Goal: Obtain resource: Obtain resource

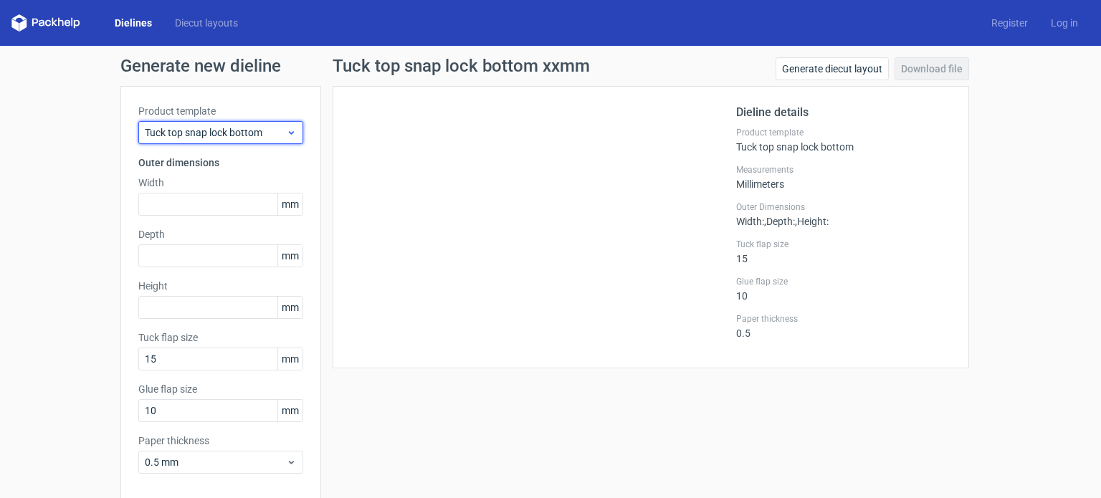
click at [286, 136] on icon at bounding box center [291, 132] width 11 height 11
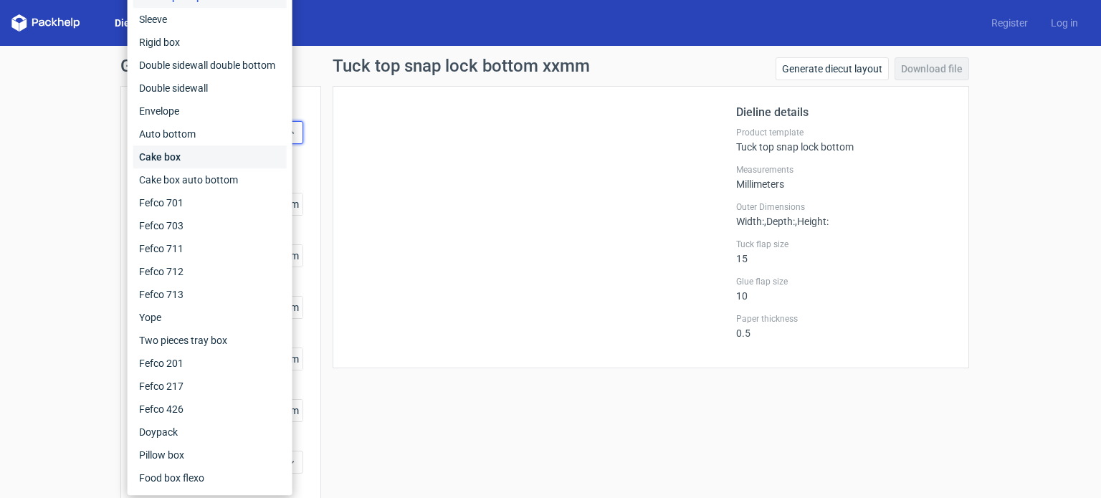
click at [172, 160] on div "Cake box" at bounding box center [209, 157] width 153 height 23
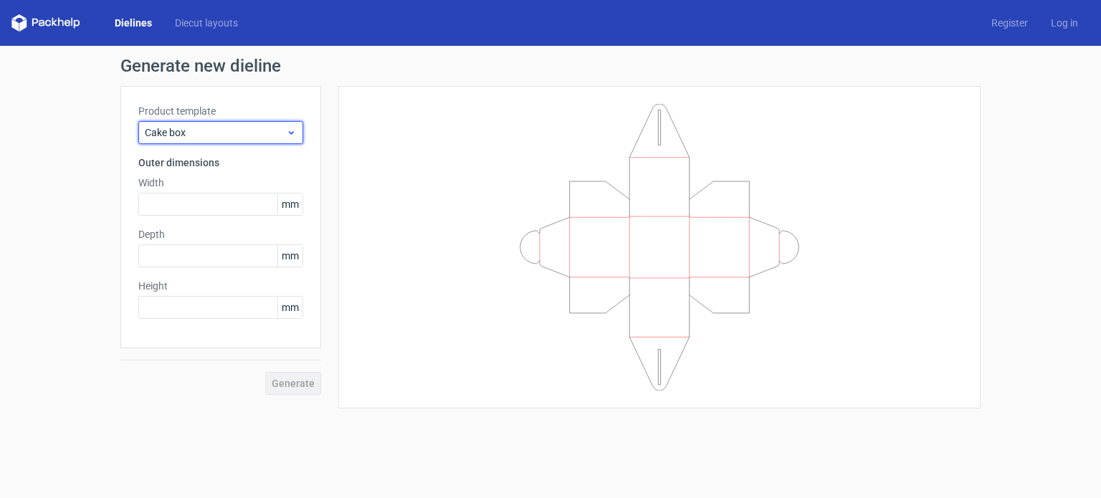
click at [295, 134] on icon at bounding box center [291, 132] width 11 height 11
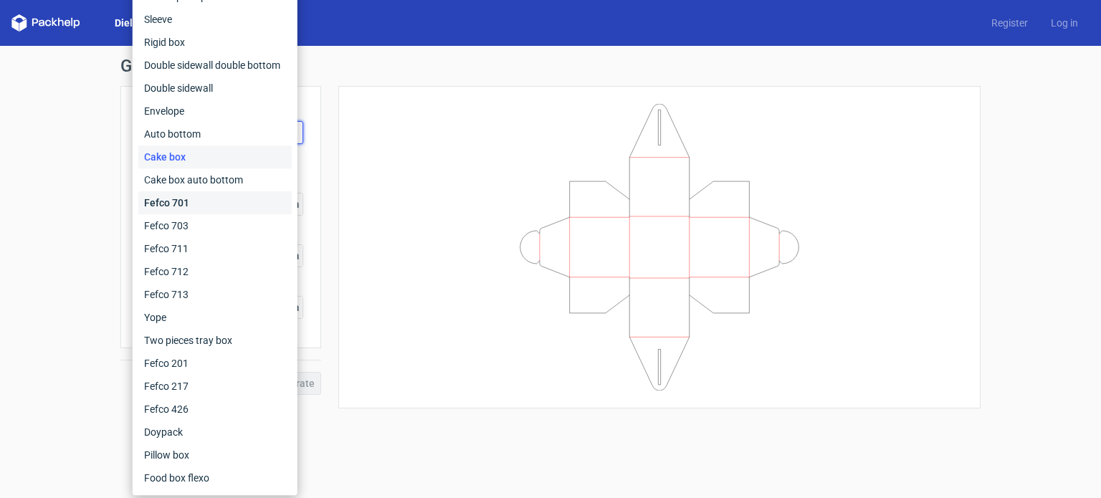
click at [189, 203] on div "Fefco 701" at bounding box center [214, 202] width 153 height 23
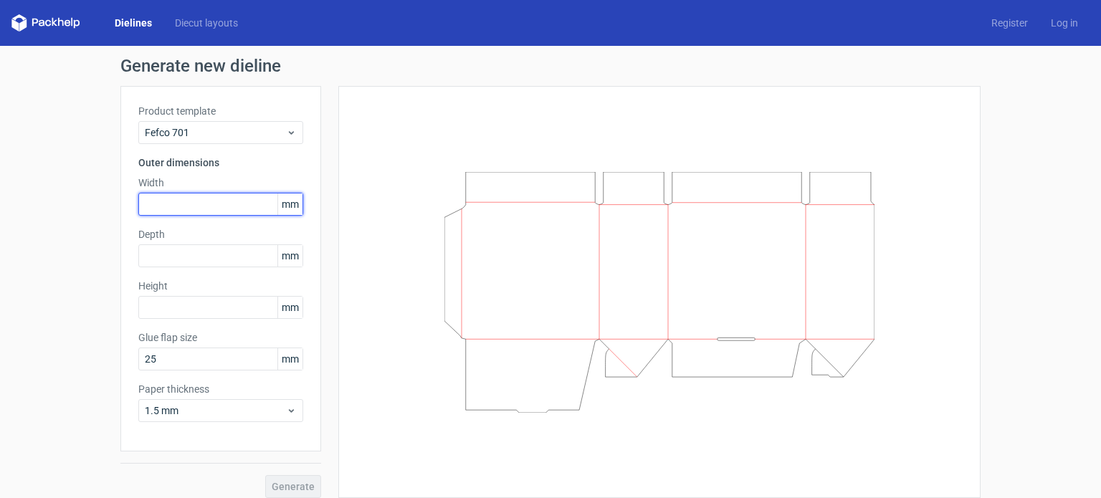
click at [211, 210] on input "text" at bounding box center [220, 204] width 165 height 23
type input "60"
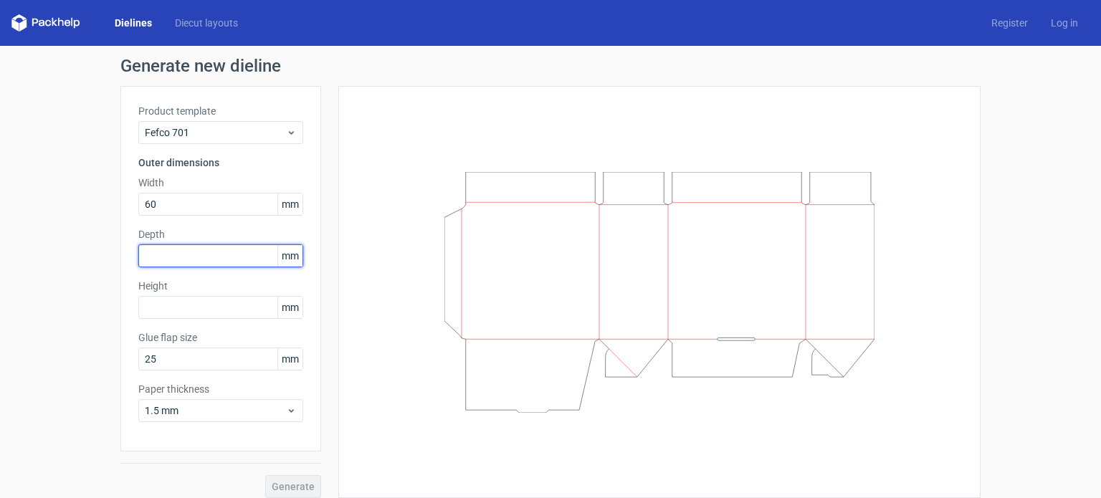
click at [162, 258] on input "text" at bounding box center [220, 255] width 165 height 23
type input "70"
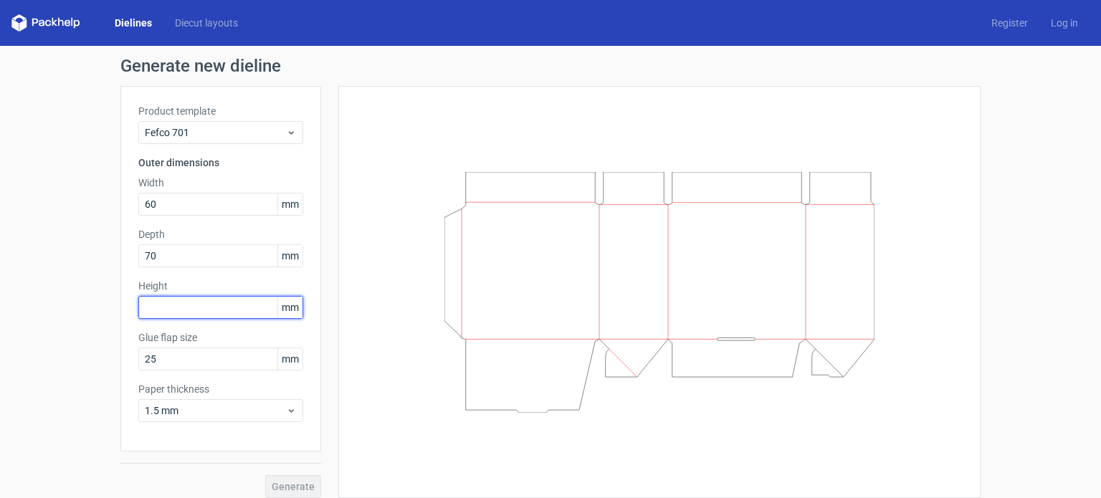
click at [163, 306] on input "text" at bounding box center [220, 307] width 165 height 23
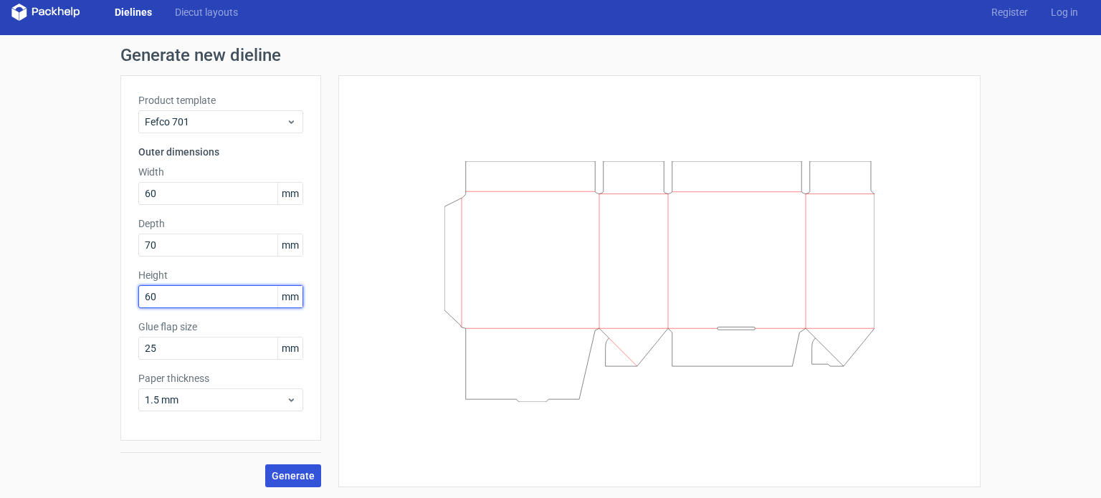
type input "60"
click at [295, 474] on span "Generate" at bounding box center [293, 476] width 43 height 10
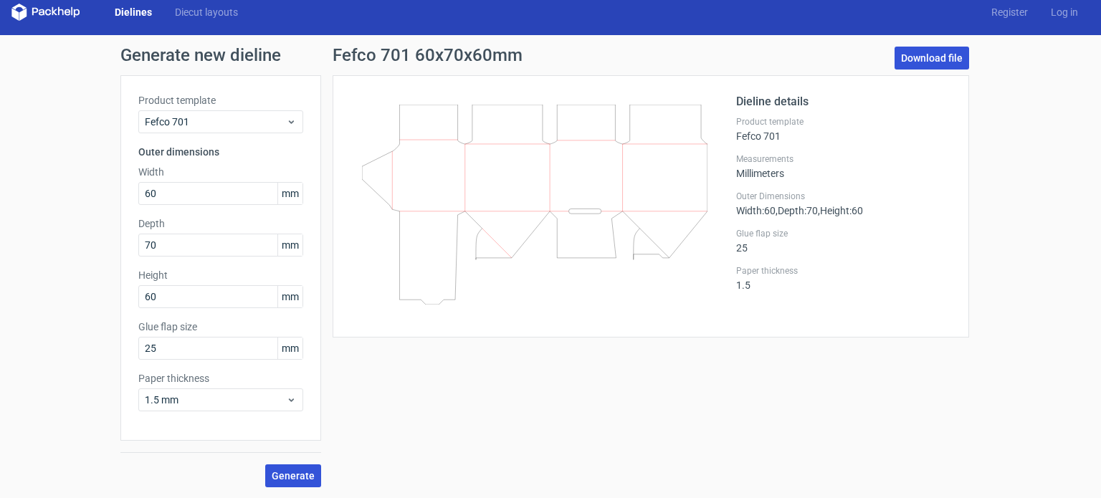
click at [923, 60] on link "Download file" at bounding box center [932, 58] width 75 height 23
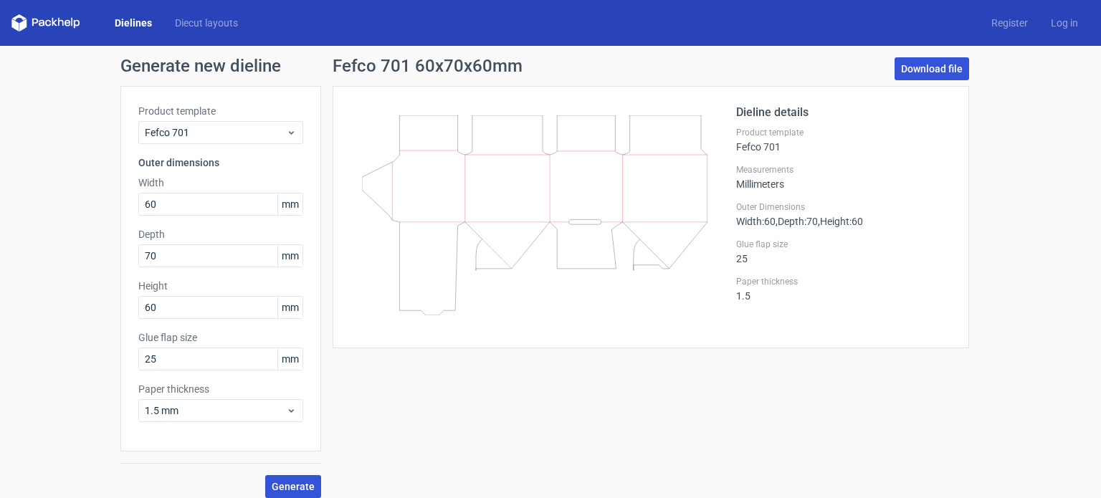
click at [918, 69] on link "Download file" at bounding box center [932, 68] width 75 height 23
click at [593, 174] on icon at bounding box center [535, 215] width 346 height 200
click at [928, 68] on link "Download file" at bounding box center [932, 68] width 75 height 23
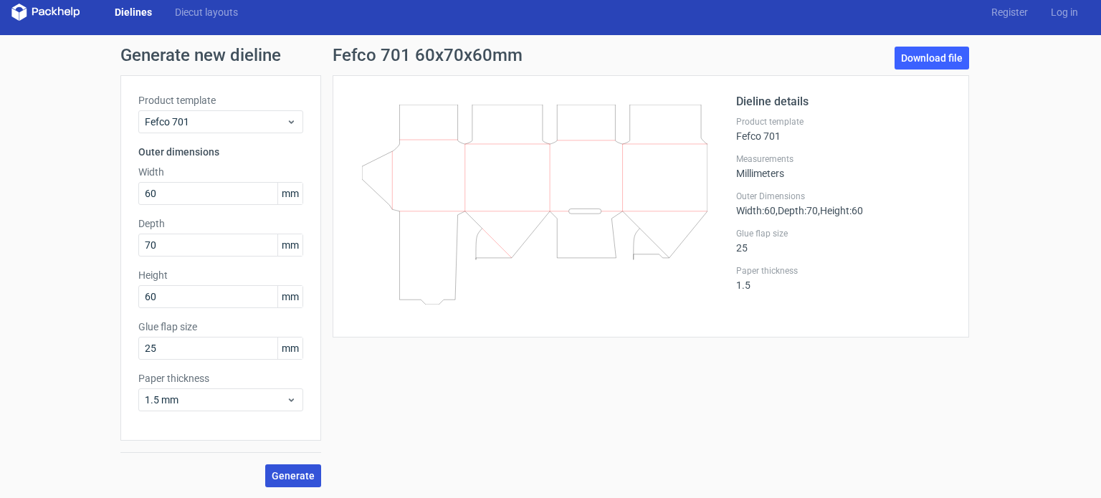
click at [289, 475] on span "Generate" at bounding box center [293, 476] width 43 height 10
click at [1024, 467] on div "New dieline generated" at bounding box center [1024, 464] width 98 height 14
click at [928, 60] on link "Download file" at bounding box center [932, 58] width 75 height 23
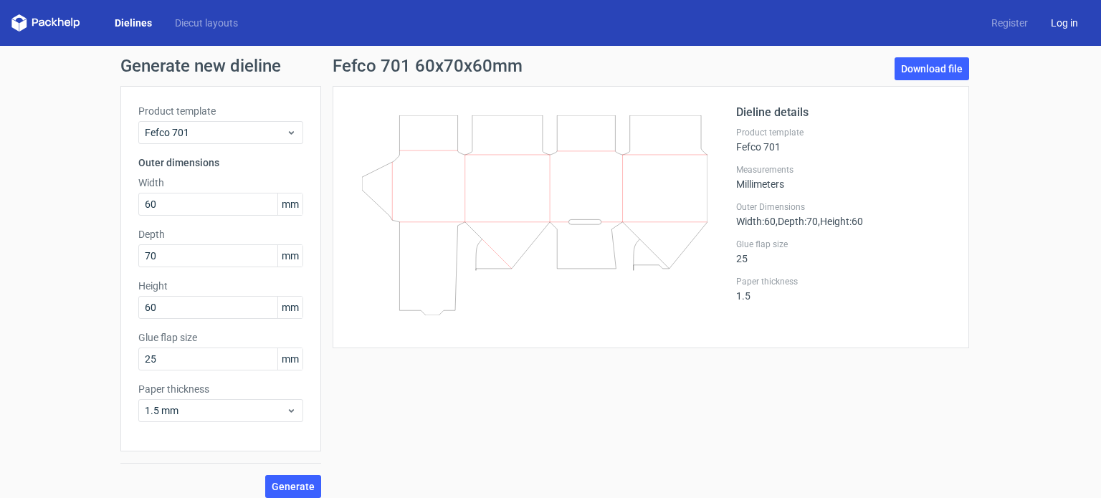
click at [1059, 22] on link "Log in" at bounding box center [1065, 23] width 50 height 14
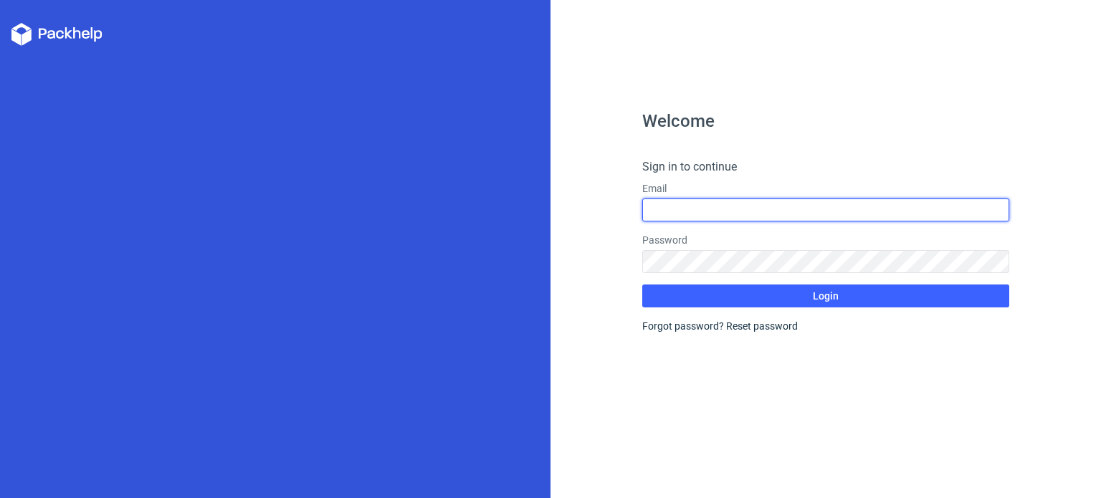
click at [719, 211] on input "text" at bounding box center [825, 210] width 367 height 23
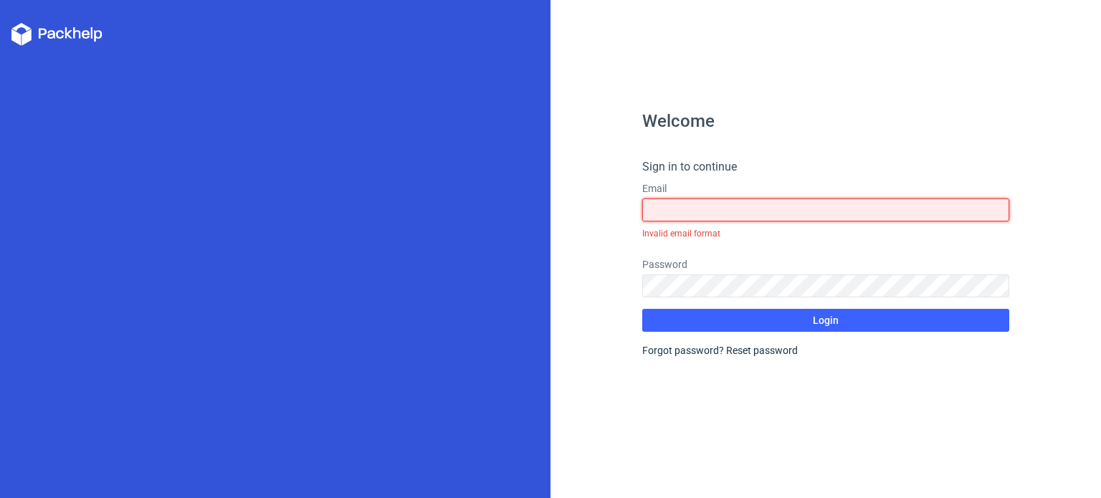
type input "[EMAIL_ADDRESS][DOMAIN_NAME]"
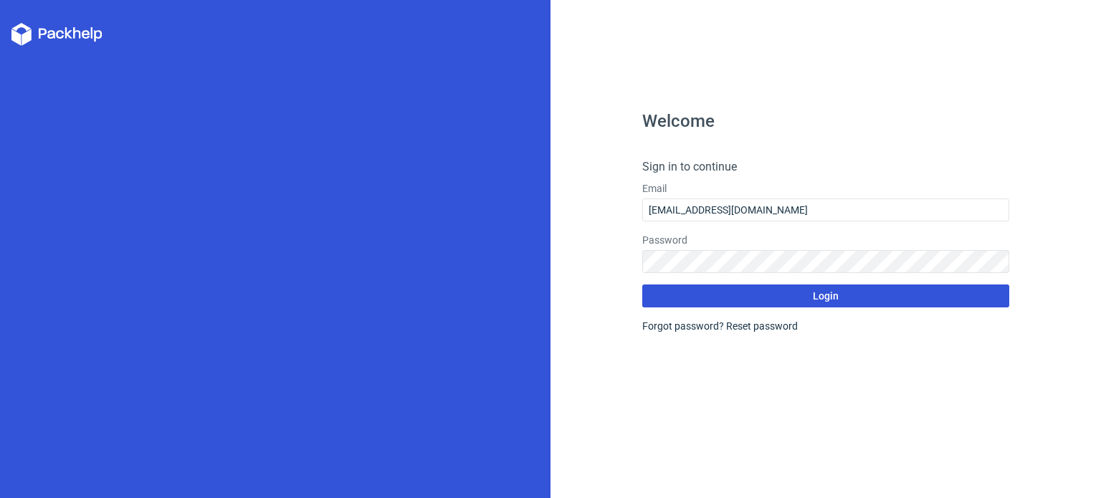
click at [833, 295] on span "Login" at bounding box center [826, 296] width 26 height 10
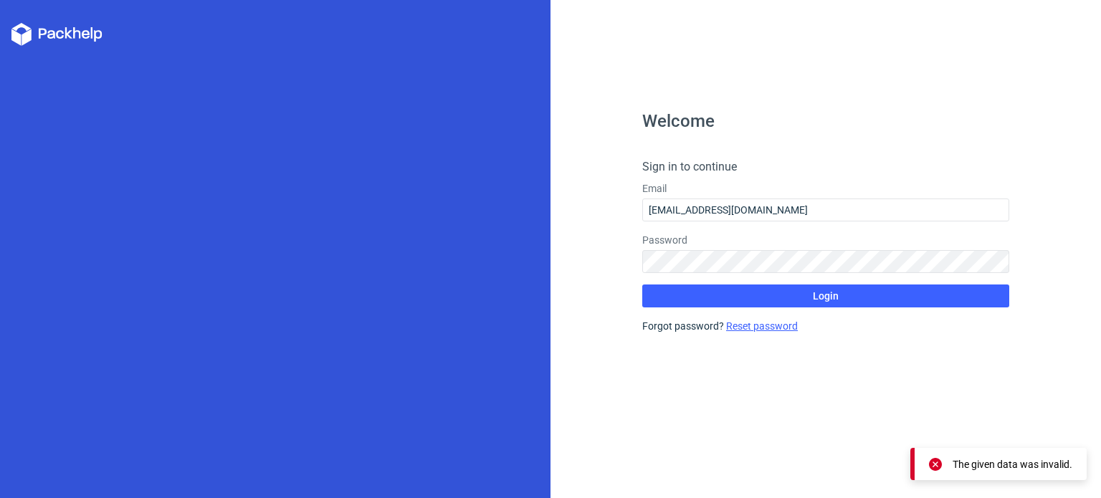
click at [771, 331] on link "Reset password" at bounding box center [762, 325] width 72 height 11
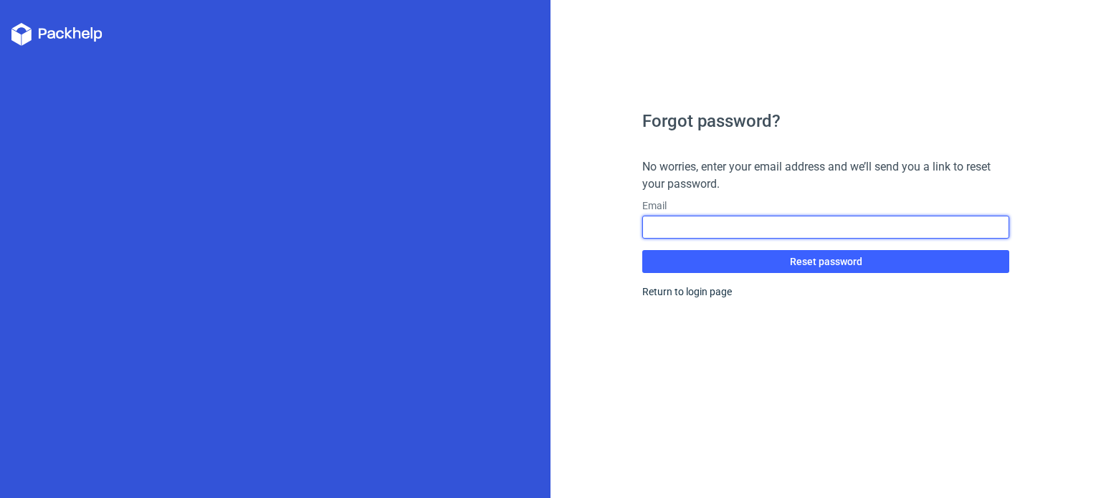
click at [746, 231] on input "text" at bounding box center [825, 227] width 367 height 23
type input "[EMAIL_ADDRESS][DOMAIN_NAME]"
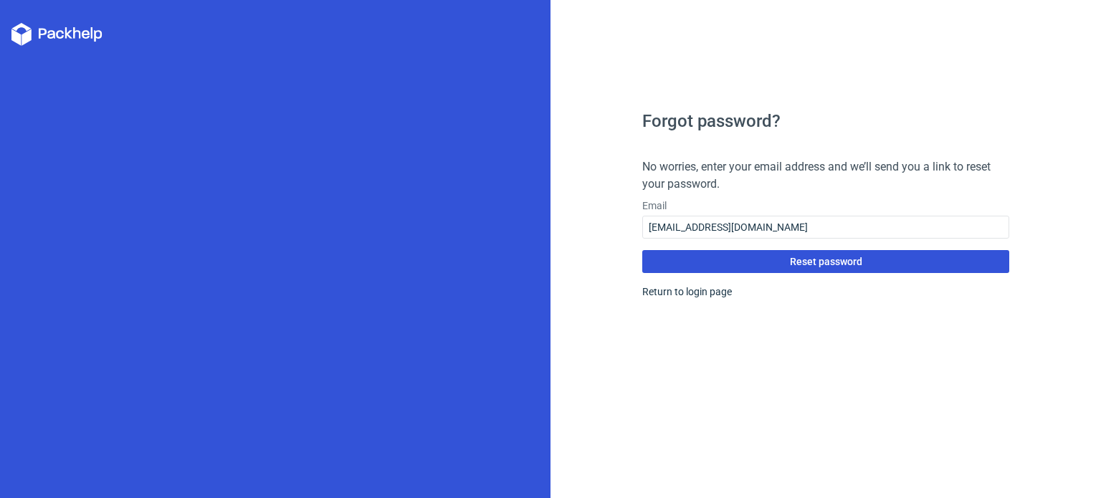
click at [800, 265] on span "Reset password" at bounding box center [826, 262] width 72 height 10
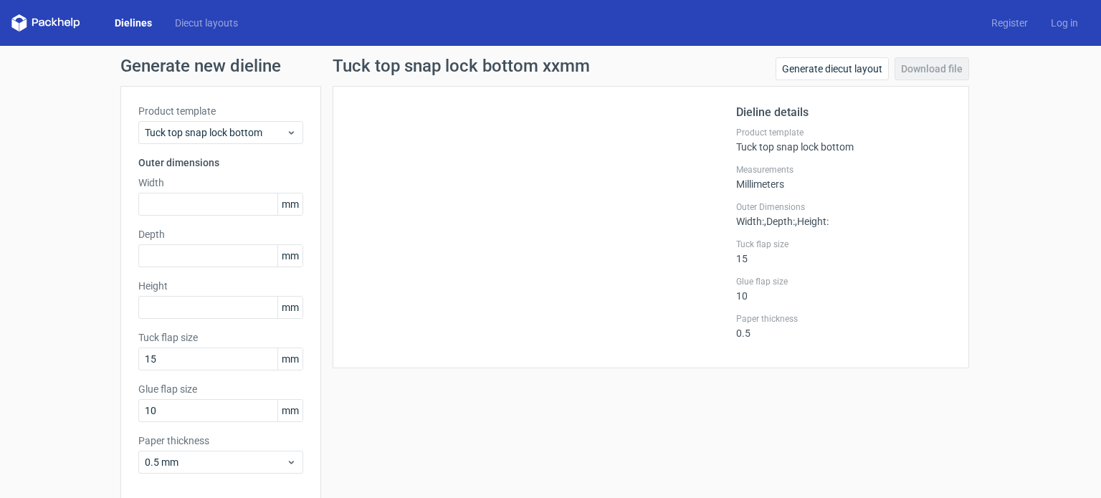
click at [599, 171] on div at bounding box center [544, 227] width 386 height 247
click at [1001, 24] on link "Register" at bounding box center [1010, 23] width 60 height 14
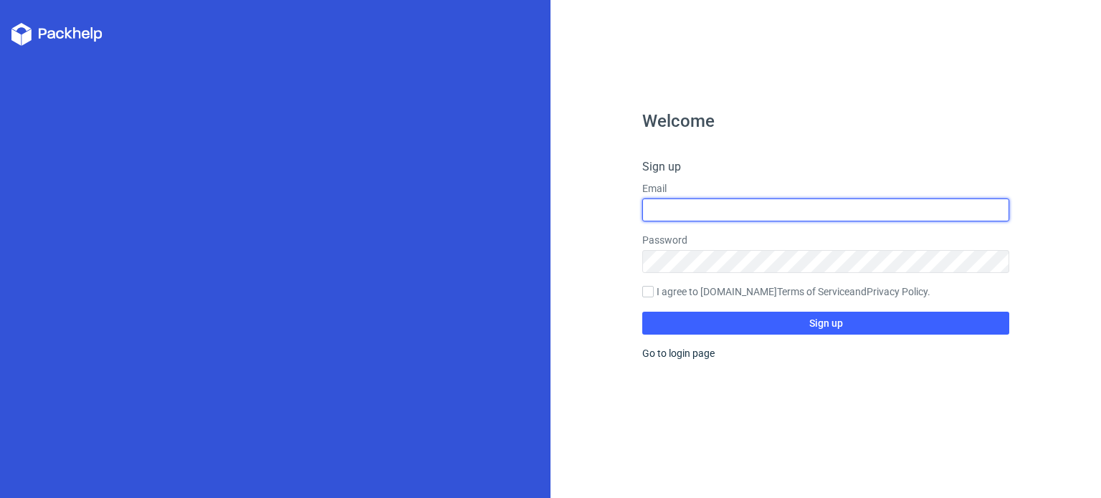
click at [703, 211] on input "text" at bounding box center [825, 210] width 367 height 23
type input "ruta.obrt@gmail.com"
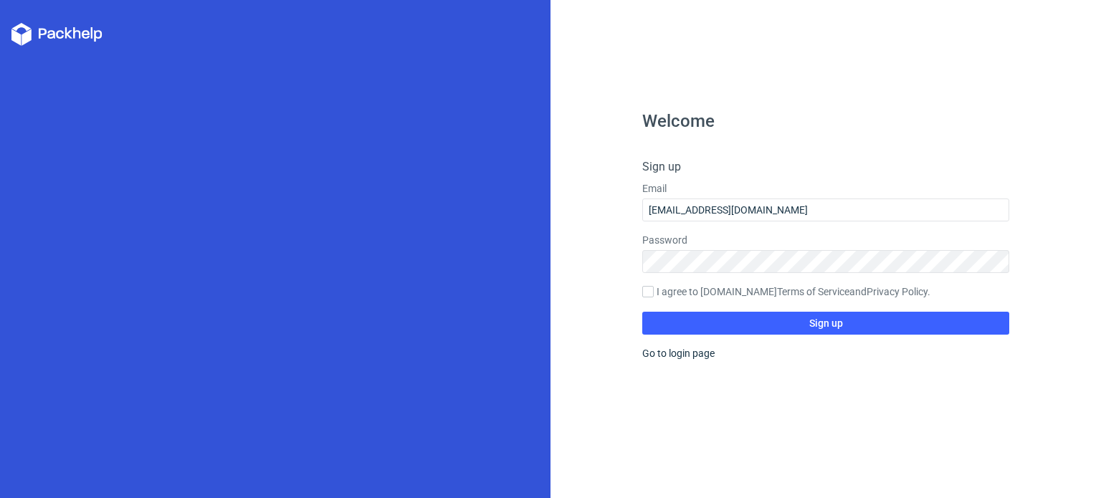
click at [654, 292] on label "I agree to Packhelp.com Terms of Service and Privacy Policy ." at bounding box center [825, 293] width 367 height 16
click at [654, 292] on input "I agree to Packhelp.com Terms of Service and Privacy Policy ." at bounding box center [647, 291] width 11 height 11
checkbox input "true"
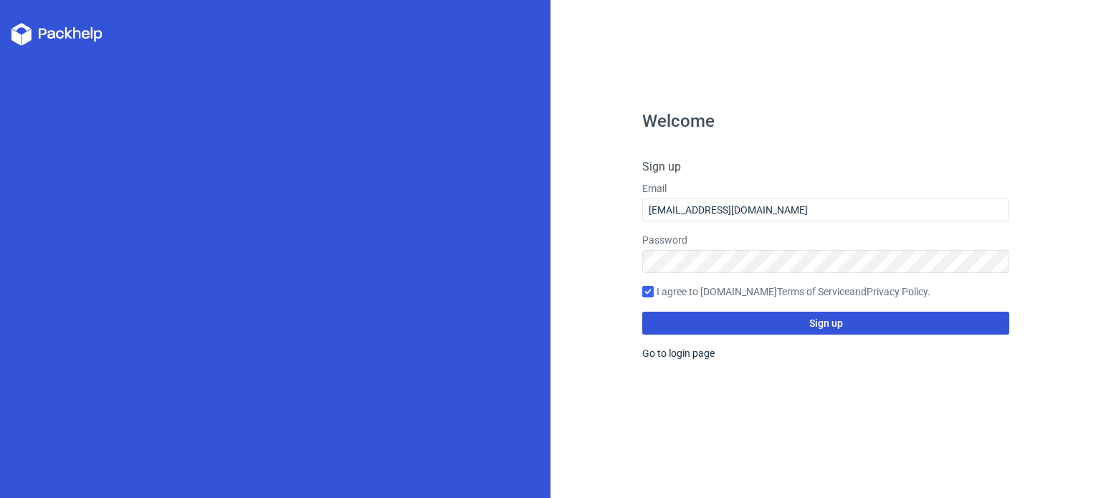
click at [817, 325] on span "Sign up" at bounding box center [826, 323] width 34 height 10
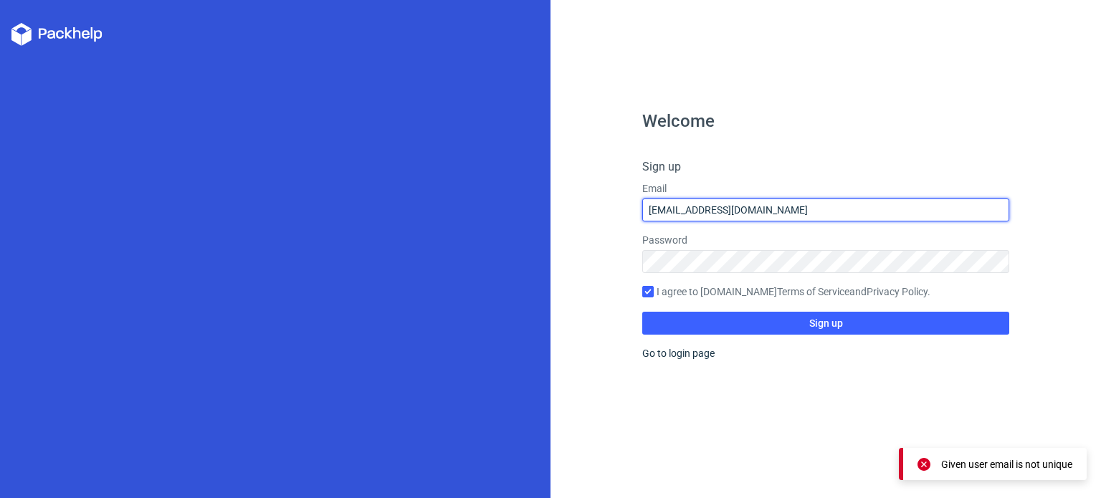
click at [741, 207] on input "ruta.obrt@gmail.com" at bounding box center [825, 210] width 367 height 23
type input "ruta@bombon.hr"
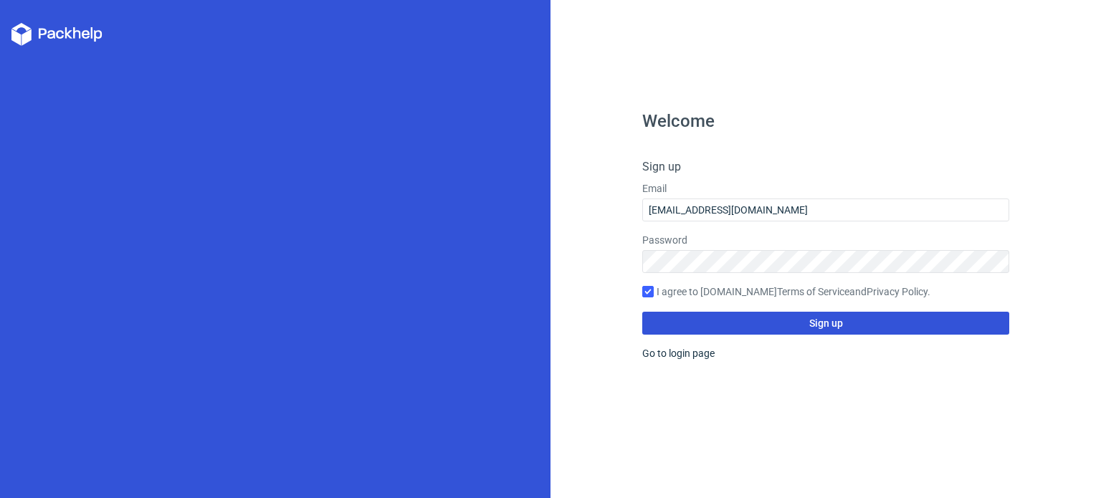
click at [789, 323] on button "Sign up" at bounding box center [825, 323] width 367 height 23
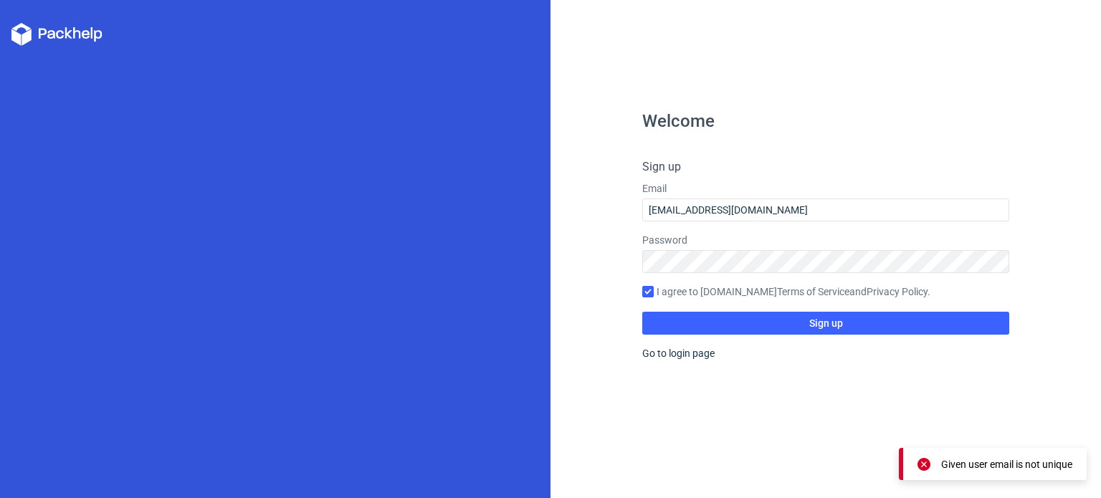
click at [691, 361] on div "Welcome Sign up Email ruta@bombon.hr Password I agree to Packhelp.com Terms of …" at bounding box center [825, 306] width 367 height 386
click at [693, 353] on link "Go to login page" at bounding box center [678, 353] width 72 height 11
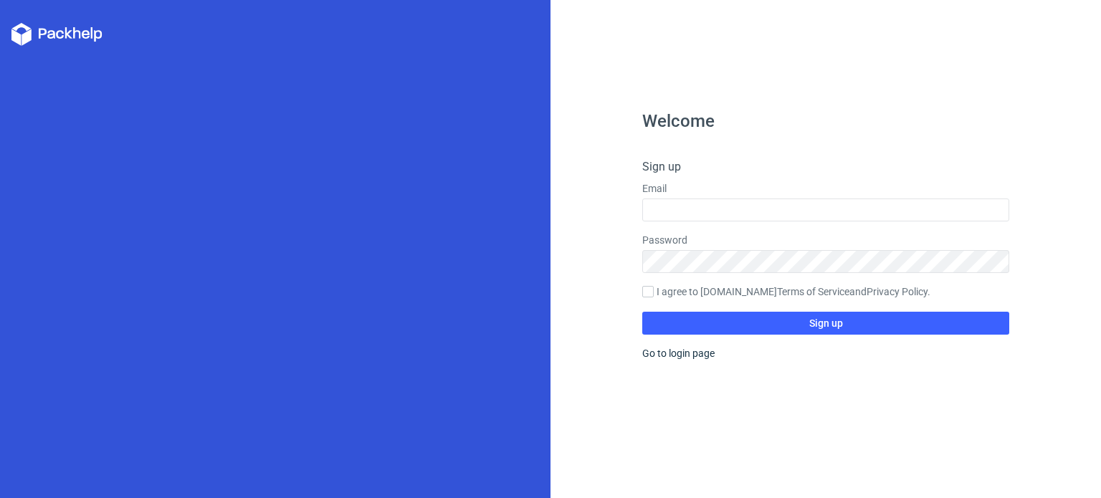
click at [65, 38] on icon at bounding box center [56, 34] width 91 height 23
click at [46, 28] on icon at bounding box center [56, 34] width 91 height 23
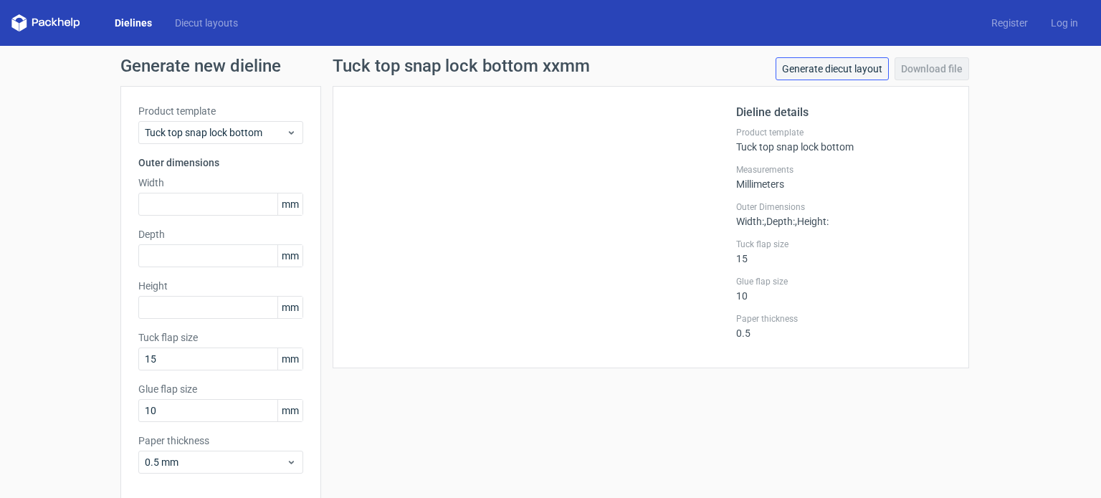
click at [837, 72] on link "Generate diecut layout" at bounding box center [832, 68] width 113 height 23
click at [289, 134] on icon at bounding box center [291, 132] width 11 height 11
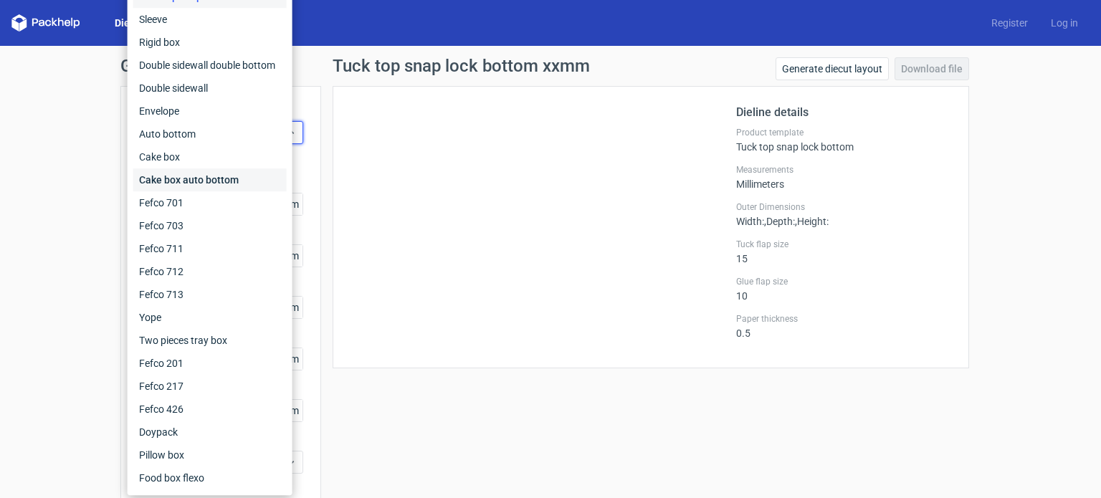
click at [179, 180] on div "Cake box auto bottom" at bounding box center [209, 179] width 153 height 23
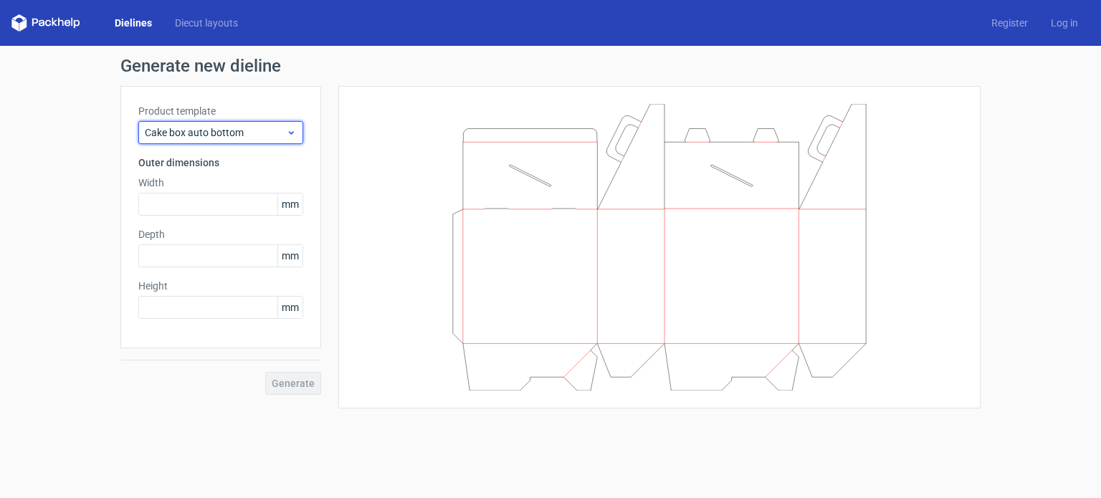
click at [293, 130] on icon at bounding box center [291, 132] width 11 height 11
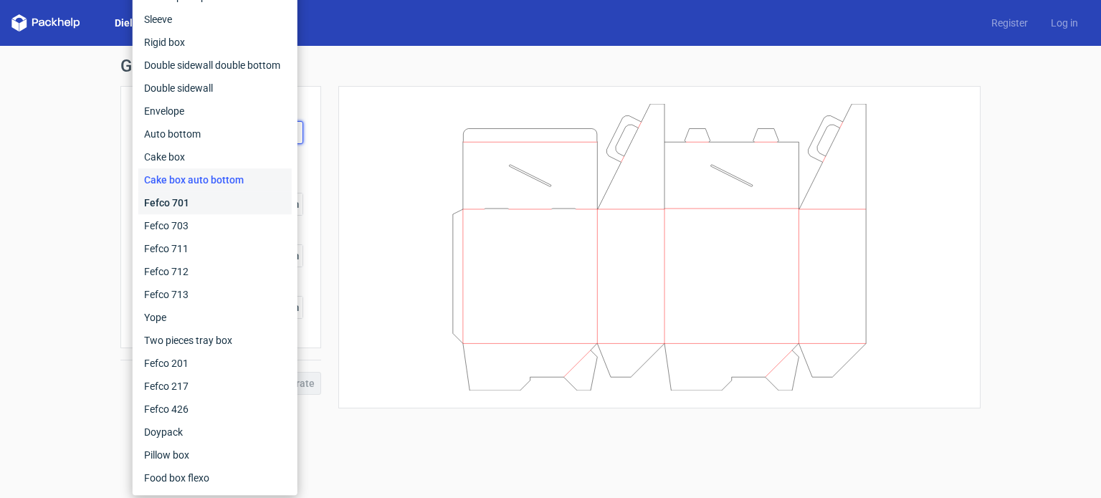
click at [175, 201] on div "Fefco 701" at bounding box center [214, 202] width 153 height 23
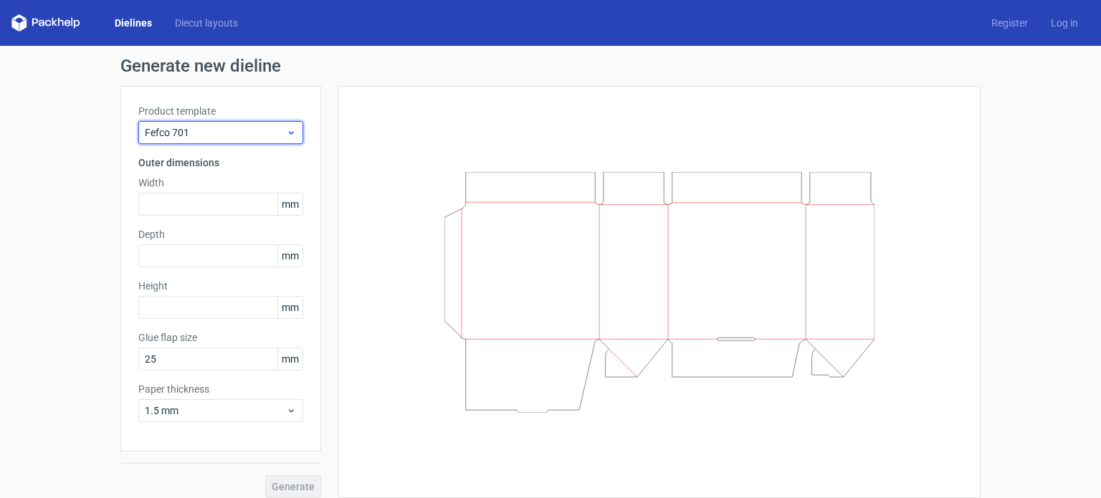
click at [289, 134] on use at bounding box center [291, 133] width 5 height 4
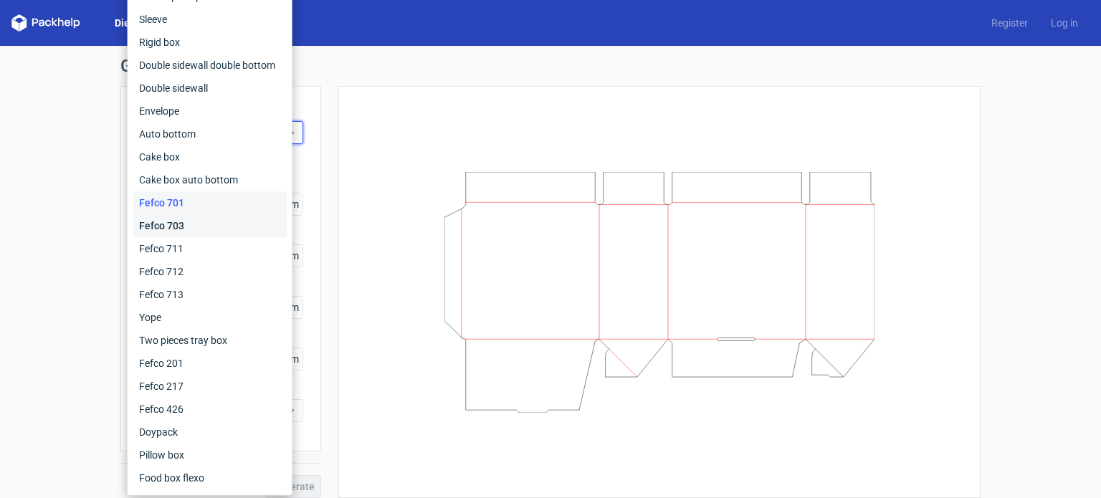
click at [178, 223] on div "Fefco 703" at bounding box center [209, 225] width 153 height 23
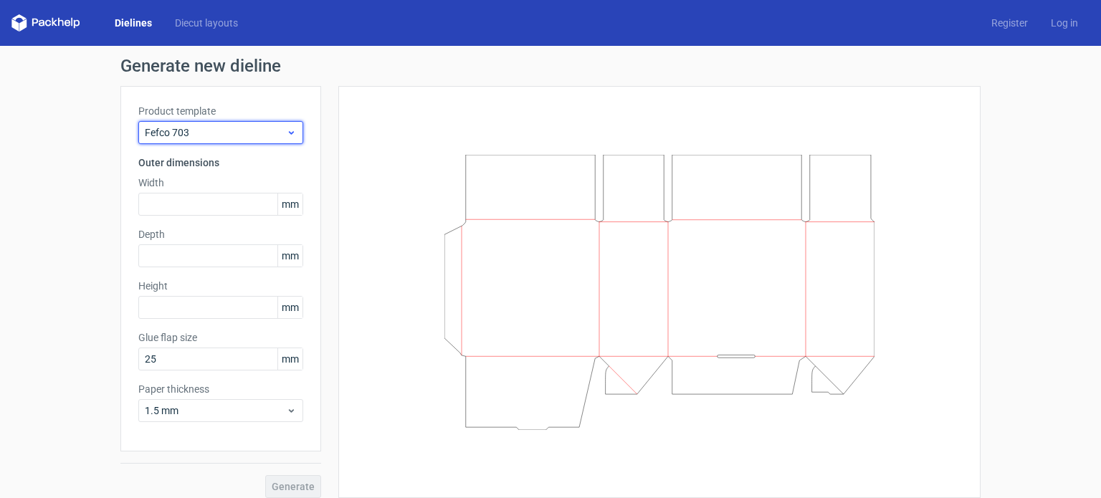
click at [279, 132] on span "Fefco 703" at bounding box center [215, 132] width 141 height 14
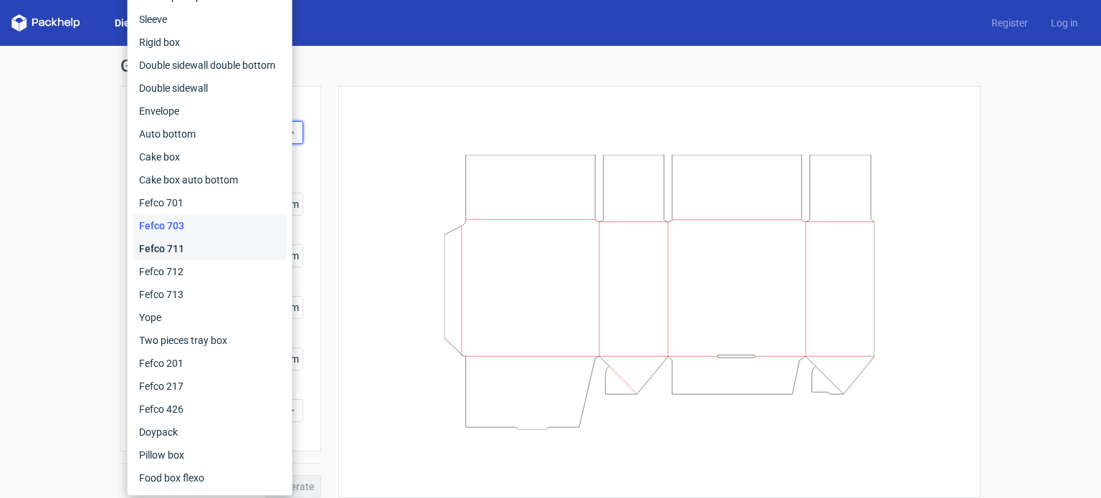
click at [176, 244] on div "Fefco 711" at bounding box center [209, 248] width 153 height 23
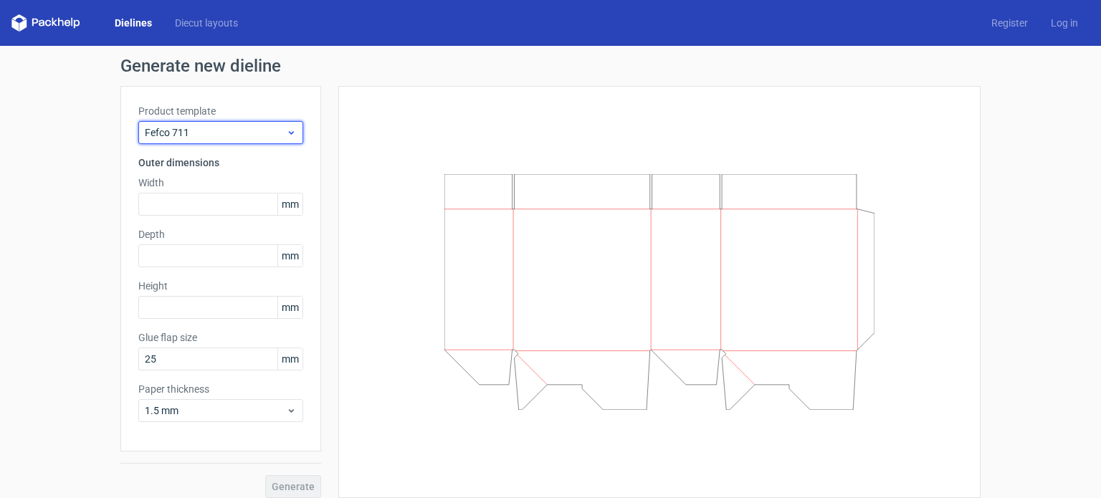
click at [287, 135] on icon at bounding box center [291, 132] width 11 height 11
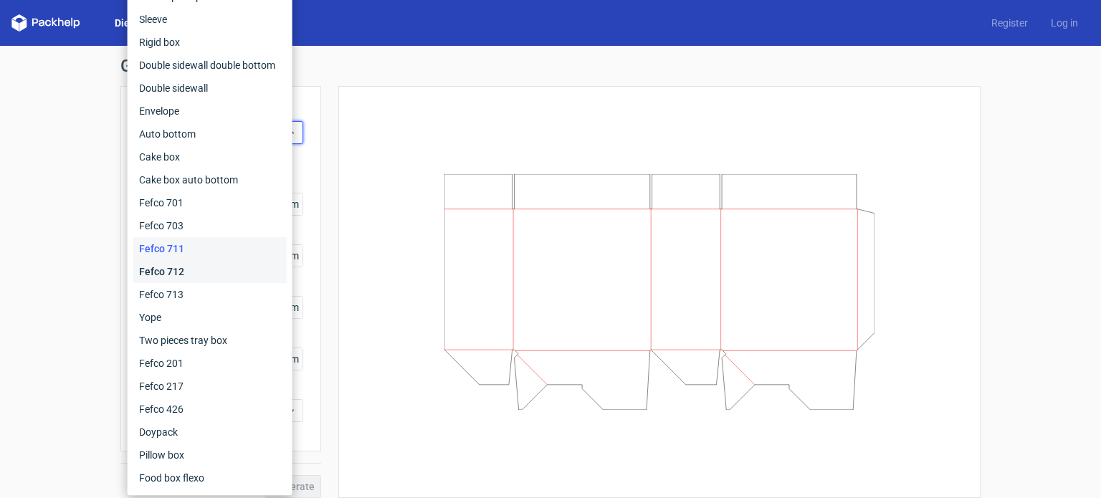
click at [176, 274] on div "Fefco 712" at bounding box center [209, 271] width 153 height 23
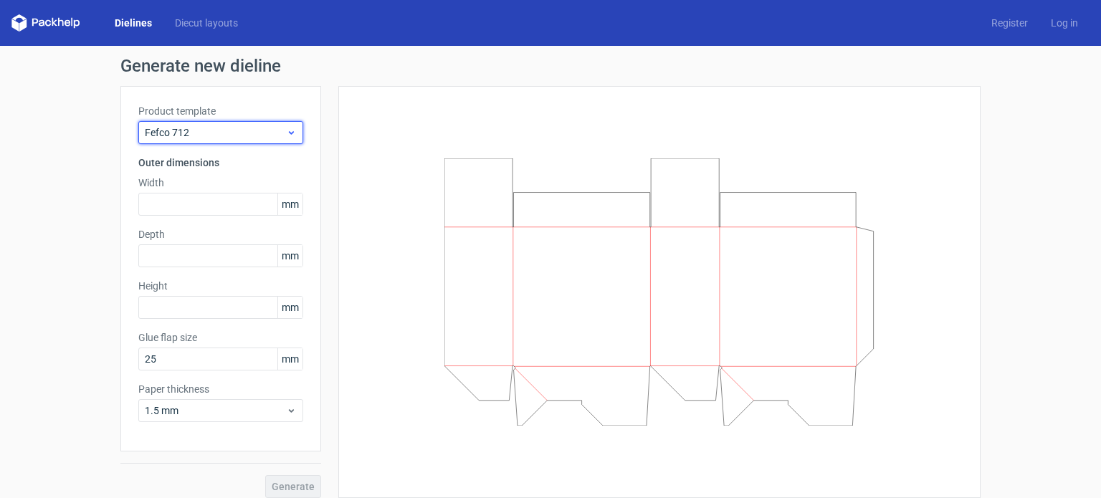
click at [288, 135] on icon at bounding box center [291, 132] width 11 height 11
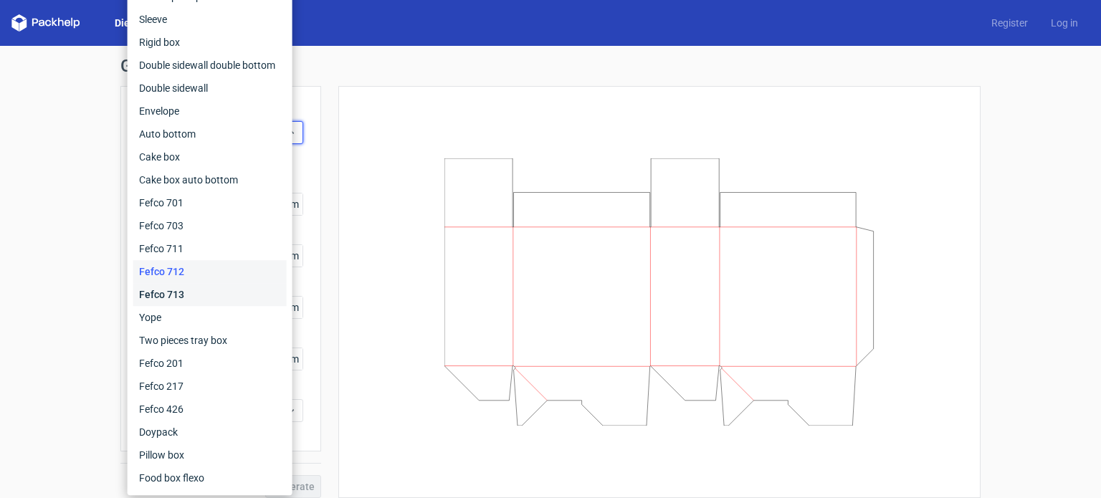
click at [168, 300] on div "Fefco 713" at bounding box center [209, 294] width 153 height 23
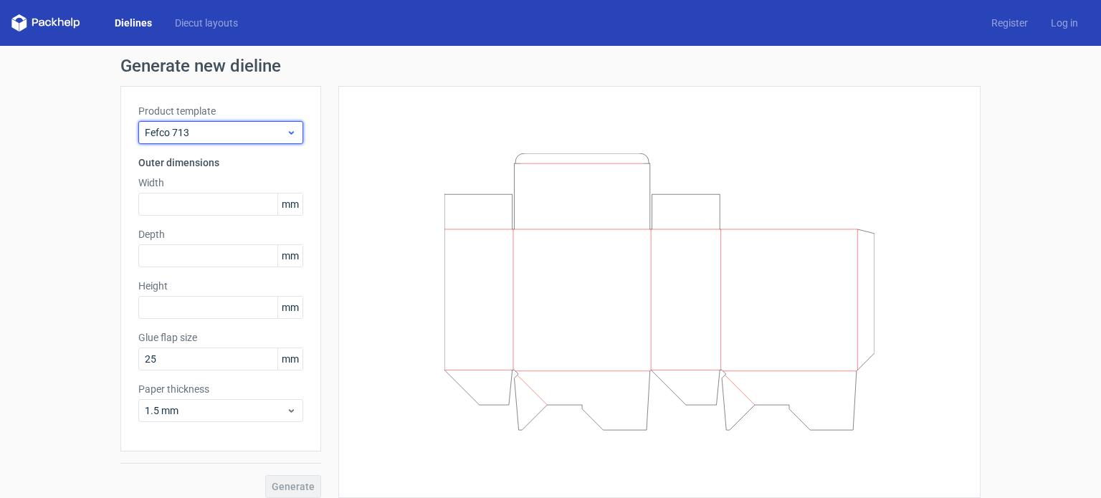
click at [286, 132] on icon at bounding box center [291, 132] width 11 height 11
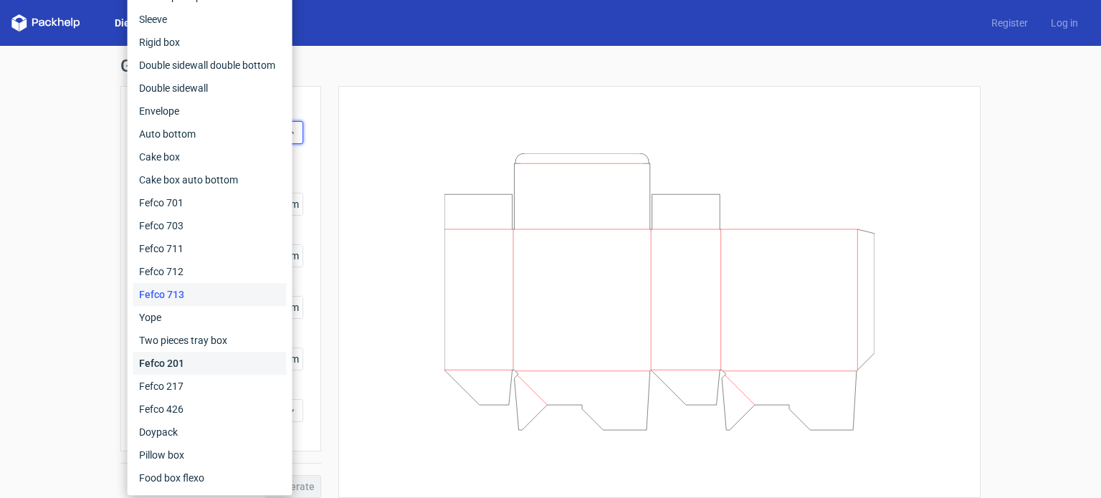
click at [166, 367] on div "Fefco 201" at bounding box center [209, 363] width 153 height 23
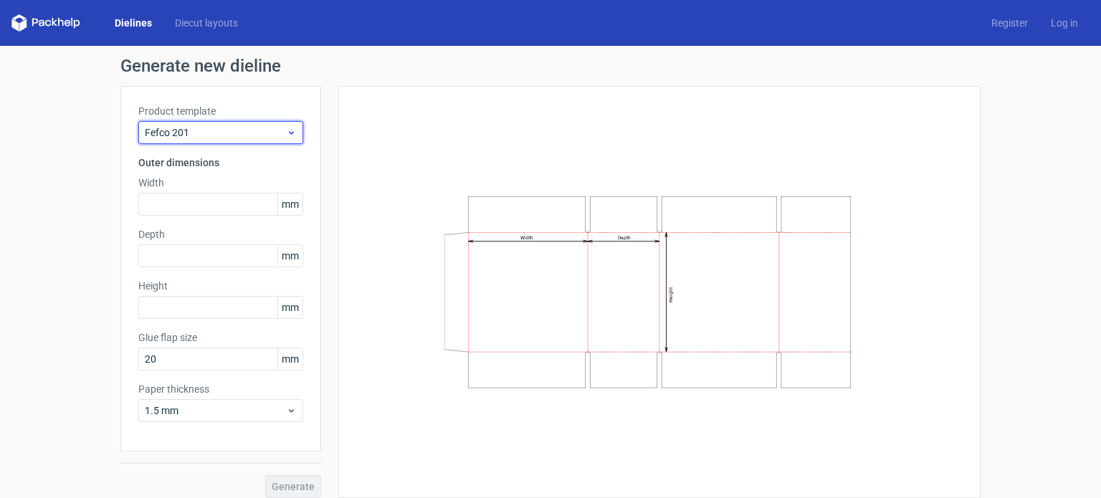
click at [287, 136] on icon at bounding box center [291, 132] width 11 height 11
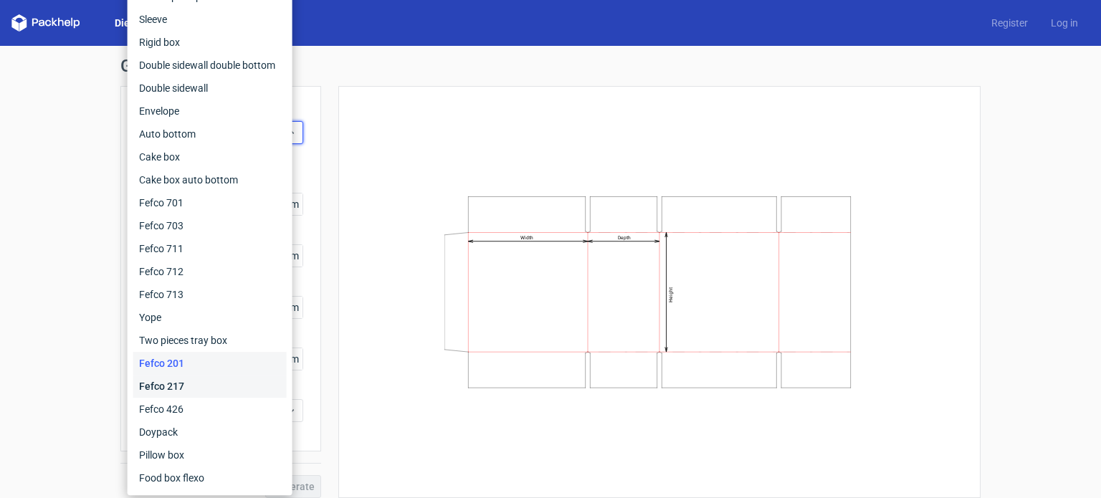
click at [167, 381] on div "Fefco 217" at bounding box center [209, 386] width 153 height 23
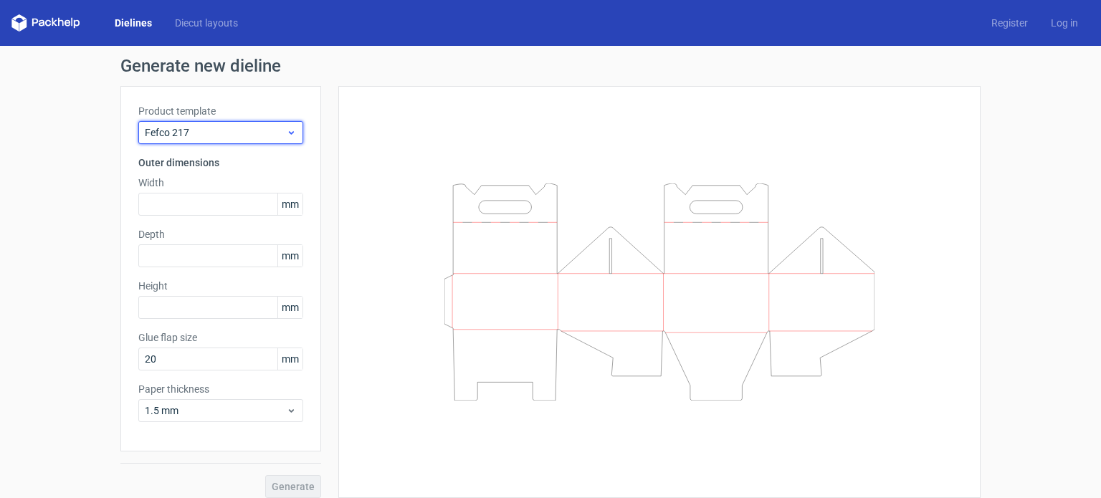
click at [277, 129] on span "Fefco 217" at bounding box center [215, 132] width 141 height 14
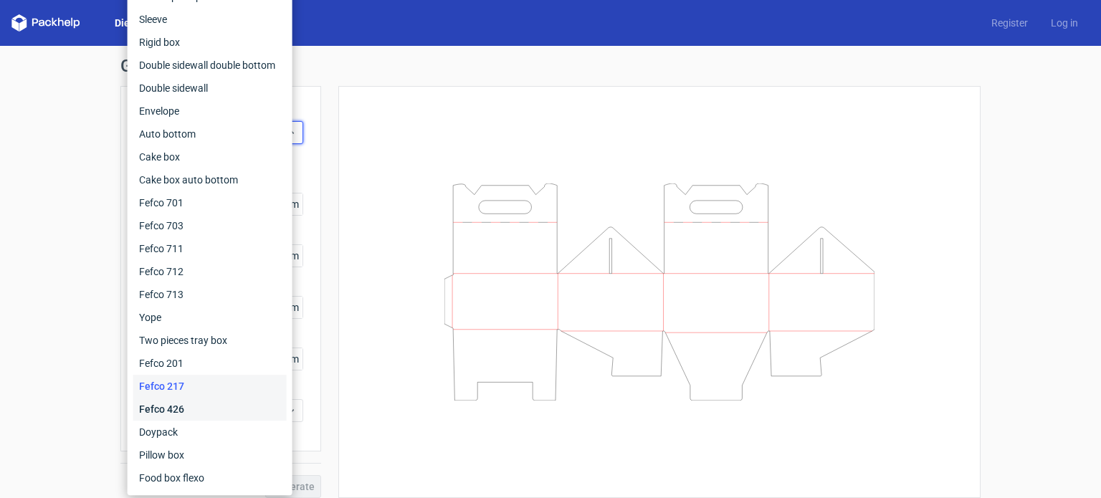
click at [161, 409] on div "Fefco 426" at bounding box center [209, 409] width 153 height 23
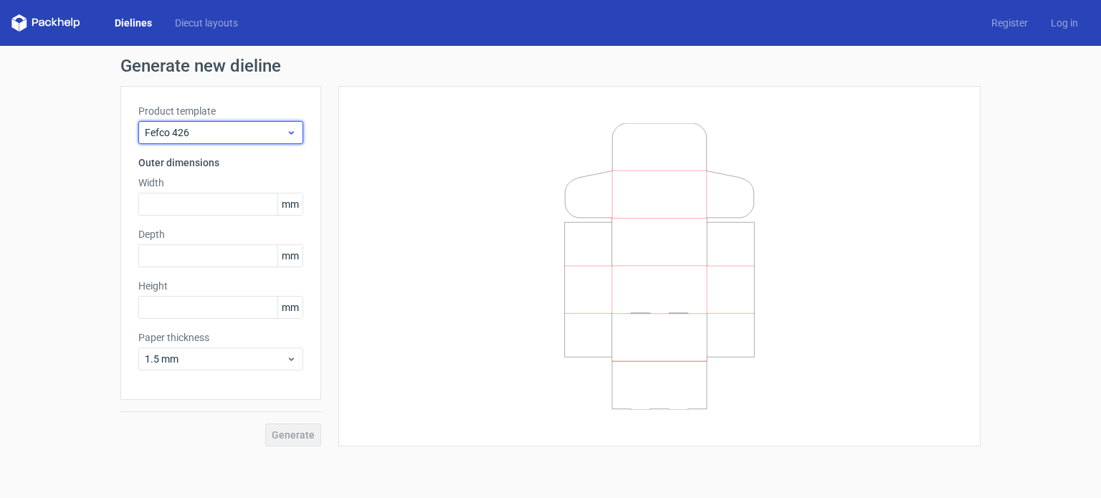
click at [292, 127] on icon at bounding box center [291, 132] width 11 height 11
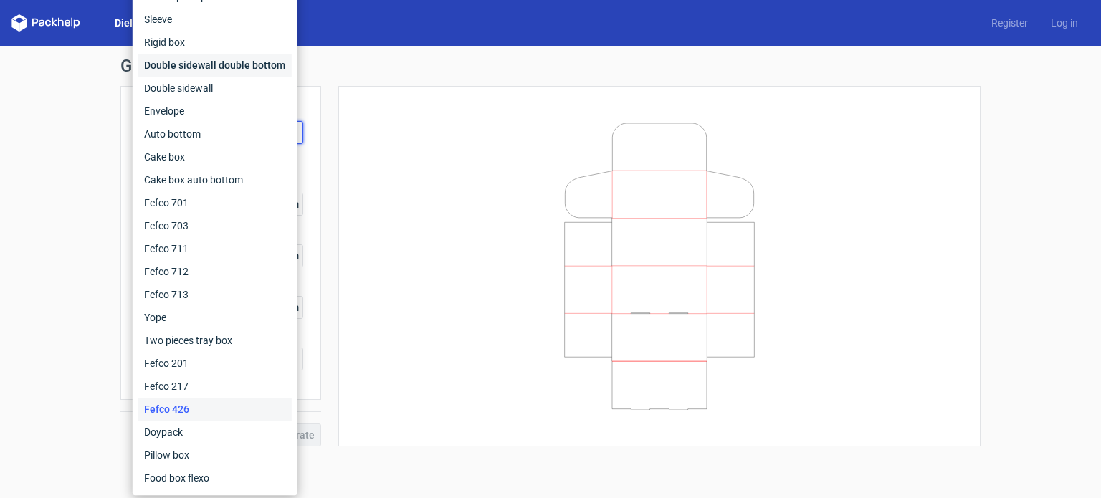
click at [184, 70] on div "Double sidewall double bottom" at bounding box center [214, 65] width 153 height 23
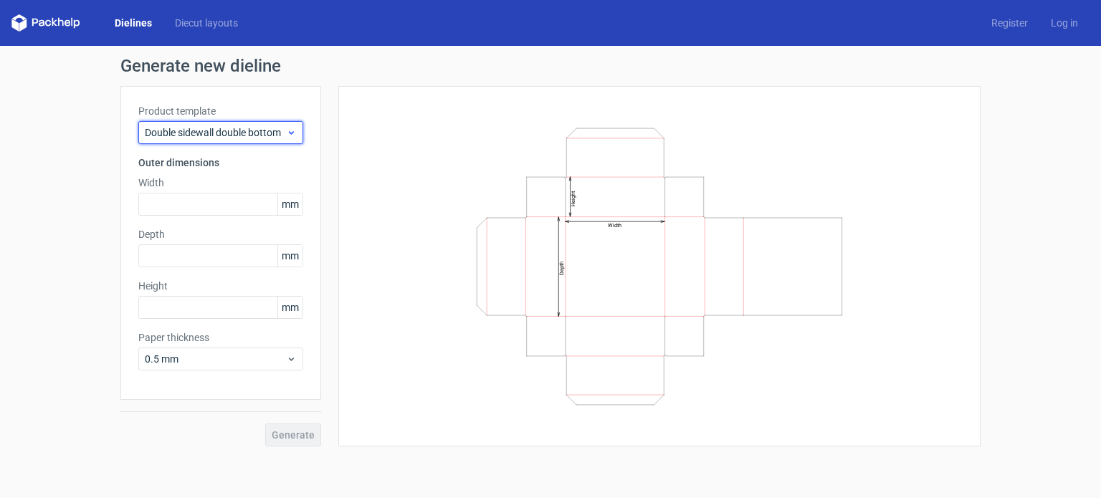
click at [295, 135] on icon at bounding box center [291, 132] width 11 height 11
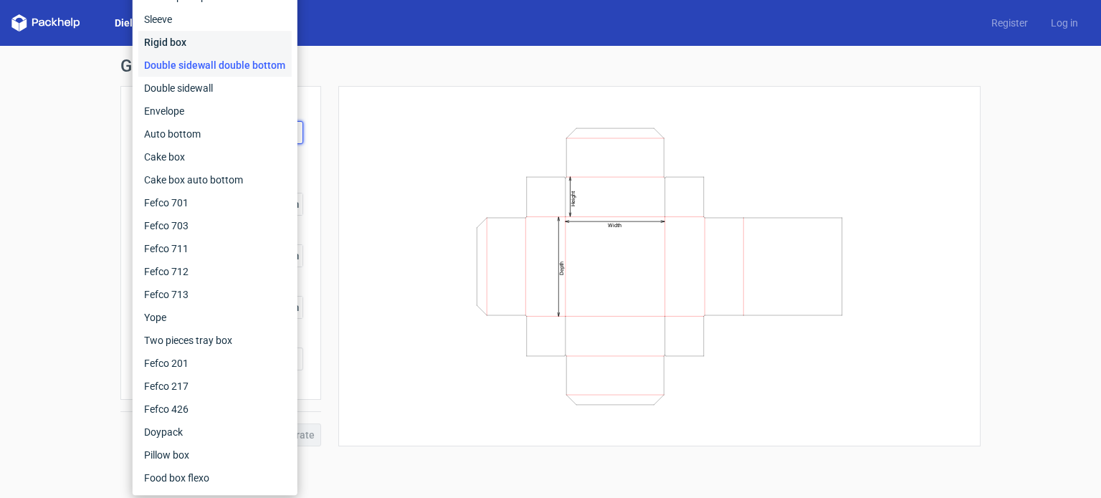
click at [171, 39] on div "Rigid box" at bounding box center [214, 42] width 153 height 23
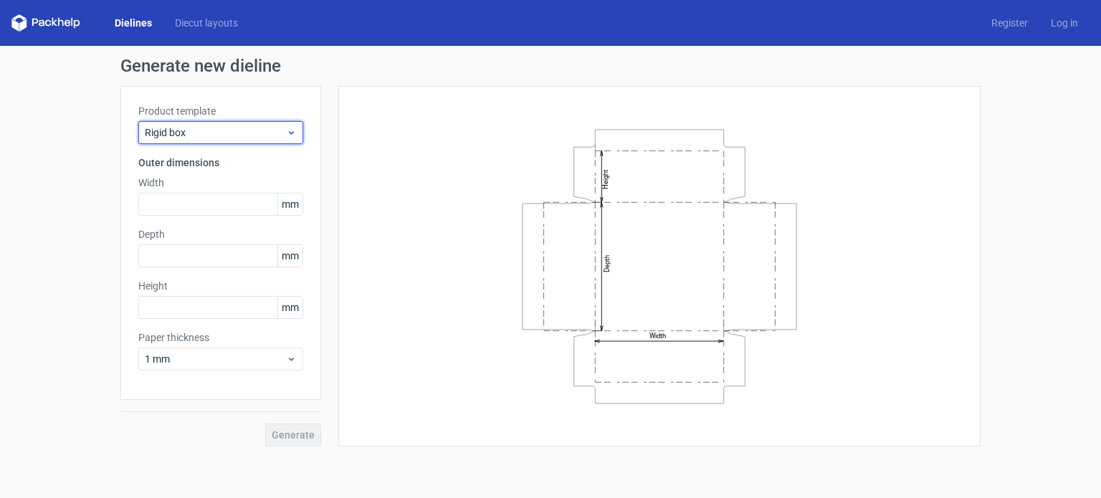
click at [293, 134] on icon at bounding box center [291, 132] width 11 height 11
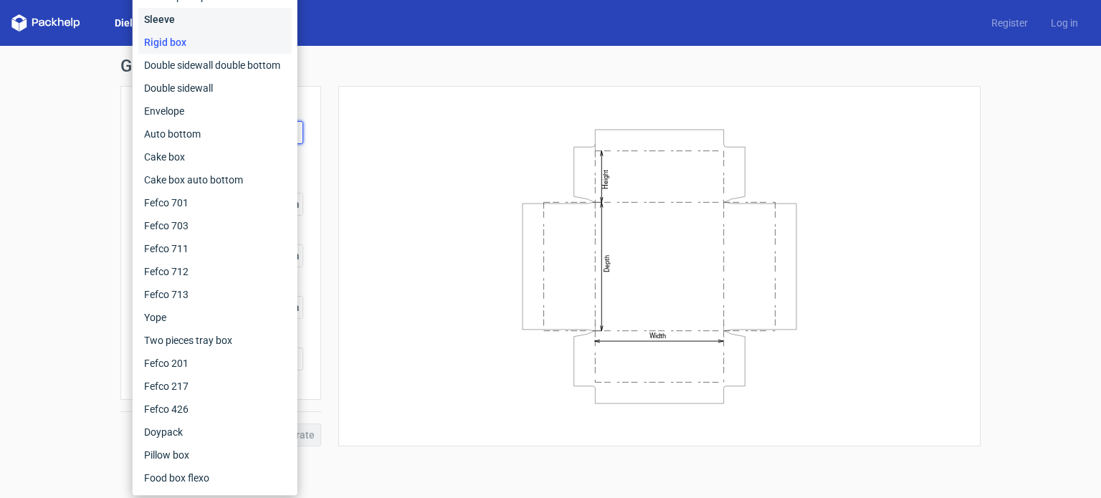
click at [167, 26] on div "Sleeve" at bounding box center [214, 19] width 153 height 23
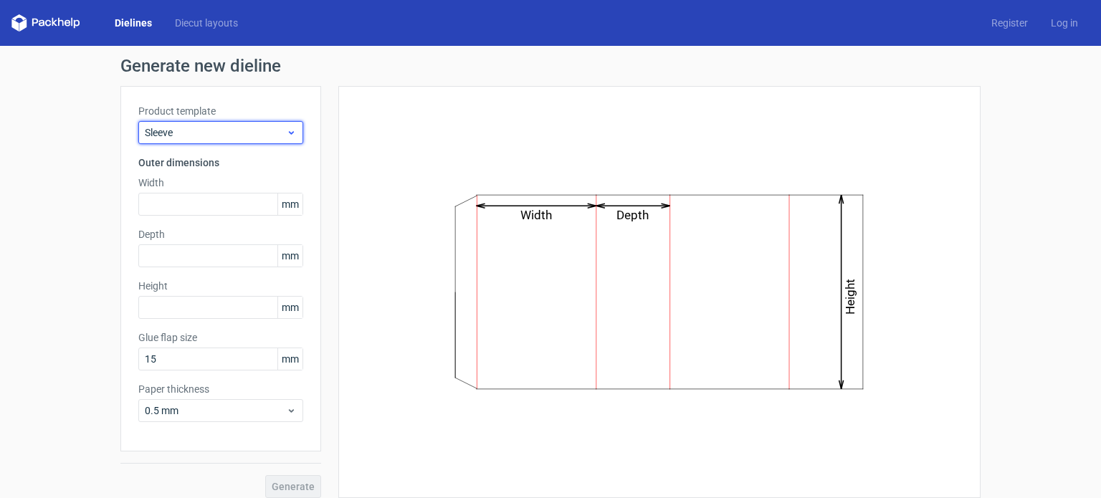
click at [290, 127] on icon at bounding box center [291, 132] width 11 height 11
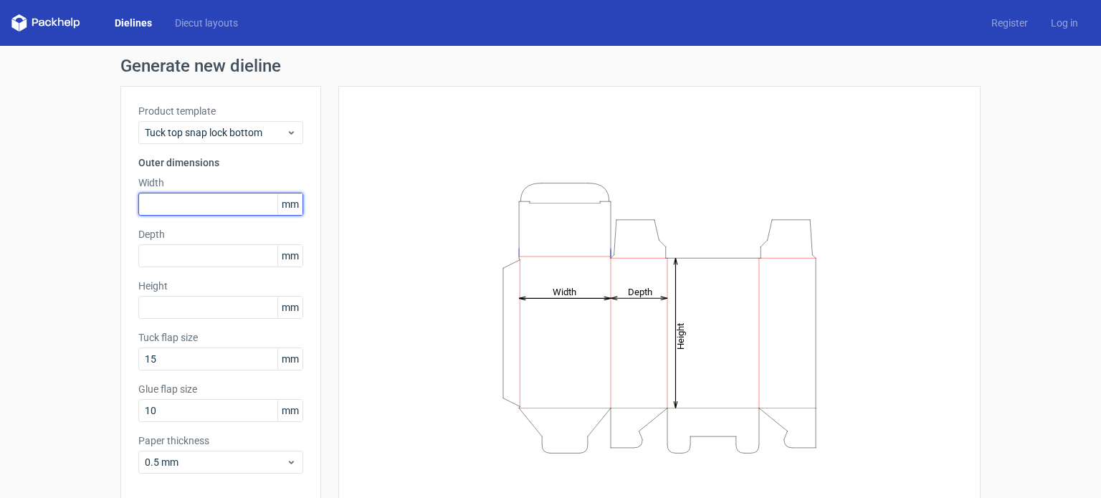
click at [173, 204] on input "text" at bounding box center [220, 204] width 165 height 23
type input "60"
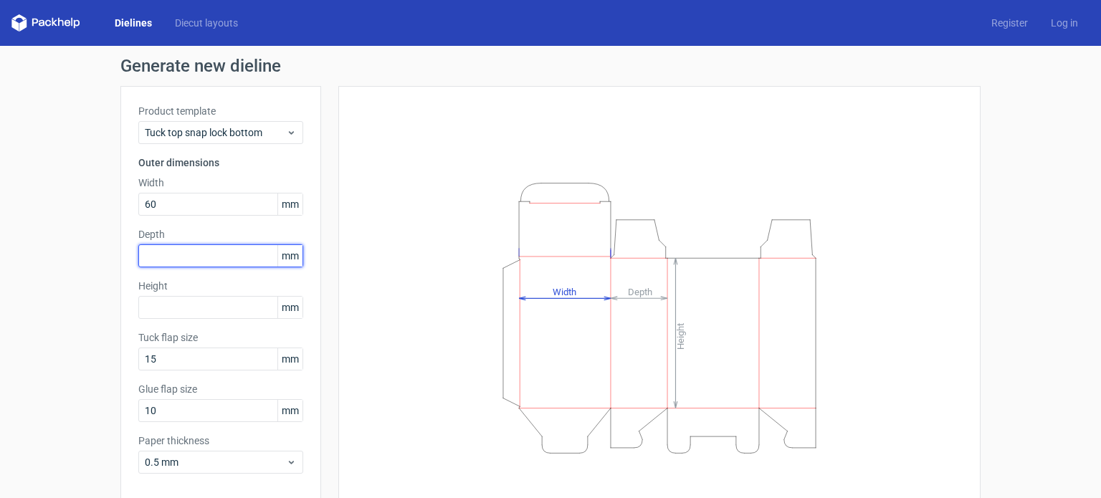
click at [160, 257] on input "text" at bounding box center [220, 255] width 165 height 23
drag, startPoint x: 153, startPoint y: 258, endPoint x: 128, endPoint y: 257, distance: 25.1
click at [128, 257] on div "Product template Tuck top snap lock bottom Outer dimensions Width 60 mm Depth 6…" at bounding box center [220, 294] width 201 height 417
type input "70"
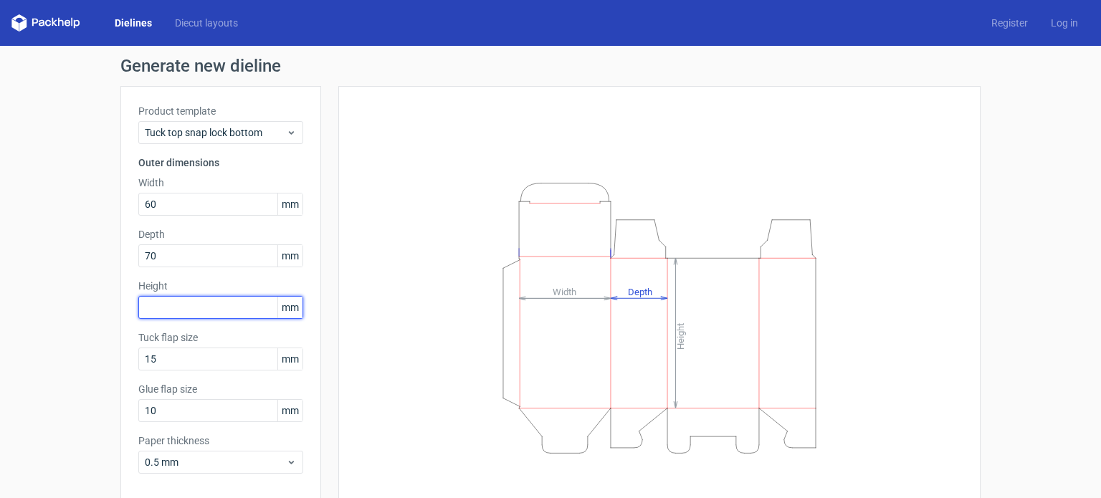
click at [155, 306] on input "text" at bounding box center [220, 307] width 165 height 23
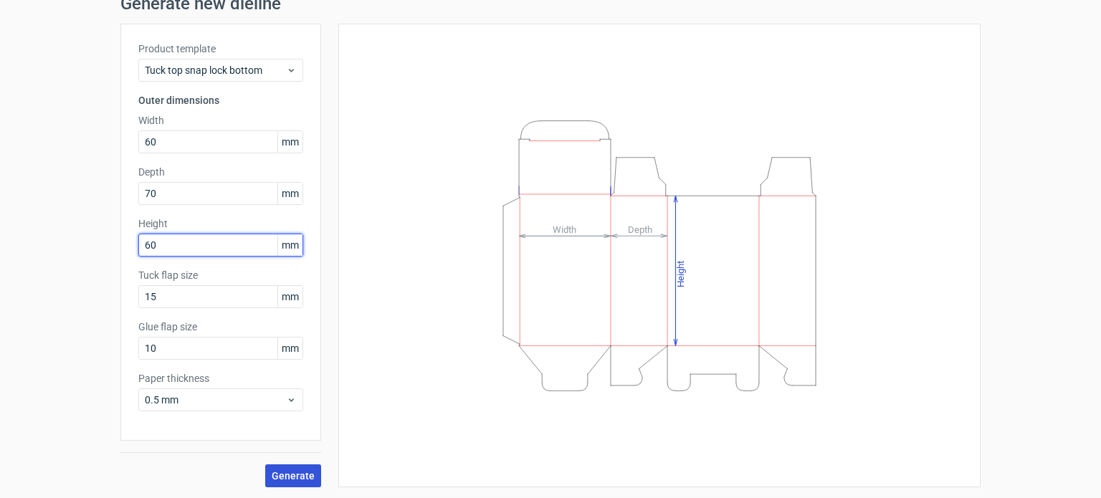
type input "60"
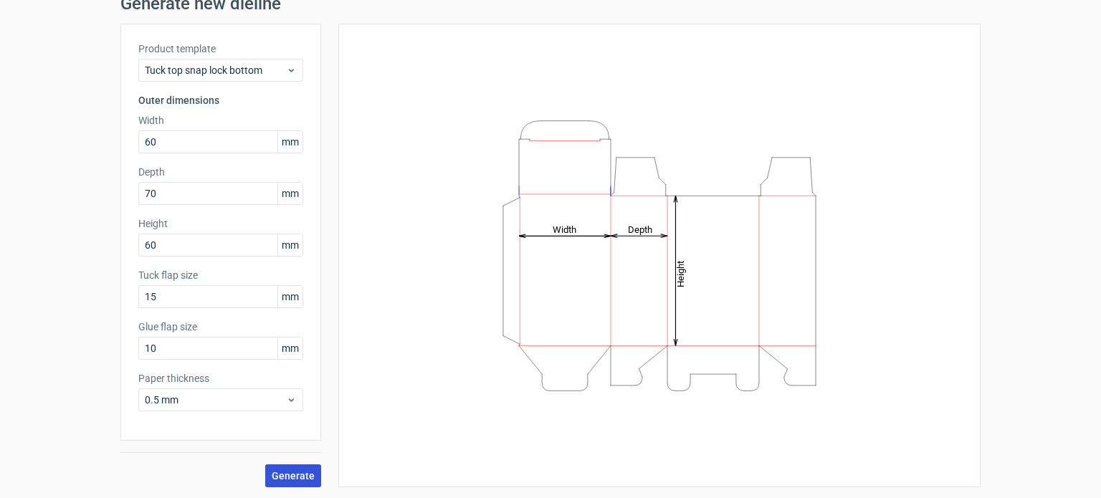
click at [290, 475] on span "Generate" at bounding box center [293, 476] width 43 height 10
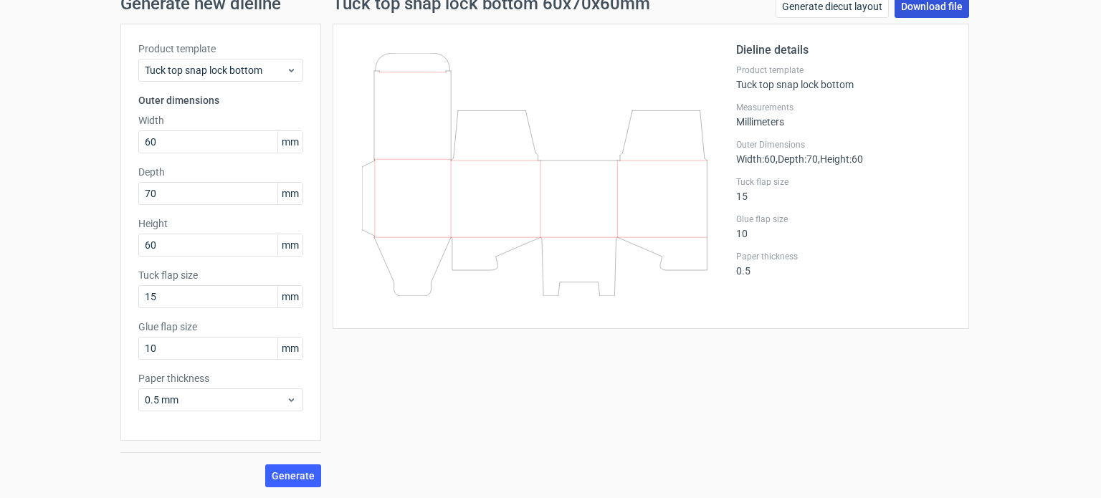
click at [919, 11] on link "Download file" at bounding box center [932, 6] width 75 height 23
click at [819, 10] on link "Generate diecut layout" at bounding box center [832, 6] width 113 height 23
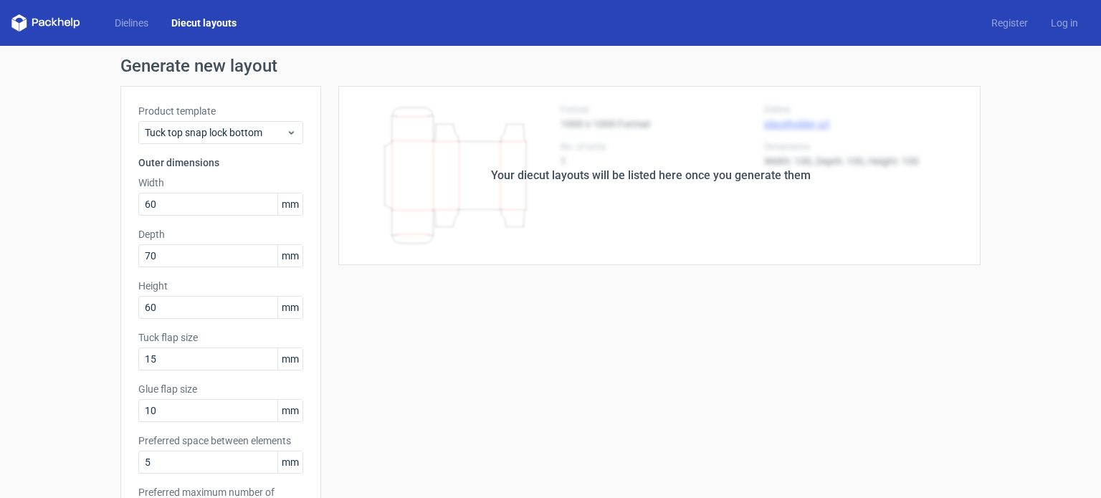
click at [594, 173] on div "Your diecut layouts will be listed here once you generate them" at bounding box center [651, 175] width 320 height 17
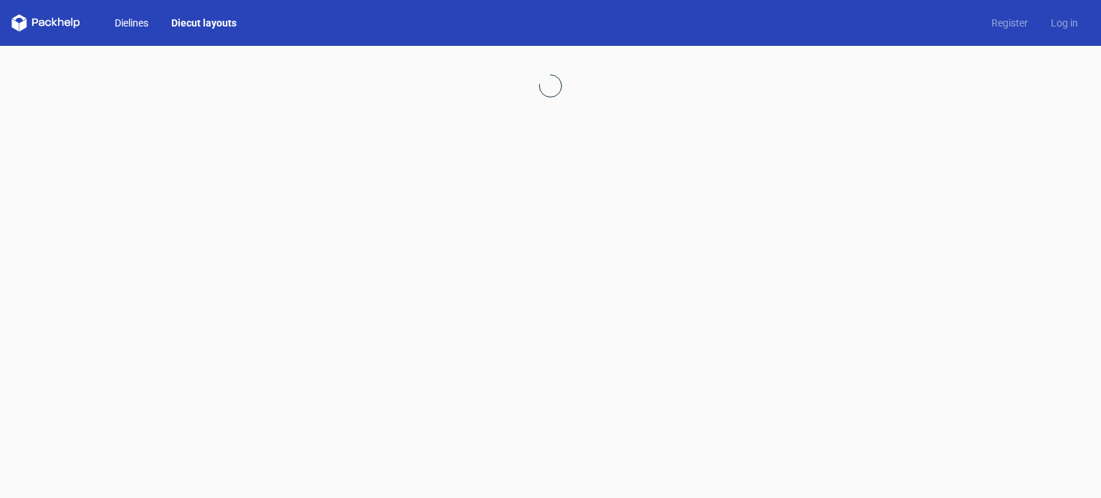
click at [135, 19] on link "Dielines" at bounding box center [131, 23] width 57 height 14
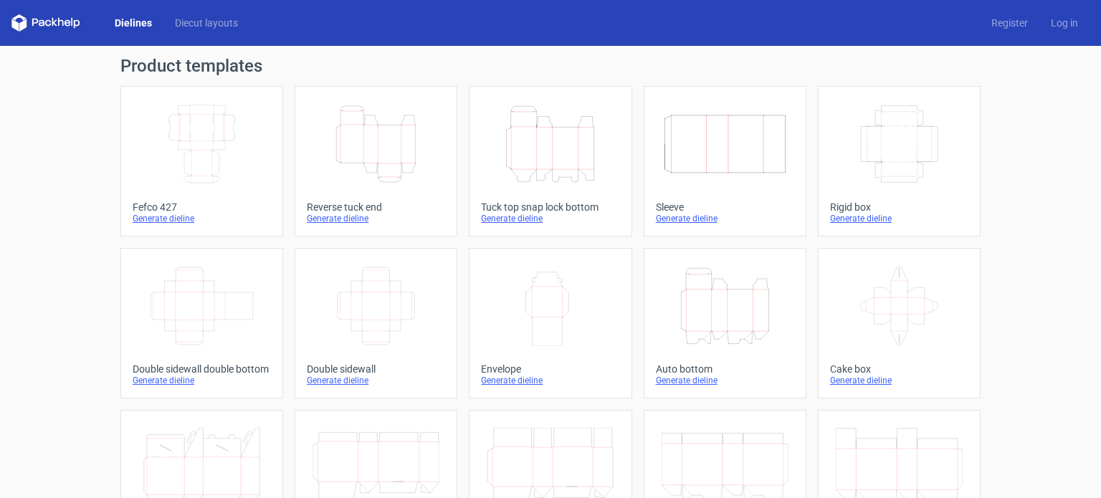
click at [554, 157] on icon "Height Depth Width" at bounding box center [550, 144] width 127 height 80
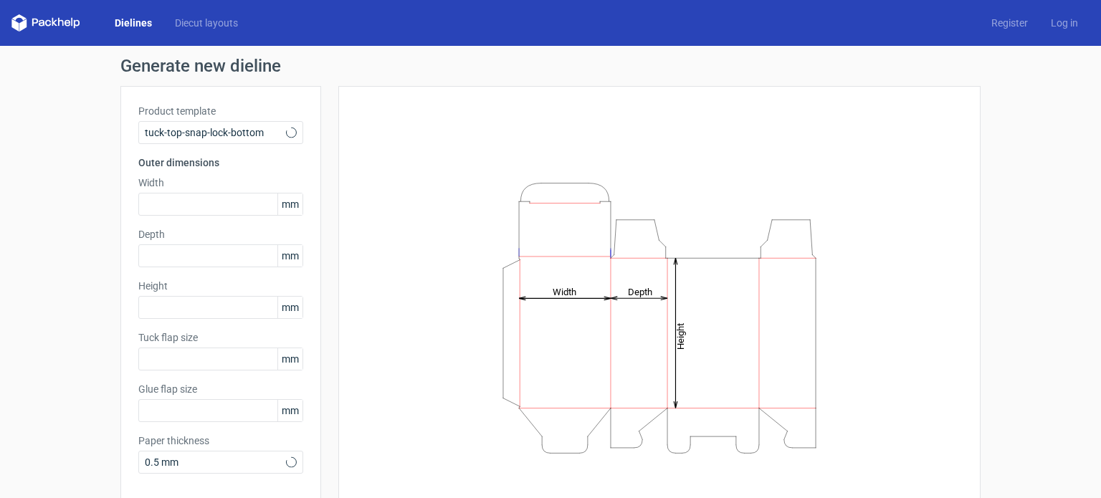
type input "15"
type input "10"
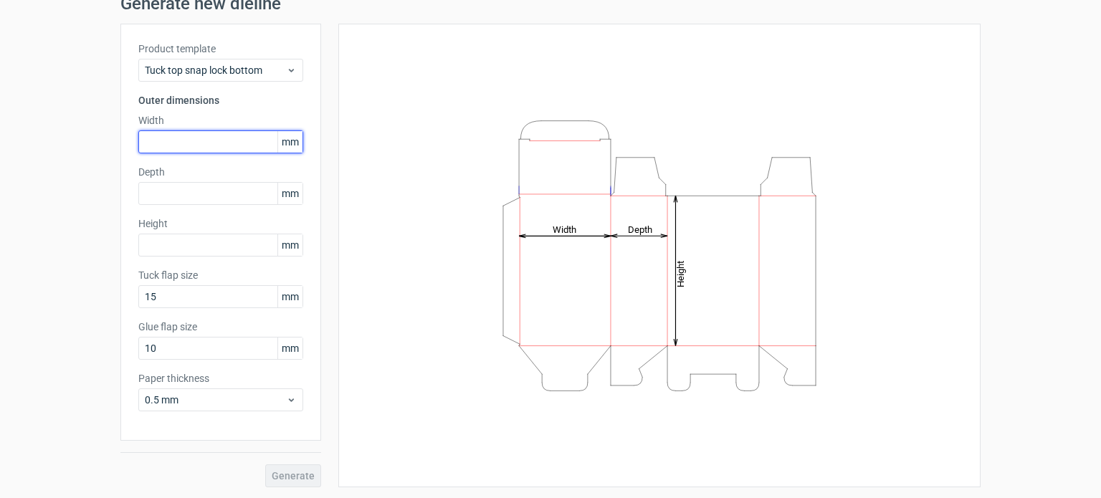
click at [212, 141] on input "text" at bounding box center [220, 141] width 165 height 23
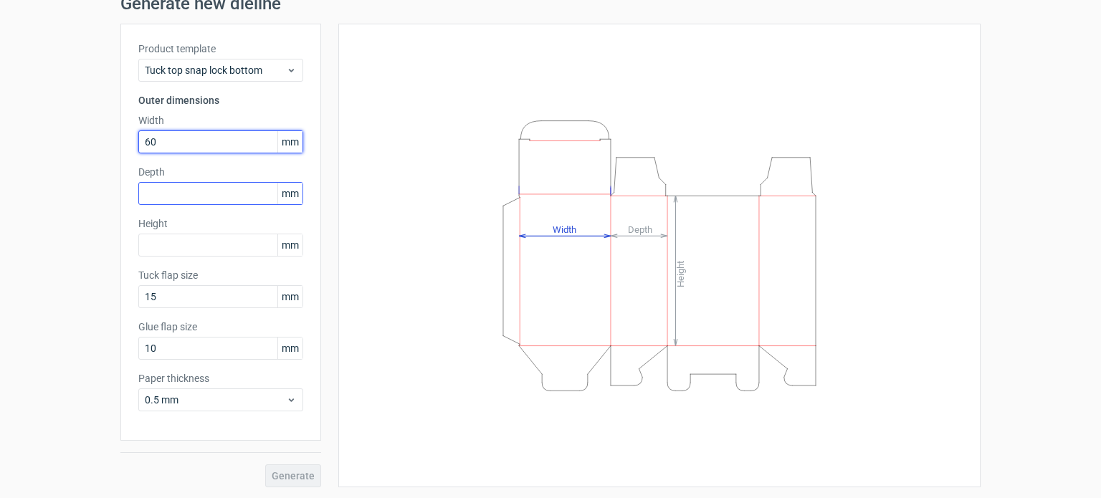
type input "60"
click at [189, 189] on input "text" at bounding box center [220, 193] width 165 height 23
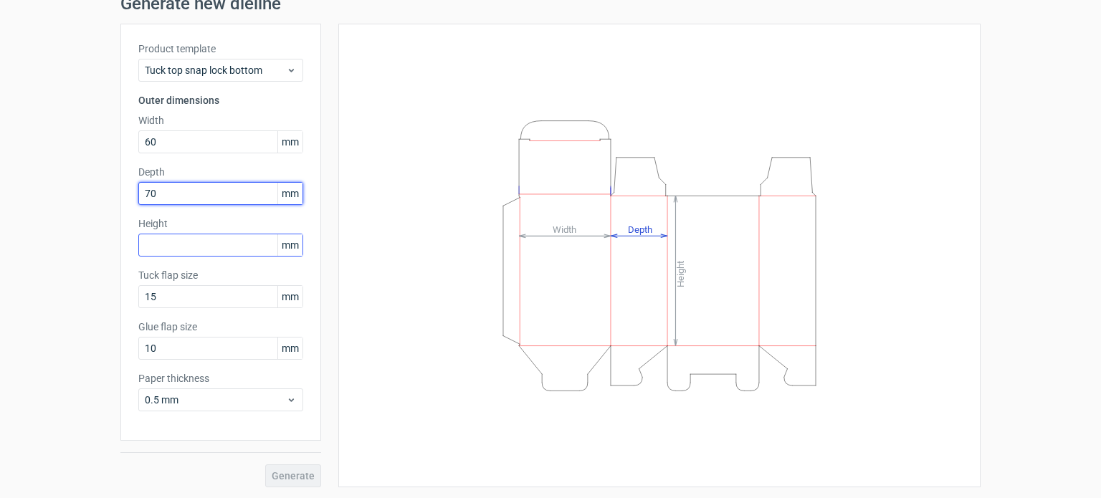
type input "70"
click at [182, 247] on input "text" at bounding box center [220, 245] width 165 height 23
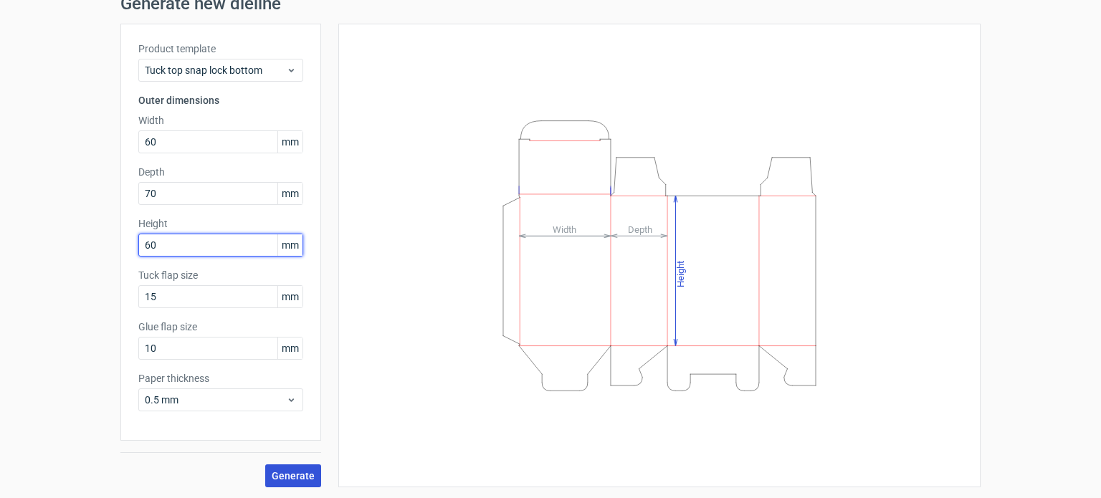
type input "60"
click at [287, 475] on span "Generate" at bounding box center [293, 476] width 43 height 10
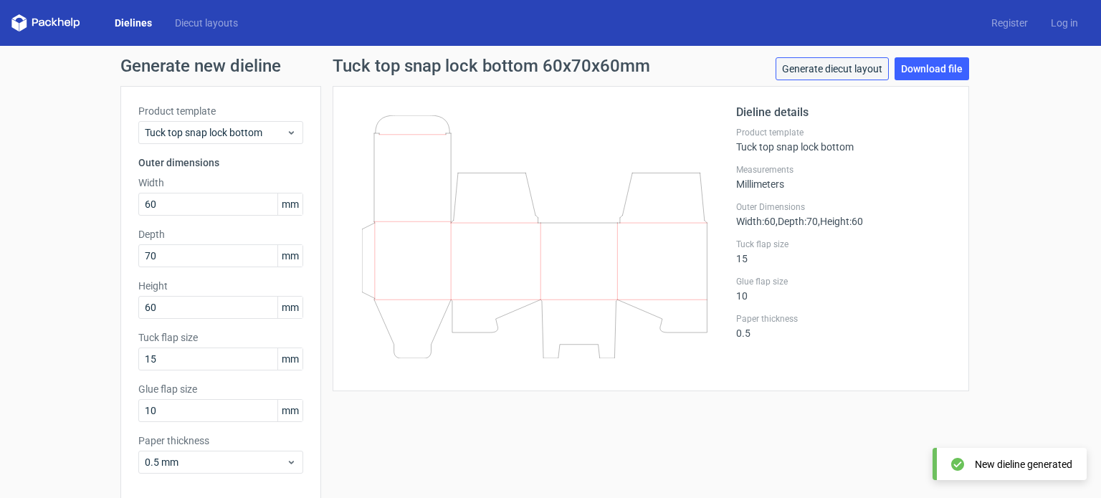
click at [827, 68] on link "Generate diecut layout" at bounding box center [832, 68] width 113 height 23
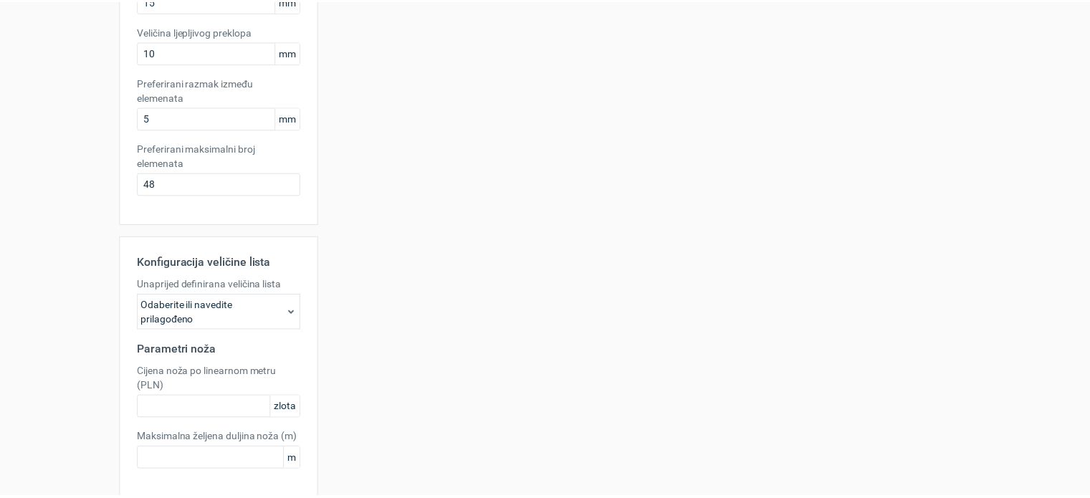
scroll to position [417, 0]
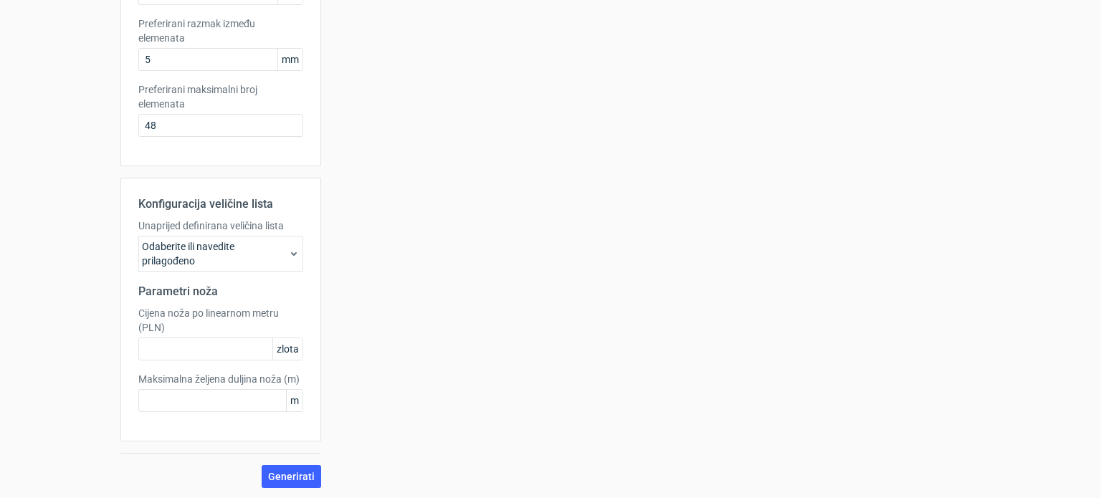
click at [288, 252] on icon at bounding box center [293, 253] width 11 height 11
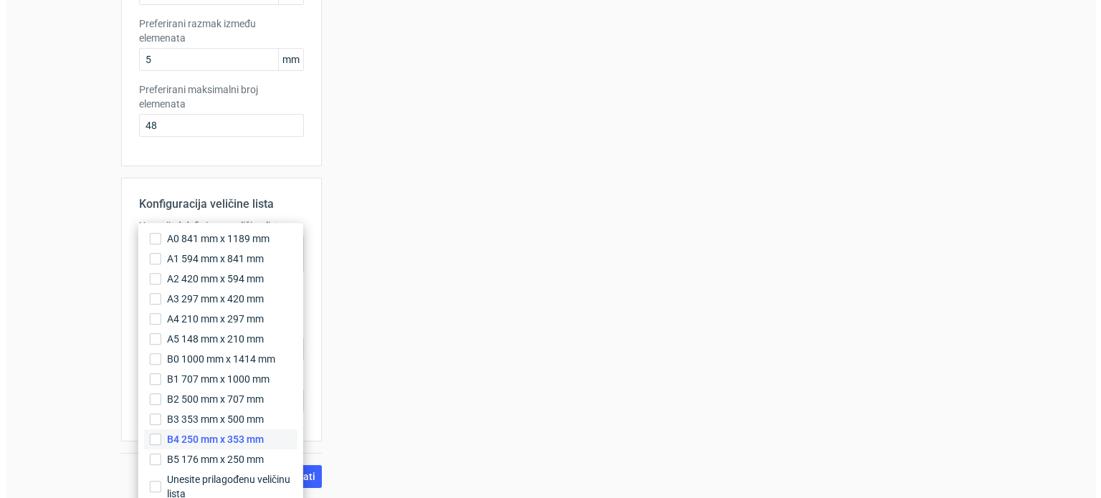
scroll to position [0, 0]
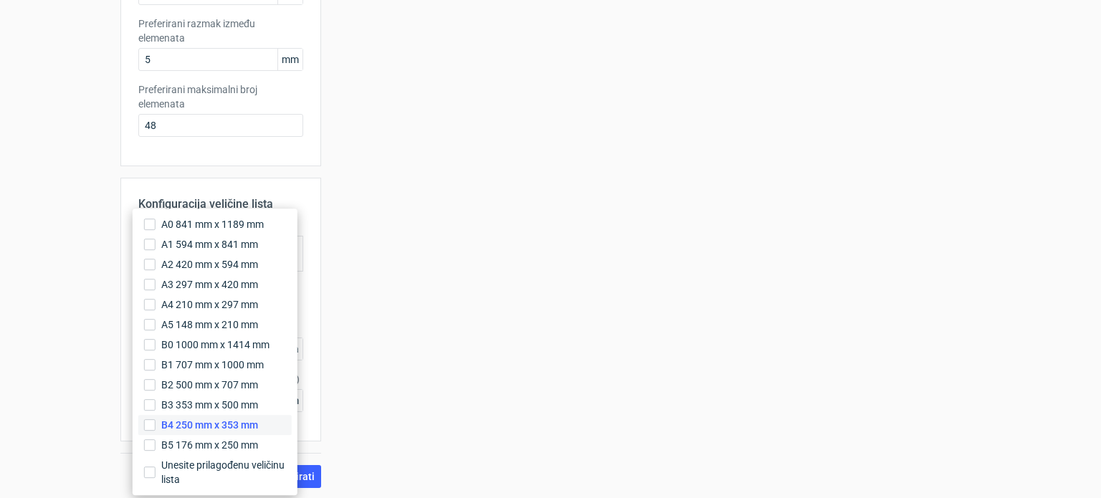
click at [238, 427] on font "B4 250 mm x 353 mm" at bounding box center [209, 424] width 97 height 11
click at [156, 427] on input "B4 250 mm x 353 mm" at bounding box center [149, 424] width 11 height 11
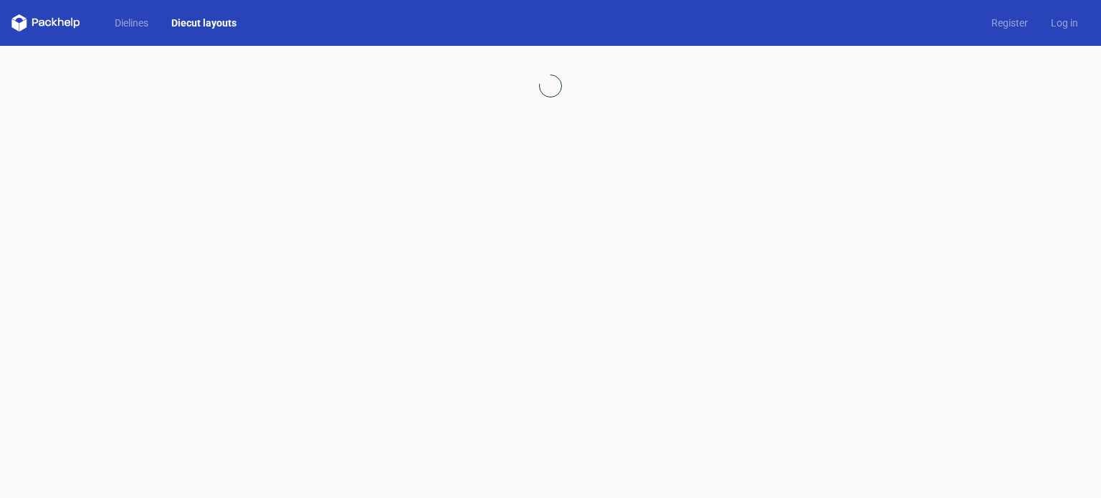
click at [62, 24] on icon at bounding box center [45, 22] width 69 height 17
click at [143, 27] on link "Dielines" at bounding box center [131, 23] width 57 height 14
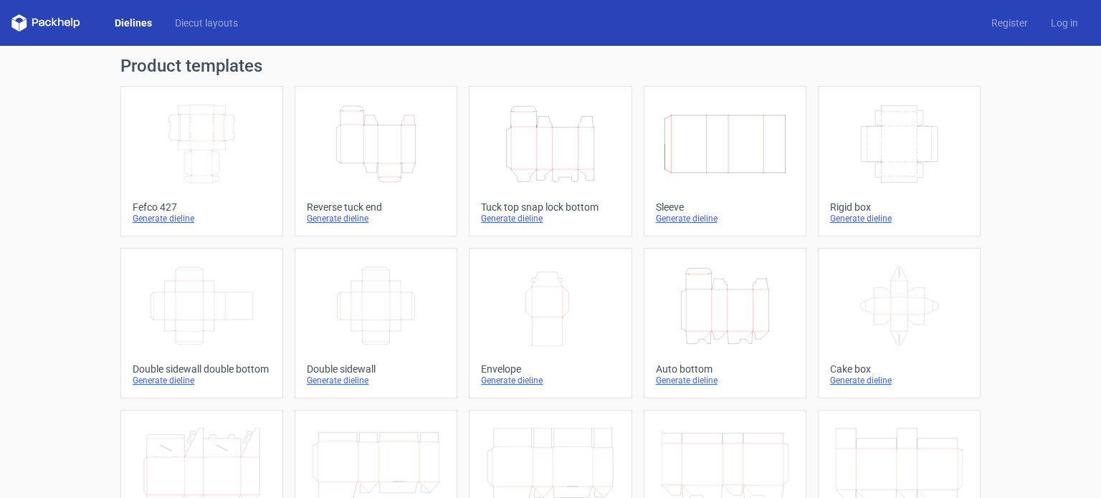
click at [548, 160] on icon "Height Depth Width" at bounding box center [550, 144] width 127 height 80
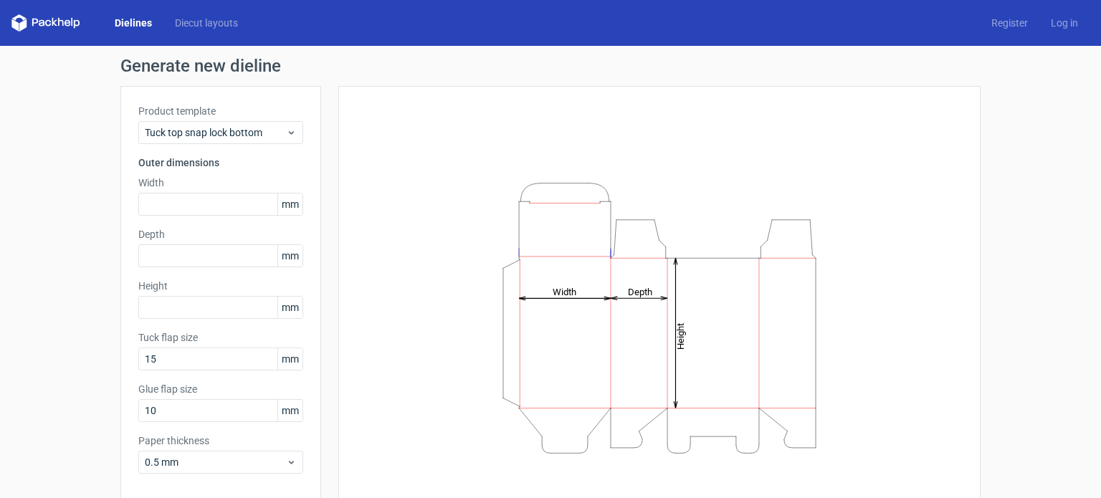
scroll to position [62, 0]
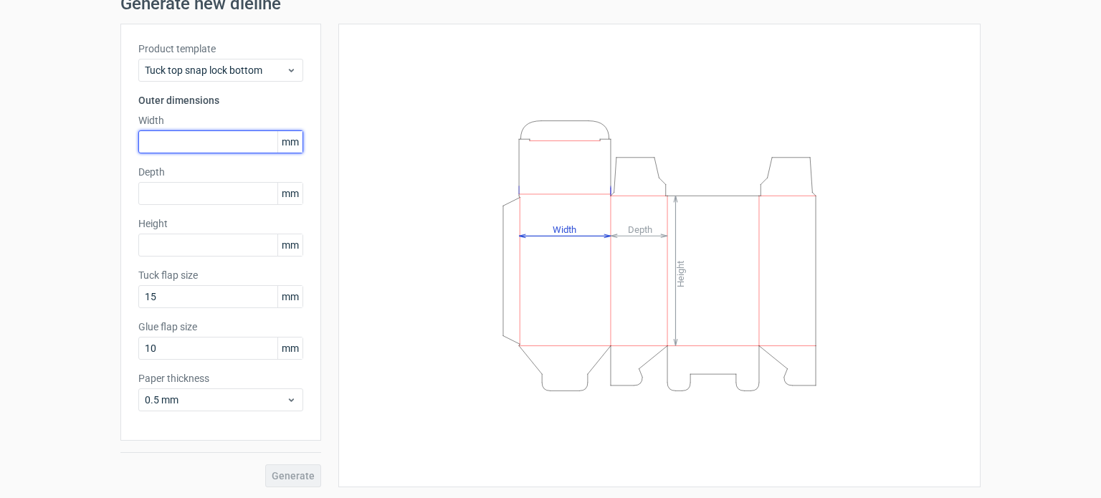
click at [207, 140] on input "text" at bounding box center [220, 141] width 165 height 23
type input "60"
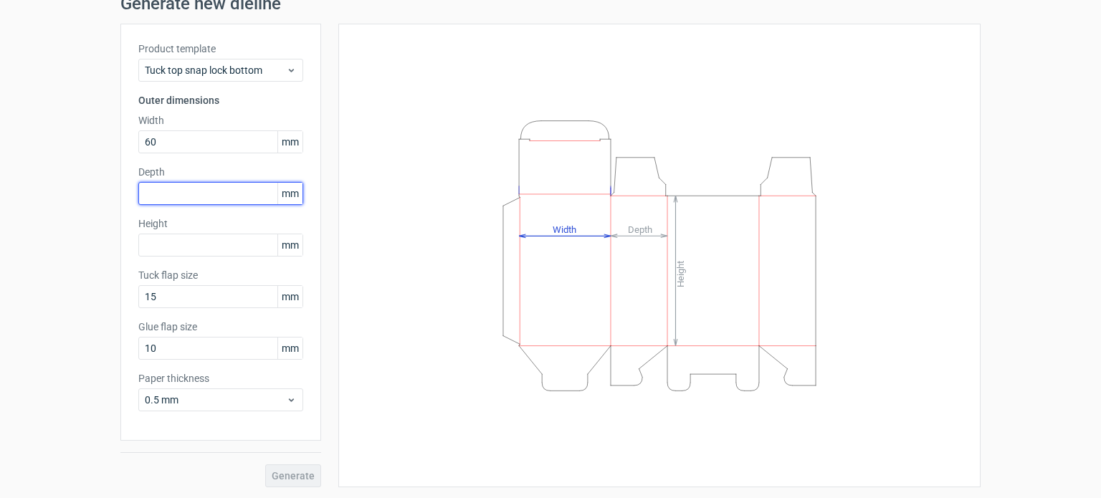
click at [189, 198] on input "text" at bounding box center [220, 193] width 165 height 23
type input "70"
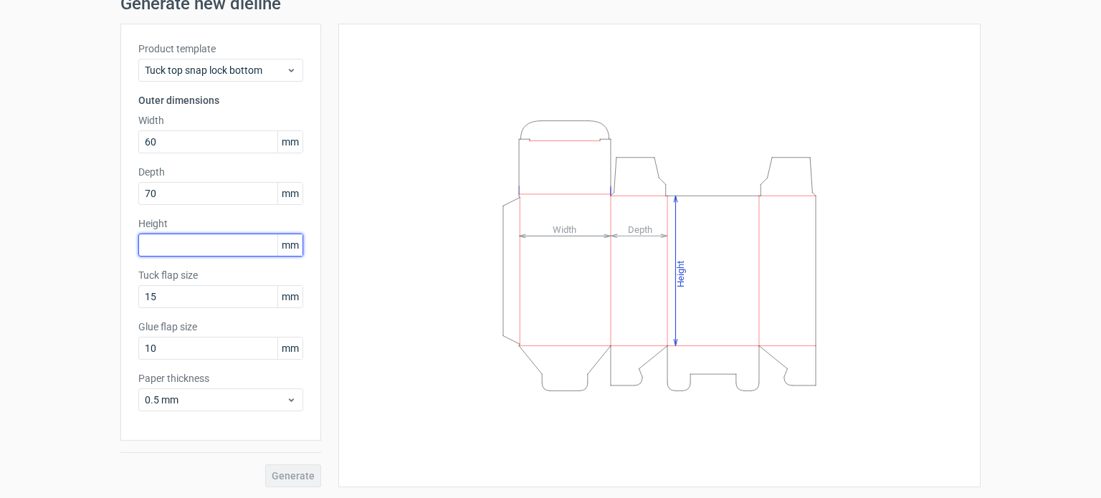
click at [204, 251] on input "text" at bounding box center [220, 245] width 165 height 23
type input "60"
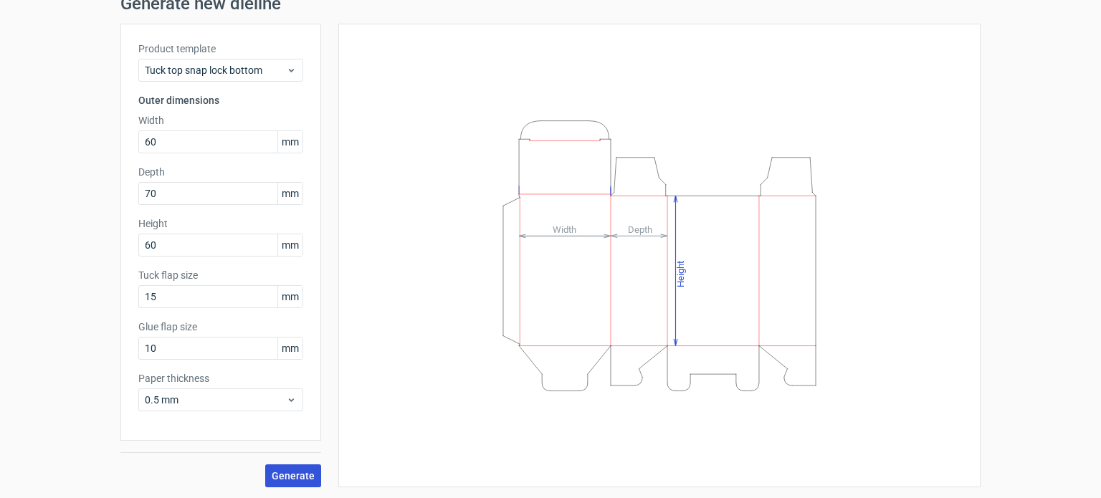
click at [282, 472] on span "Generate" at bounding box center [293, 476] width 43 height 10
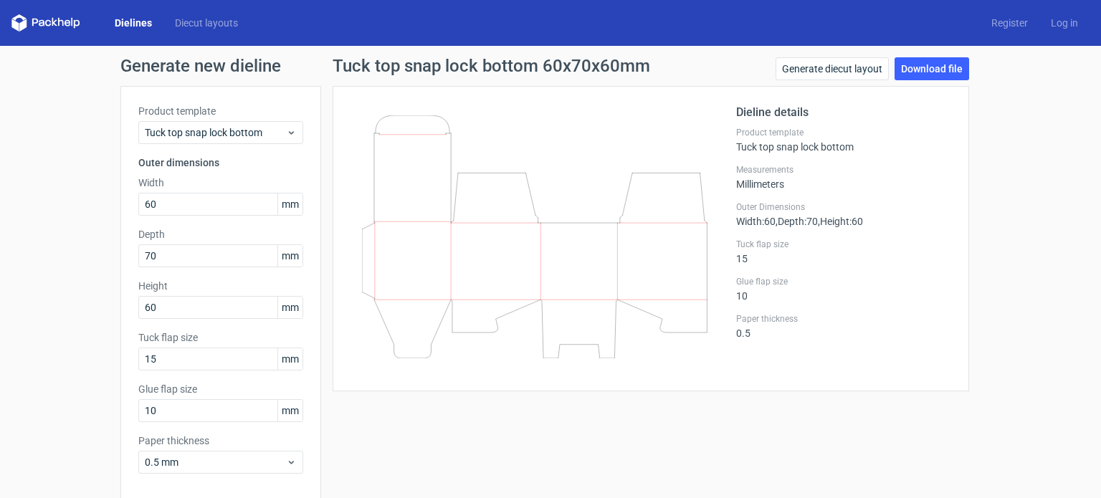
scroll to position [62, 0]
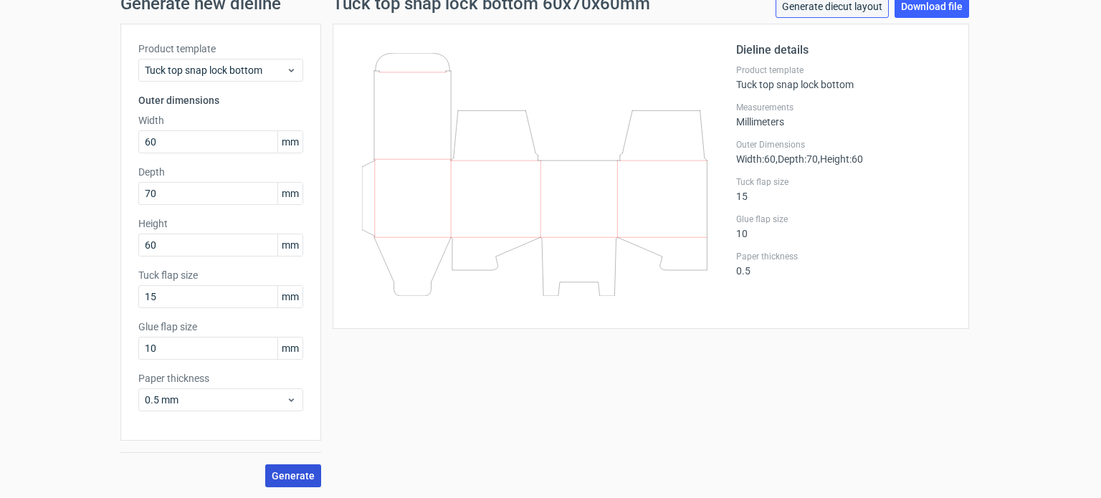
click at [813, 11] on link "Generate diecut layout" at bounding box center [832, 6] width 113 height 23
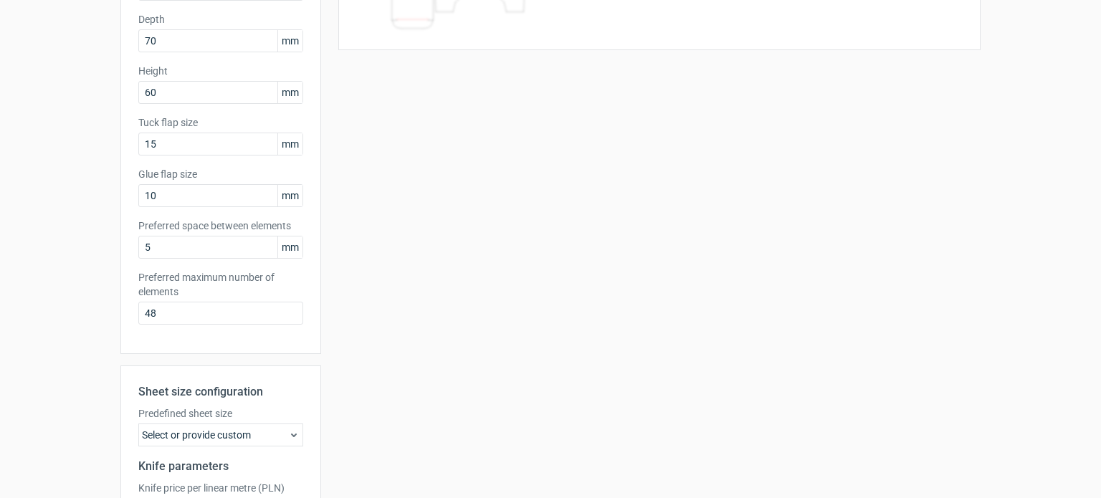
scroll to position [376, 0]
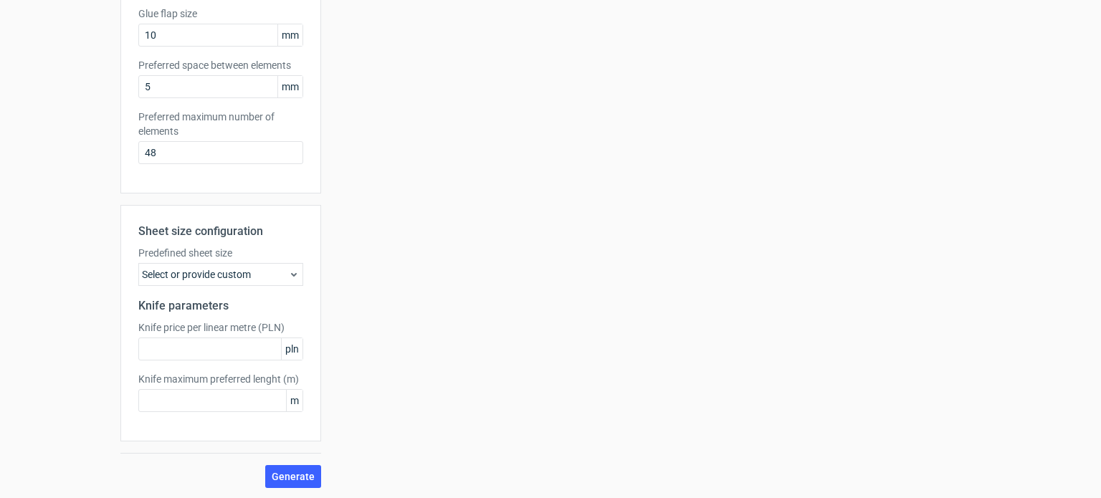
click at [288, 270] on icon at bounding box center [293, 274] width 11 height 11
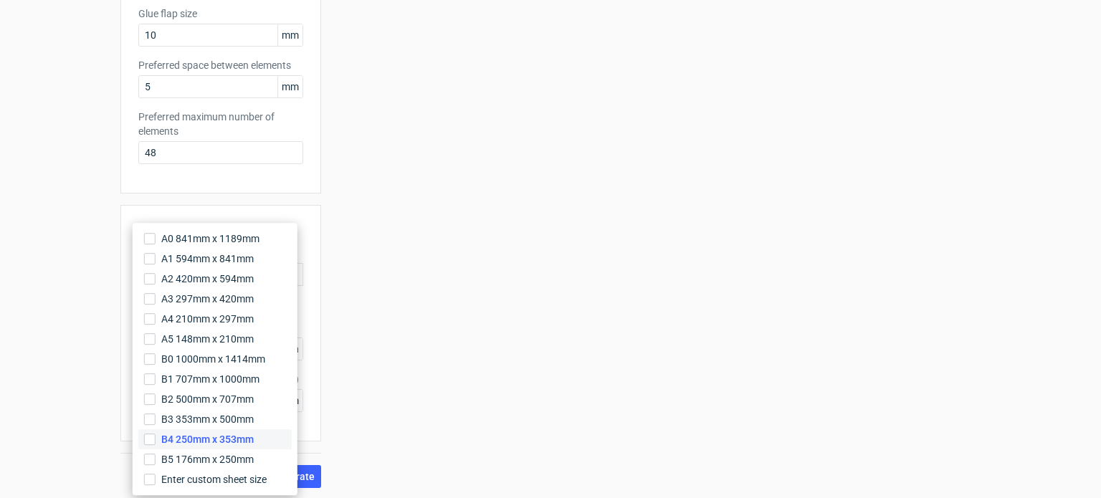
click at [248, 440] on span "B4 250mm x 353mm" at bounding box center [207, 439] width 92 height 14
click at [156, 440] on input "B4 250mm x 353mm" at bounding box center [149, 439] width 11 height 11
click at [410, 409] on div "Your diecut layouts will be listed here once you generate them Height Depth Wid…" at bounding box center [651, 99] width 660 height 778
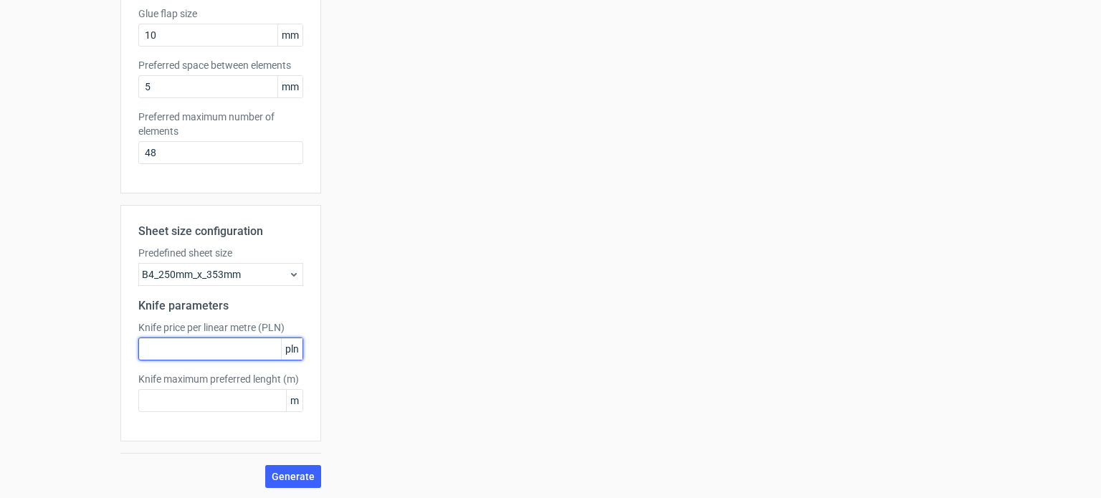
click at [224, 349] on input "text" at bounding box center [220, 349] width 165 height 23
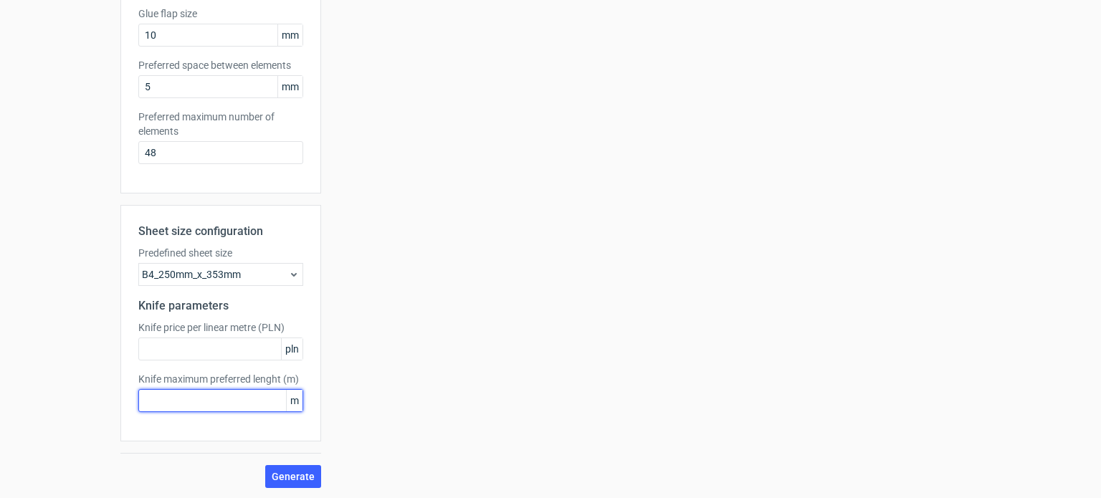
click at [249, 400] on input "text" at bounding box center [220, 400] width 165 height 23
click at [287, 474] on span "Generate" at bounding box center [293, 477] width 43 height 10
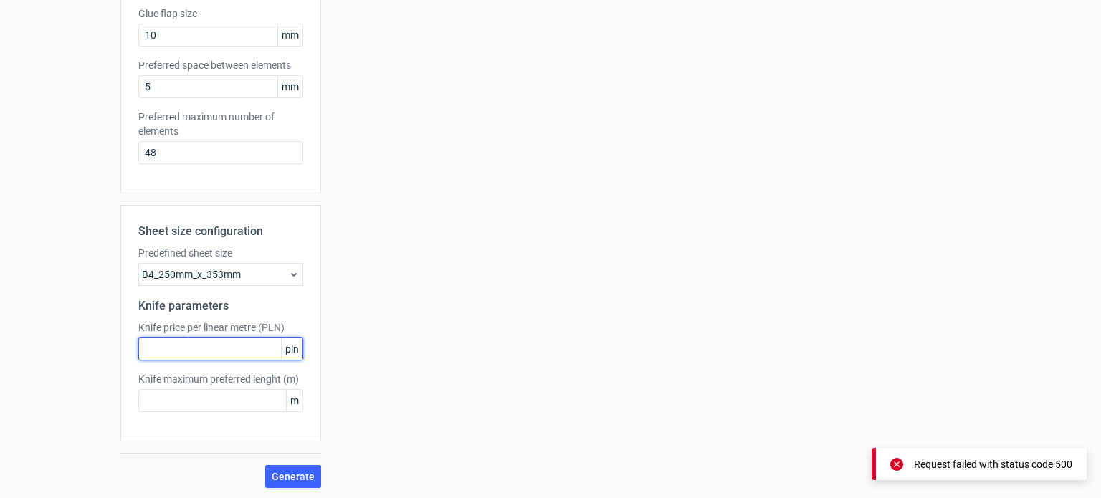
click at [181, 341] on input "text" at bounding box center [220, 349] width 165 height 23
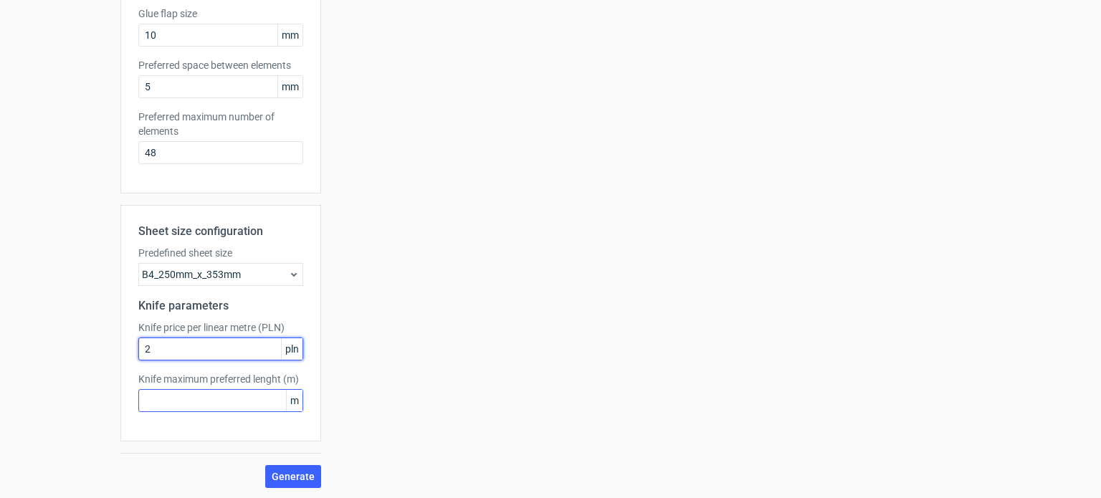
type input "2"
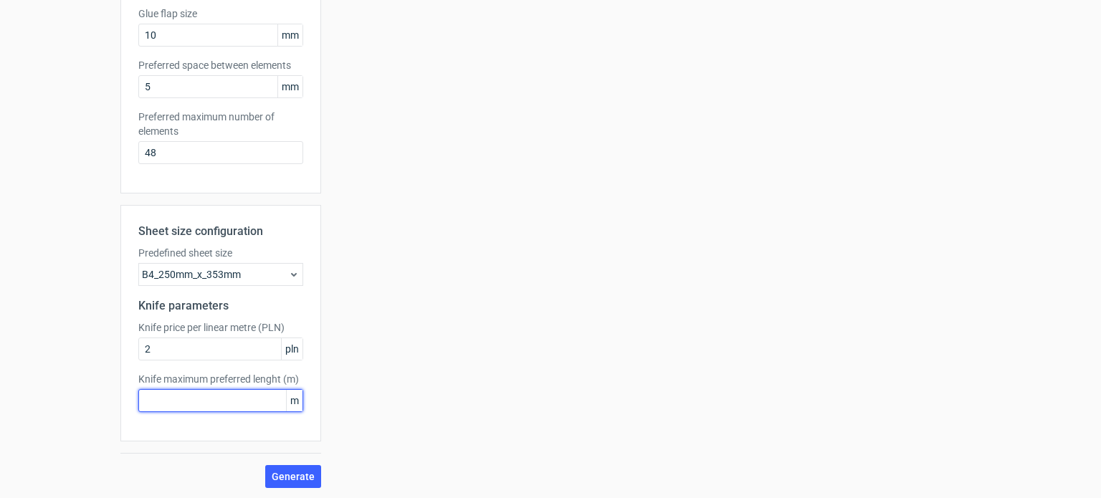
click at [209, 401] on input "text" at bounding box center [220, 400] width 165 height 23
type input "2"
click at [290, 475] on span "Generate" at bounding box center [293, 477] width 43 height 10
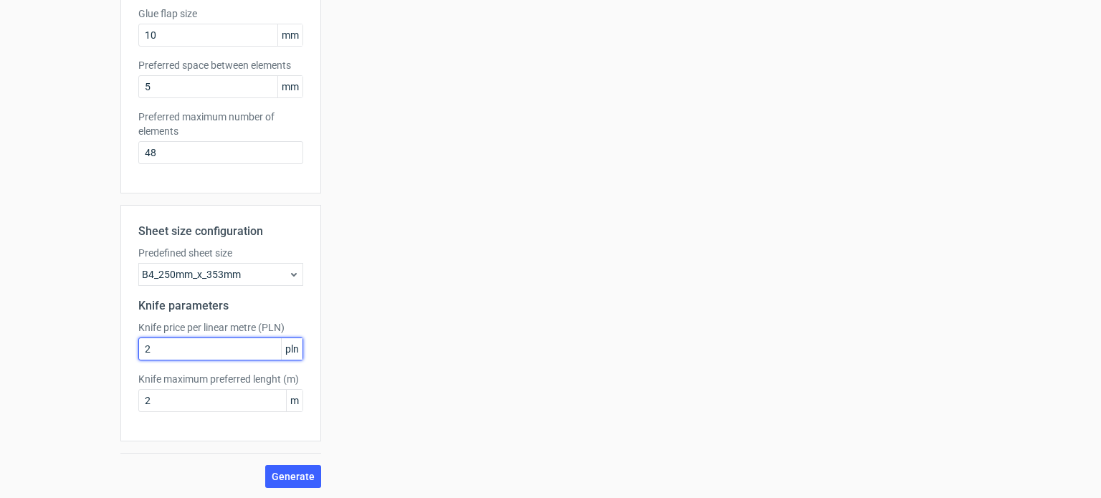
drag, startPoint x: 166, startPoint y: 353, endPoint x: 123, endPoint y: 353, distance: 42.3
click at [123, 353] on div "Sheet size configuration Predefined sheet size B4_250mm_x_353mm Knife parameter…" at bounding box center [220, 323] width 201 height 237
type input "200"
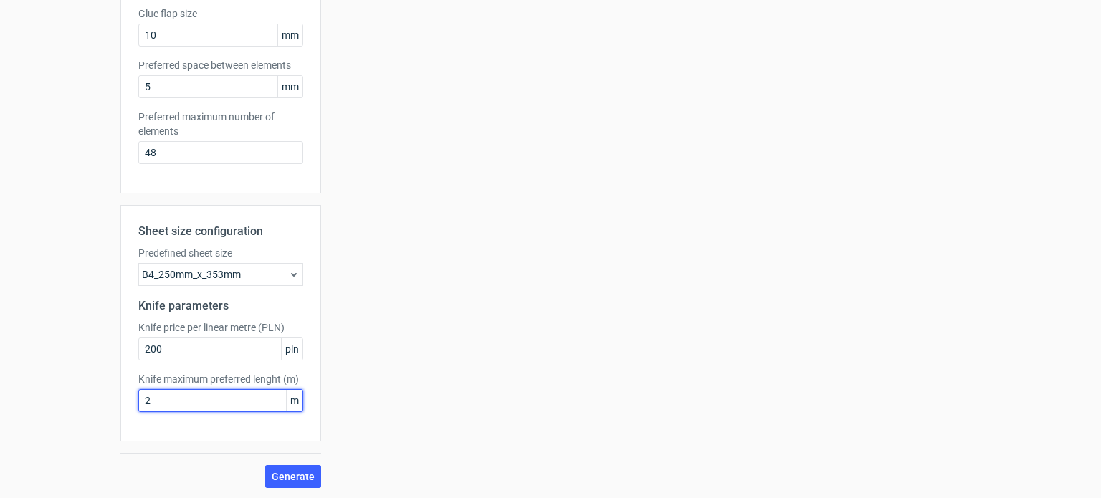
click at [168, 404] on input "2" at bounding box center [220, 400] width 165 height 23
click at [289, 475] on span "Generate" at bounding box center [293, 477] width 43 height 10
drag, startPoint x: 167, startPoint y: 401, endPoint x: 126, endPoint y: 397, distance: 41.0
click at [126, 397] on div "Sheet size configuration Predefined sheet size B4_250mm_x_353mm Knife parameter…" at bounding box center [220, 323] width 201 height 237
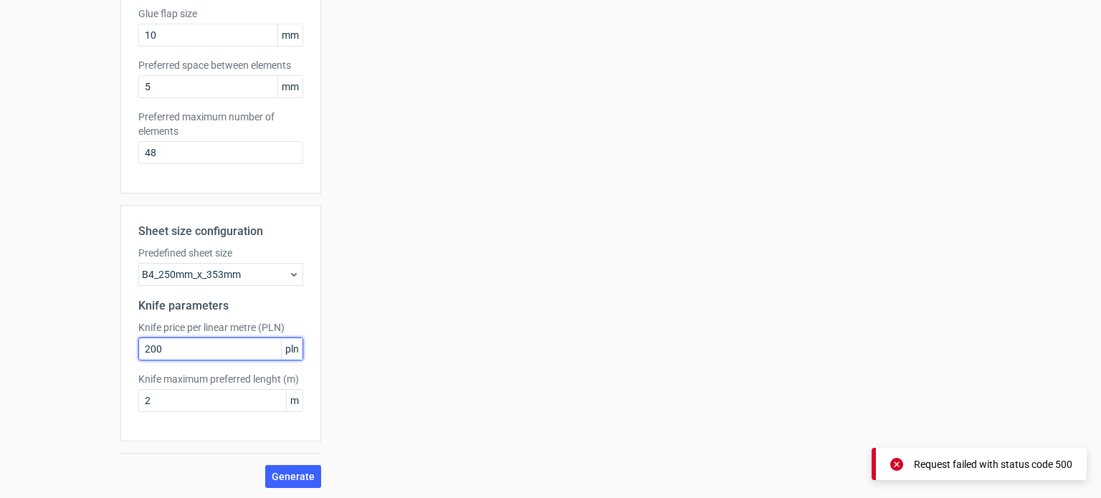
drag, startPoint x: 170, startPoint y: 349, endPoint x: 124, endPoint y: 346, distance: 46.0
click at [124, 346] on div "Sheet size configuration Predefined sheet size B4_250mm_x_353mm Knife parameter…" at bounding box center [220, 323] width 201 height 237
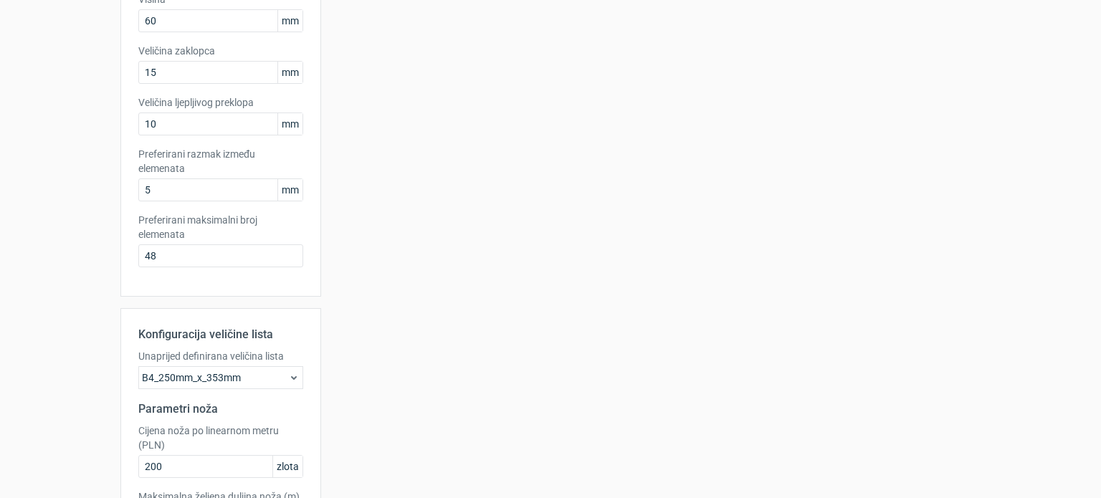
scroll to position [404, 0]
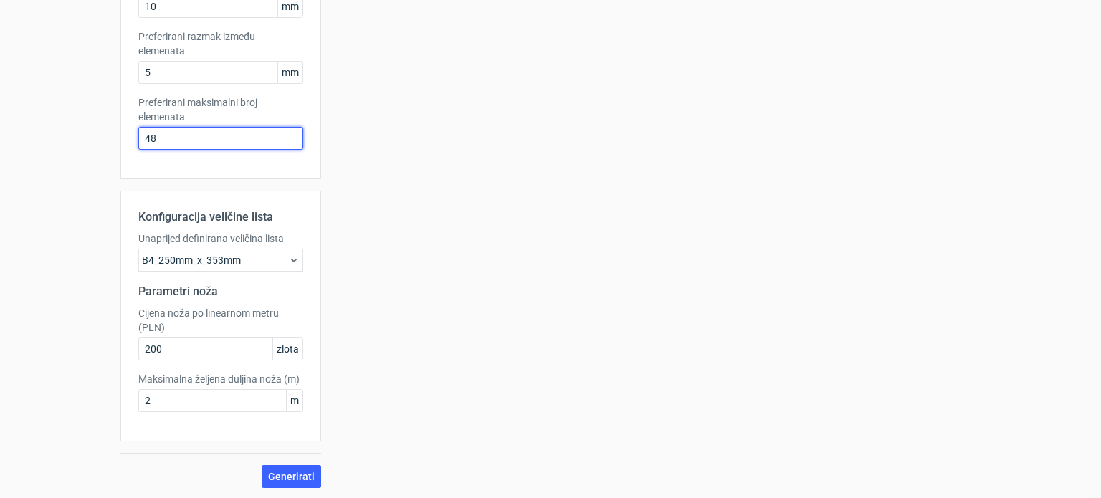
drag, startPoint x: 158, startPoint y: 138, endPoint x: 126, endPoint y: 137, distance: 31.6
type input "1"
click at [294, 471] on font "Generirati" at bounding box center [291, 476] width 47 height 11
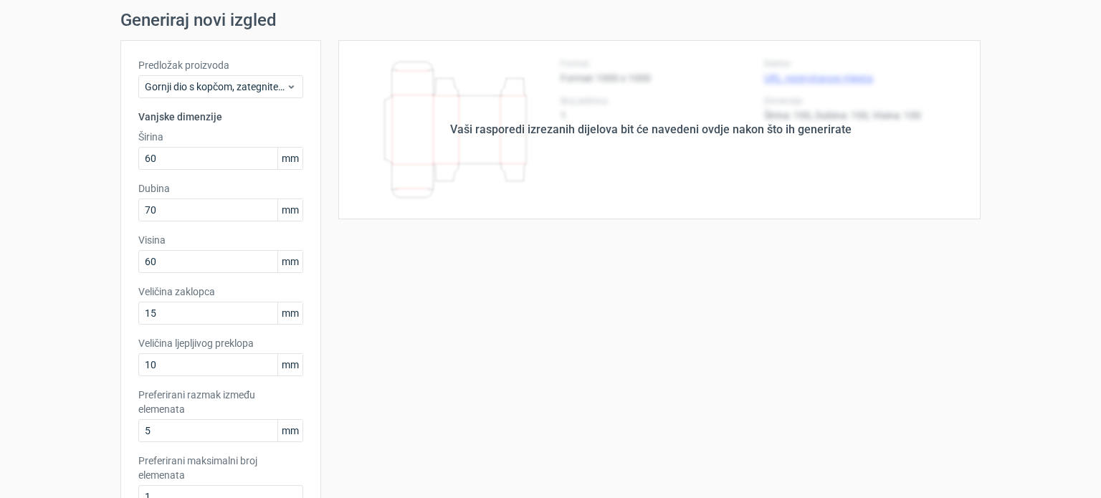
scroll to position [0, 0]
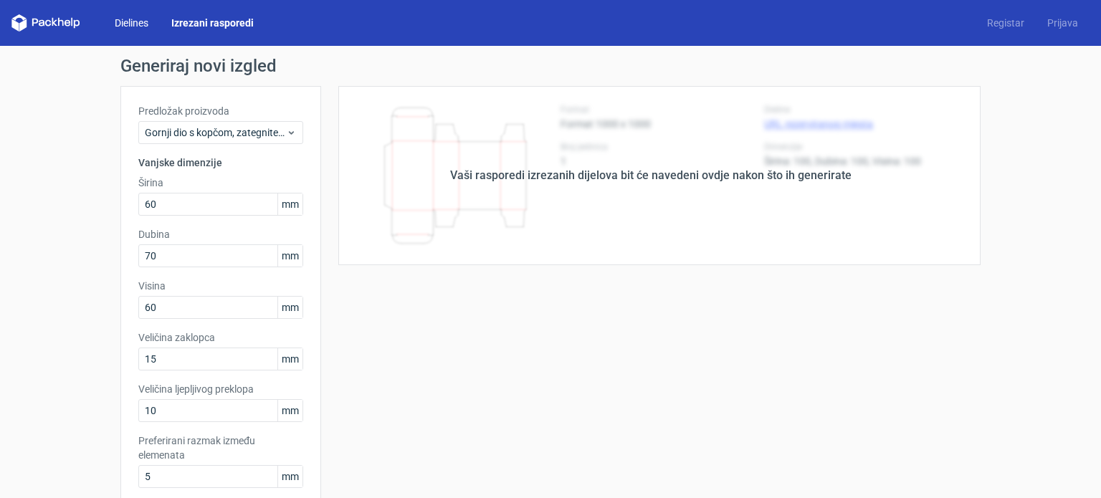
click at [138, 19] on font "Dielines" at bounding box center [132, 22] width 34 height 11
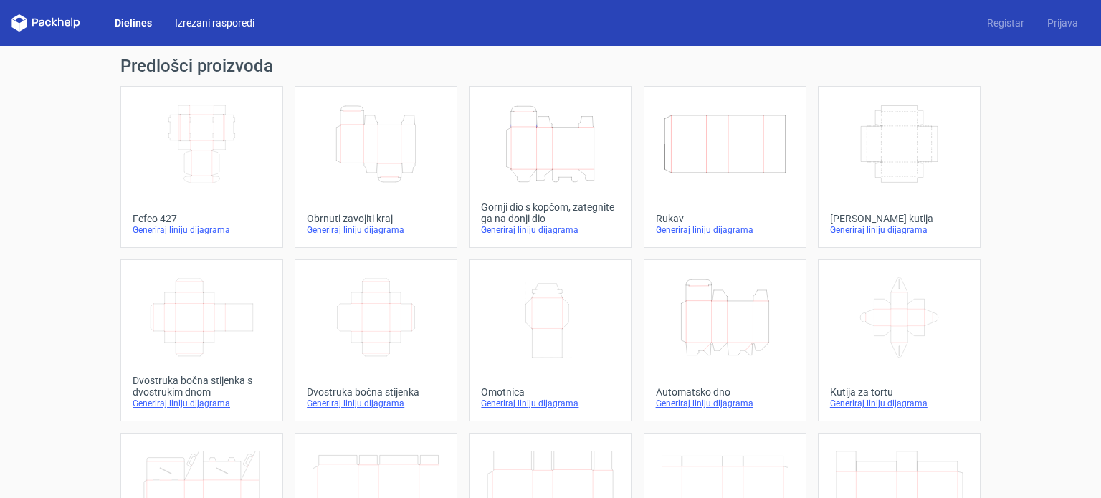
click at [204, 18] on font "Izrezani rasporedi" at bounding box center [215, 22] width 80 height 11
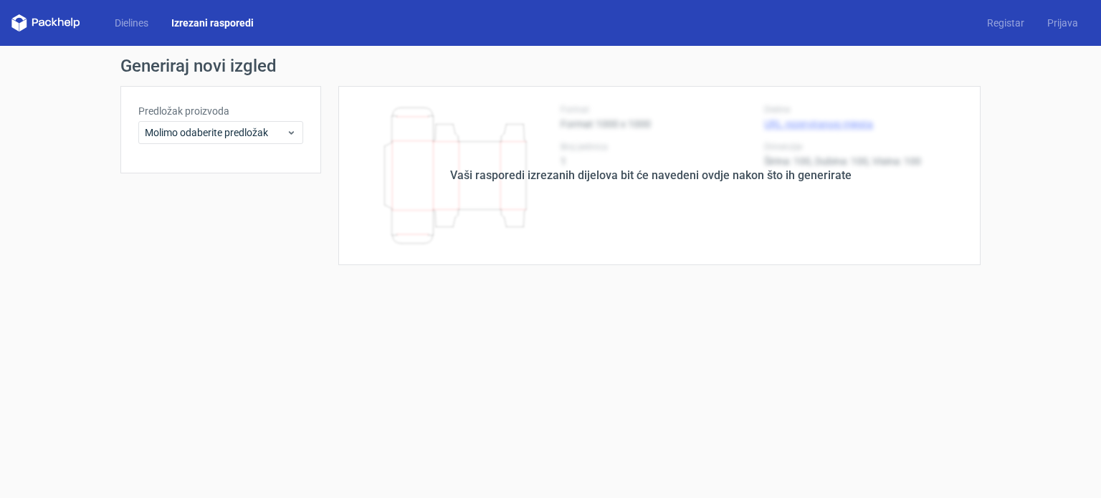
click at [49, 25] on icon at bounding box center [48, 23] width 6 height 6
click at [132, 21] on font "Dielines" at bounding box center [132, 22] width 34 height 11
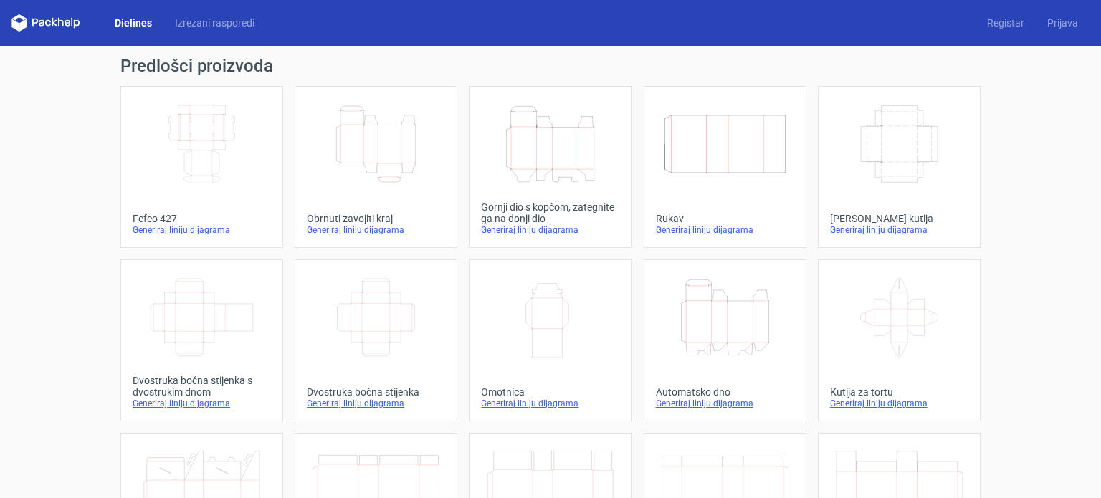
click at [559, 151] on icon "Height Depth Width" at bounding box center [550, 144] width 127 height 80
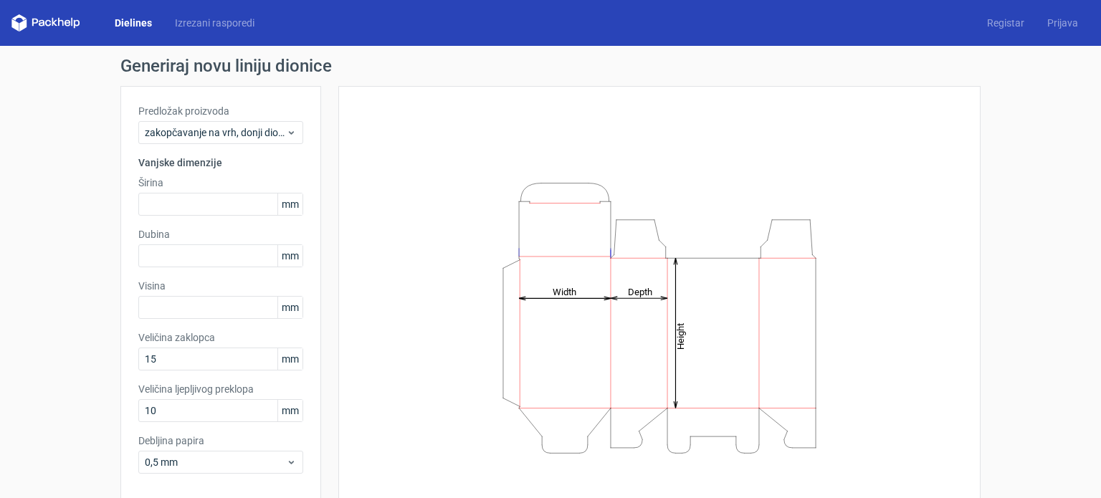
scroll to position [62, 0]
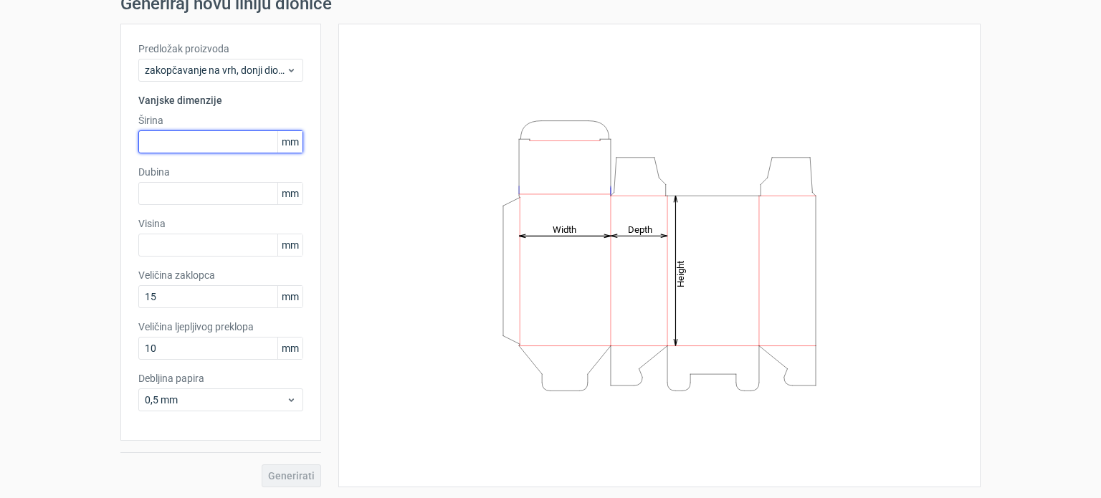
click at [195, 142] on input "text" at bounding box center [220, 141] width 165 height 23
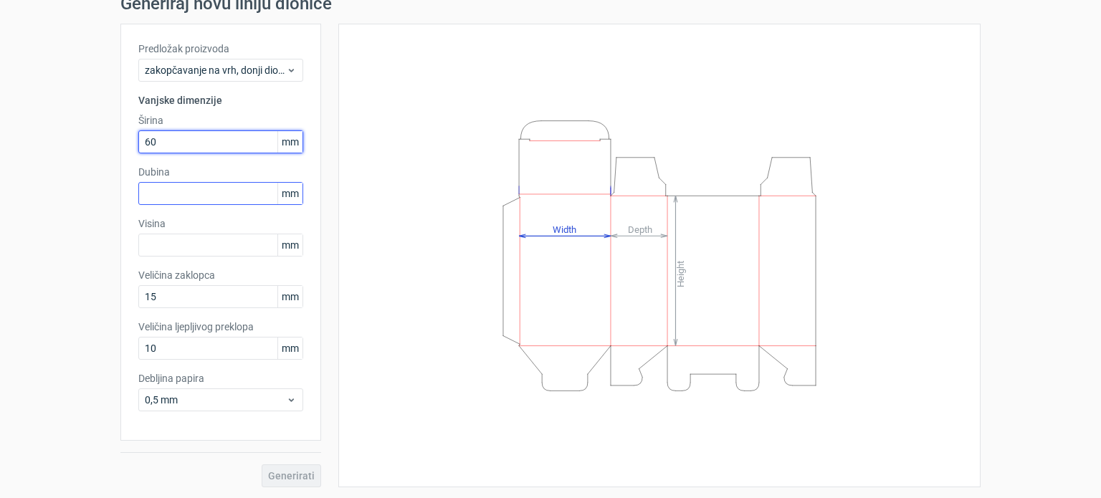
type input "60"
click at [195, 196] on input "text" at bounding box center [220, 193] width 165 height 23
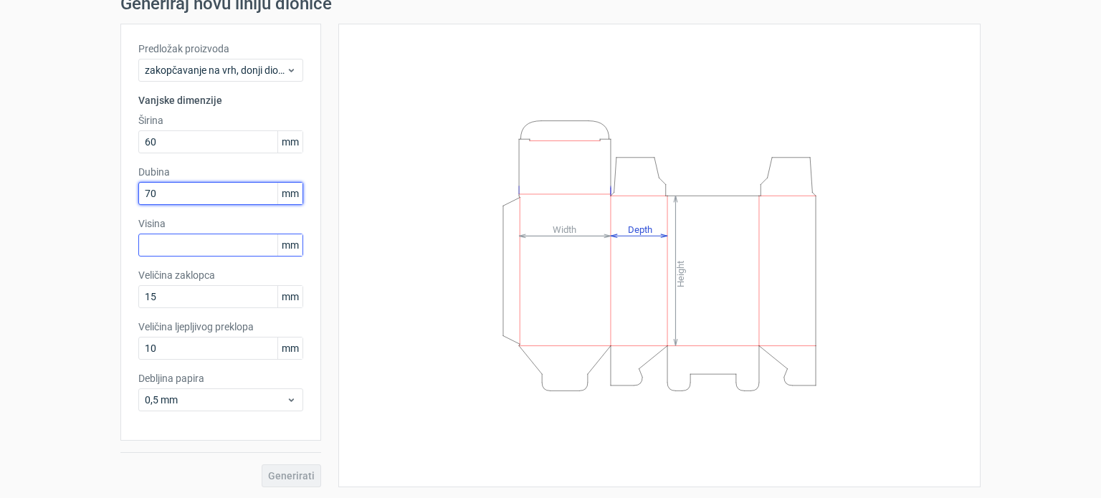
type input "70"
click at [190, 245] on input "text" at bounding box center [220, 245] width 165 height 23
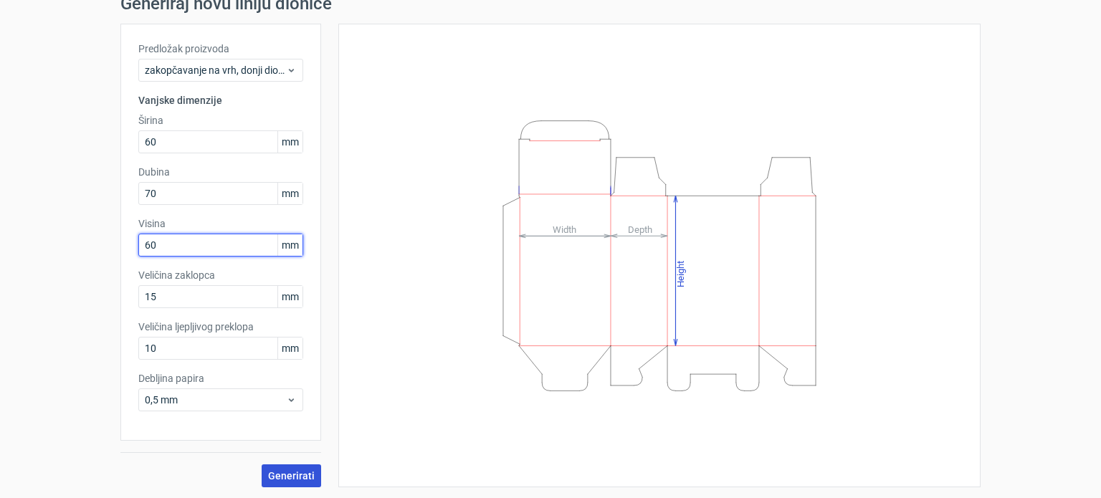
type input "60"
click at [293, 470] on font "Generirati" at bounding box center [291, 475] width 47 height 11
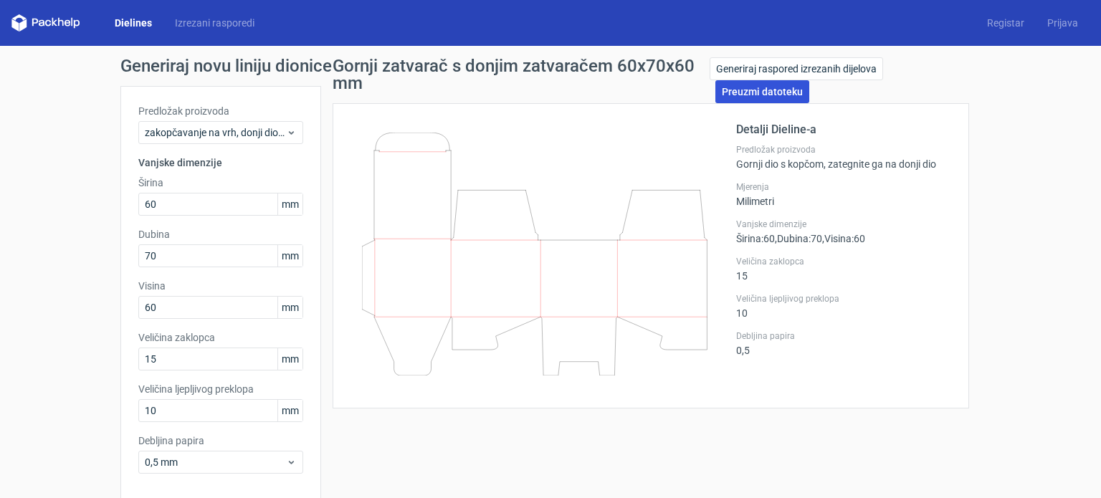
click at [742, 88] on font "Preuzmi datoteku" at bounding box center [762, 91] width 81 height 11
click at [986, 191] on div "Generiraj novu liniju dionice Predložak proizvoda zakopčavanje na vrh, donji di…" at bounding box center [550, 303] width 1101 height 515
click at [794, 66] on font "Generiraj raspored izrezanih dijelova" at bounding box center [796, 68] width 161 height 11
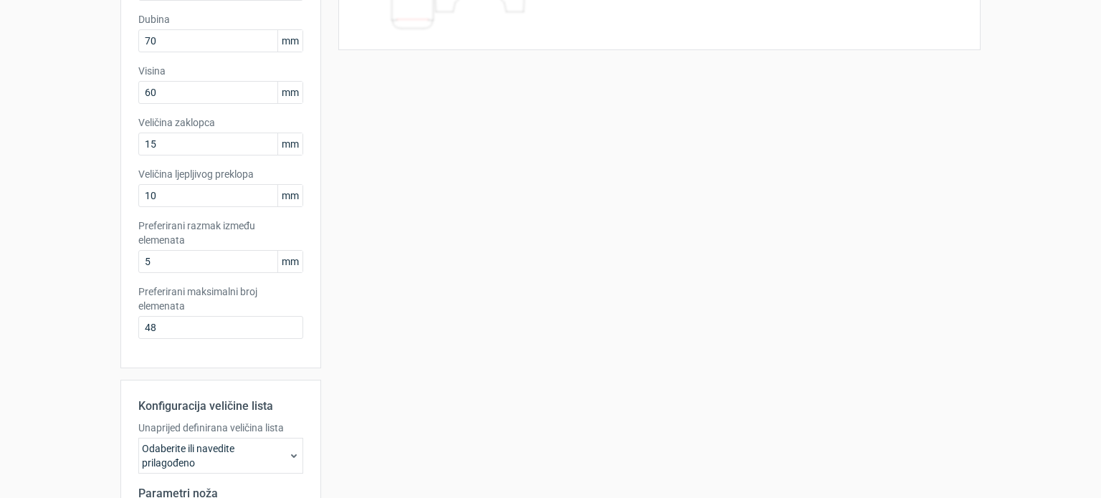
scroll to position [417, 0]
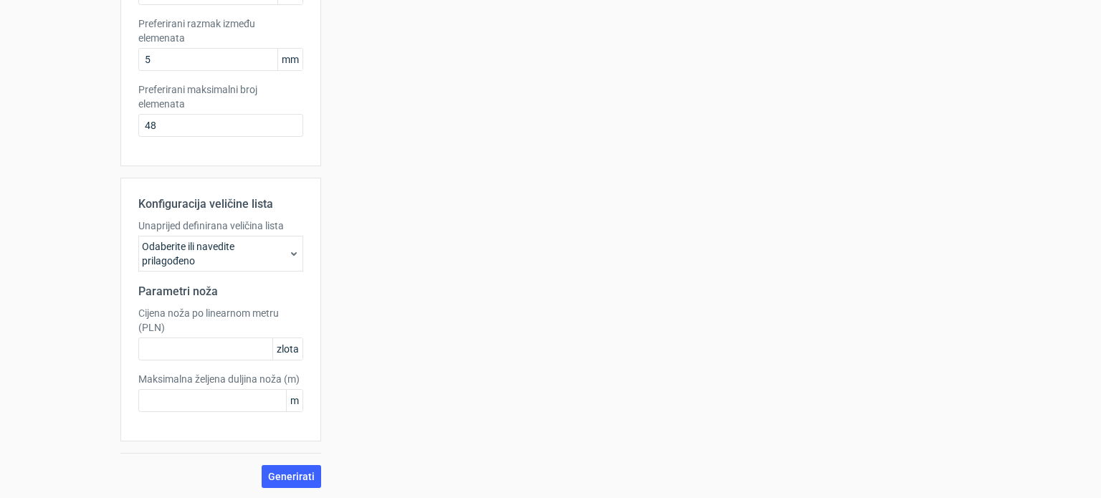
click at [288, 256] on icon at bounding box center [293, 253] width 11 height 11
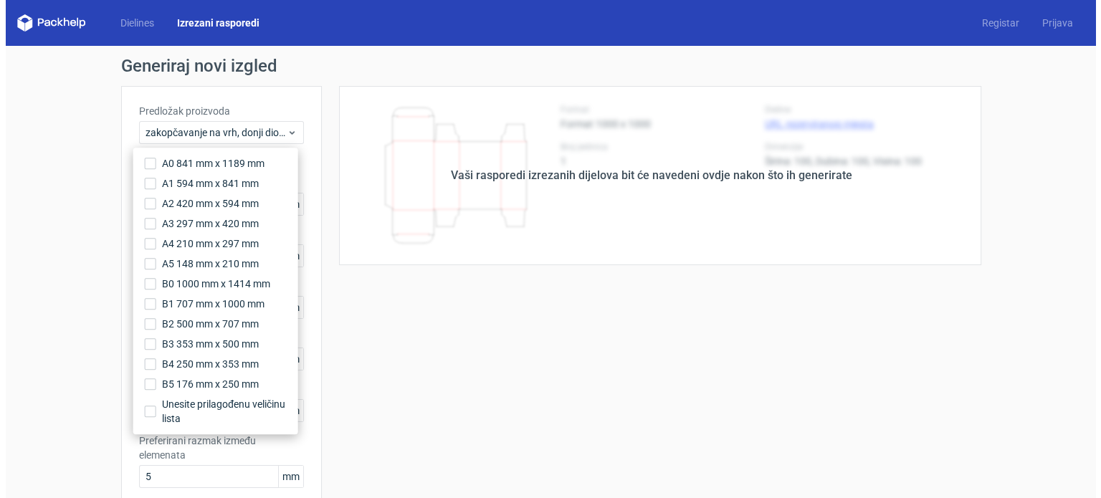
scroll to position [358, 0]
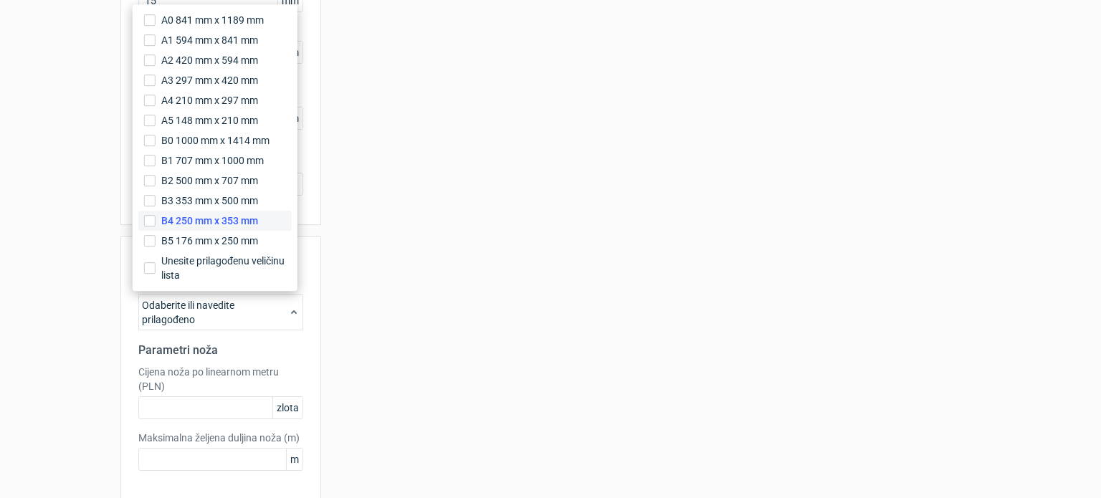
click at [211, 223] on font "B4 250 mm x 353 mm" at bounding box center [209, 220] width 97 height 11
click at [156, 223] on input "B4 250 mm x 353 mm" at bounding box center [149, 220] width 11 height 11
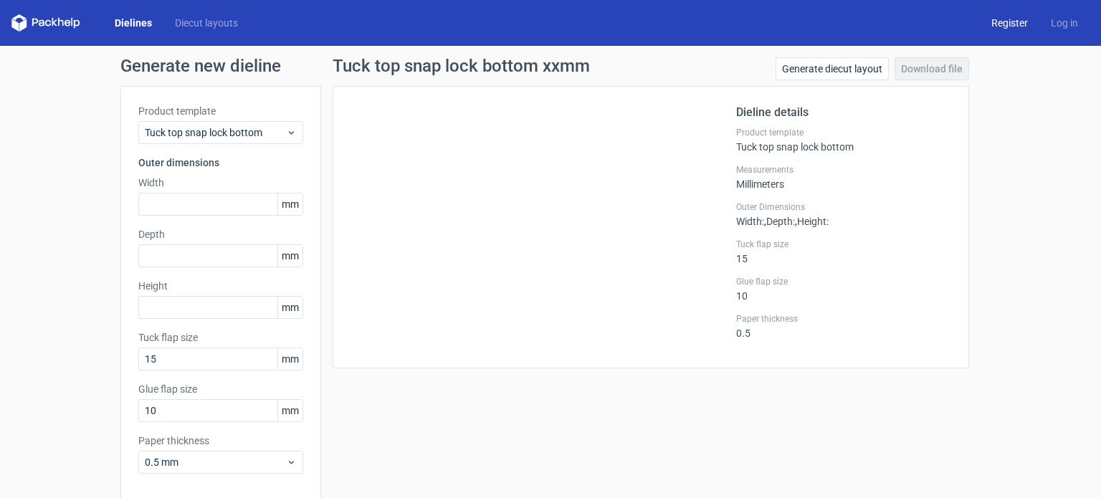
click at [1009, 25] on link "Register" at bounding box center [1010, 23] width 60 height 14
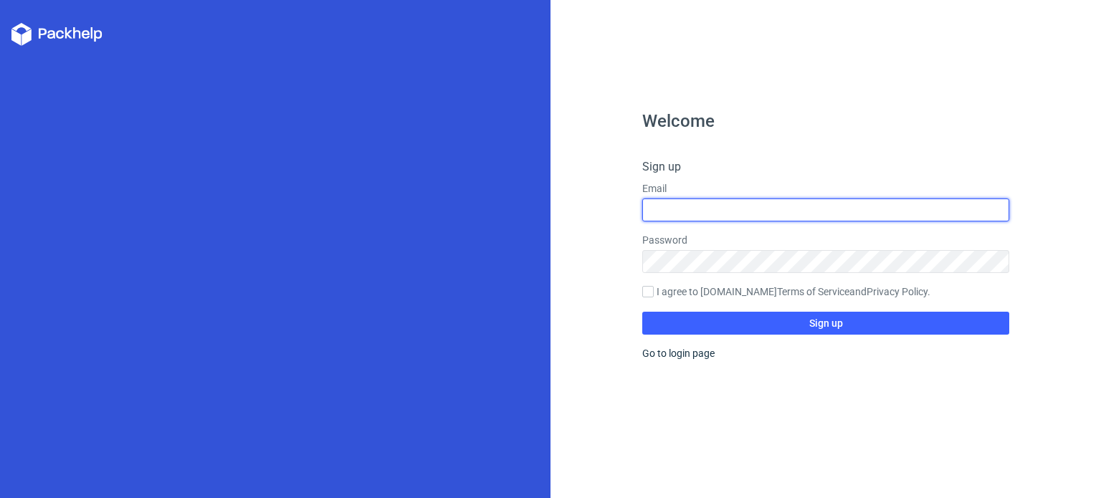
click at [694, 214] on input "text" at bounding box center [825, 210] width 367 height 23
type input "[EMAIL_ADDRESS][DOMAIN_NAME]"
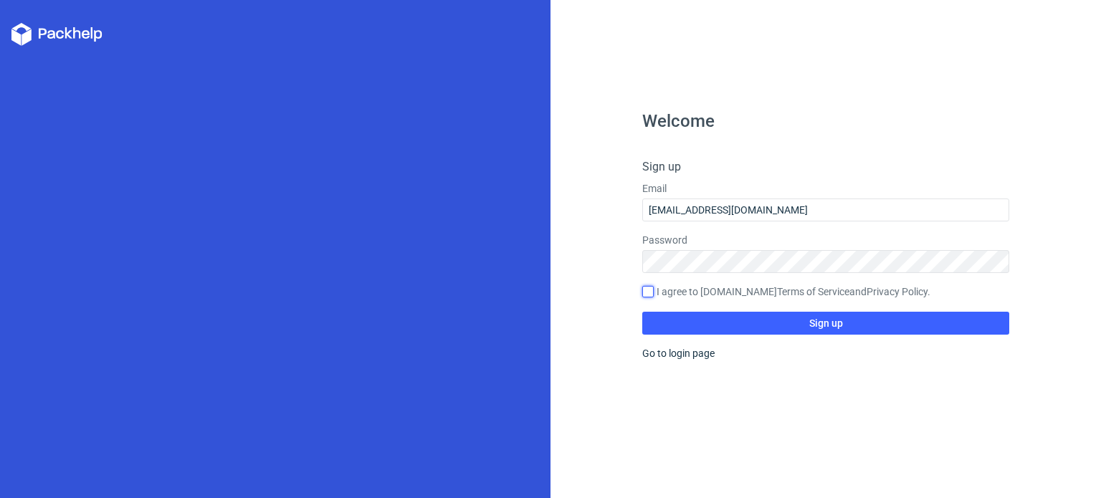
click at [642, 291] on input "I agree to [DOMAIN_NAME] Terms of Service and Privacy Policy ." at bounding box center [647, 291] width 11 height 11
checkbox input "true"
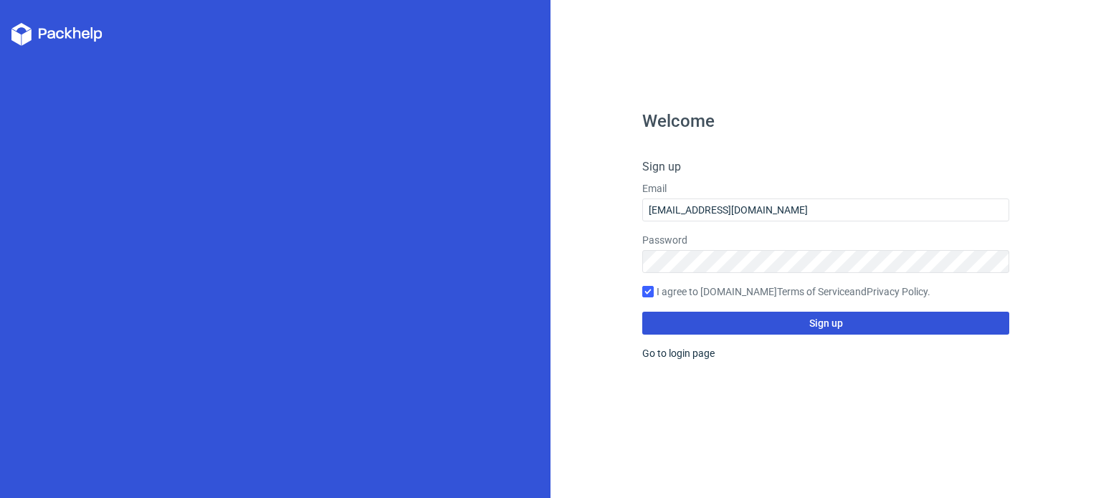
click at [812, 319] on span "Sign up" at bounding box center [826, 323] width 34 height 10
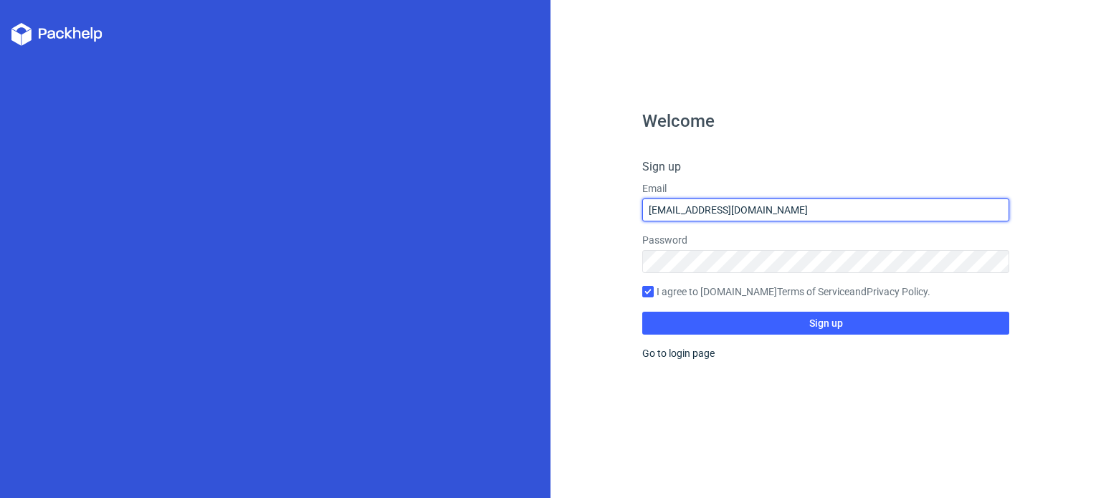
drag, startPoint x: 734, startPoint y: 211, endPoint x: 627, endPoint y: 222, distance: 108.0
click at [627, 222] on div "Welcome Sign up Email [EMAIL_ADDRESS][DOMAIN_NAME] Password I agree to [DOMAIN_…" at bounding box center [826, 249] width 551 height 498
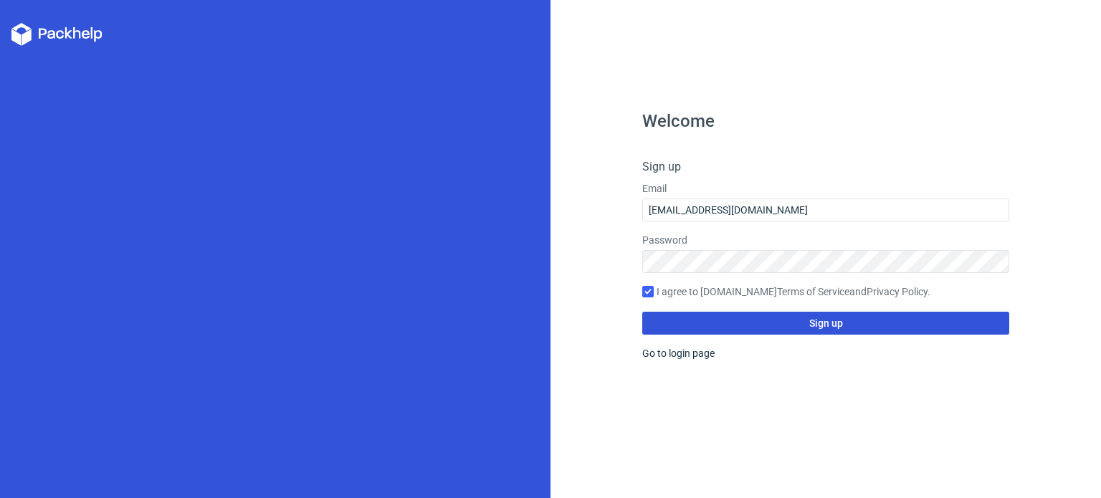
click at [777, 326] on button "Sign up" at bounding box center [825, 323] width 367 height 23
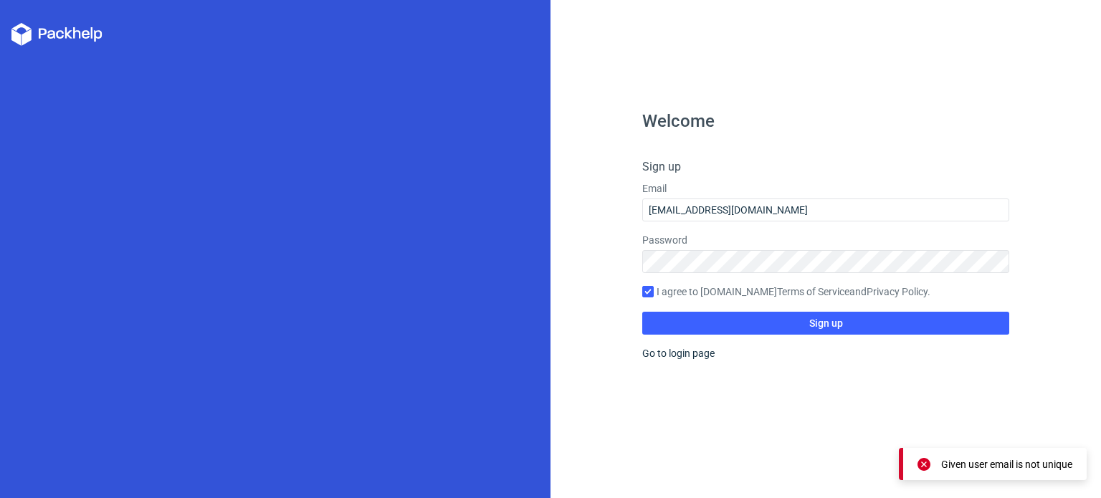
click at [57, 32] on icon at bounding box center [60, 34] width 8 height 9
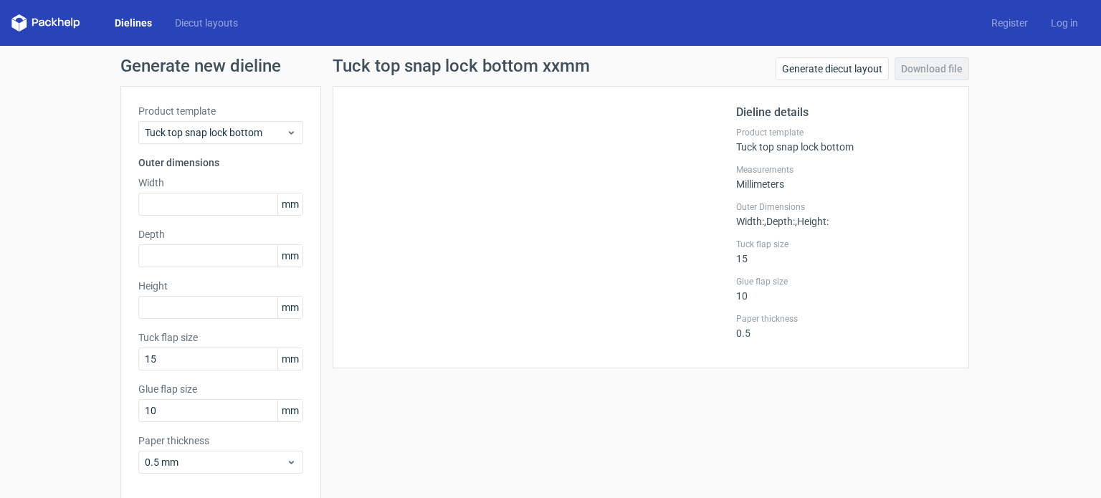
drag, startPoint x: 1040, startPoint y: 0, endPoint x: 870, endPoint y: 399, distance: 434.0
click at [870, 399] on div "Tuck top snap lock bottom xxmm Generate diecut layout Download file Dieline det…" at bounding box center [651, 303] width 660 height 493
drag, startPoint x: 1053, startPoint y: 3, endPoint x: 549, endPoint y: 170, distance: 531.0
click at [549, 170] on div at bounding box center [544, 227] width 386 height 247
click at [287, 130] on icon at bounding box center [291, 132] width 11 height 11
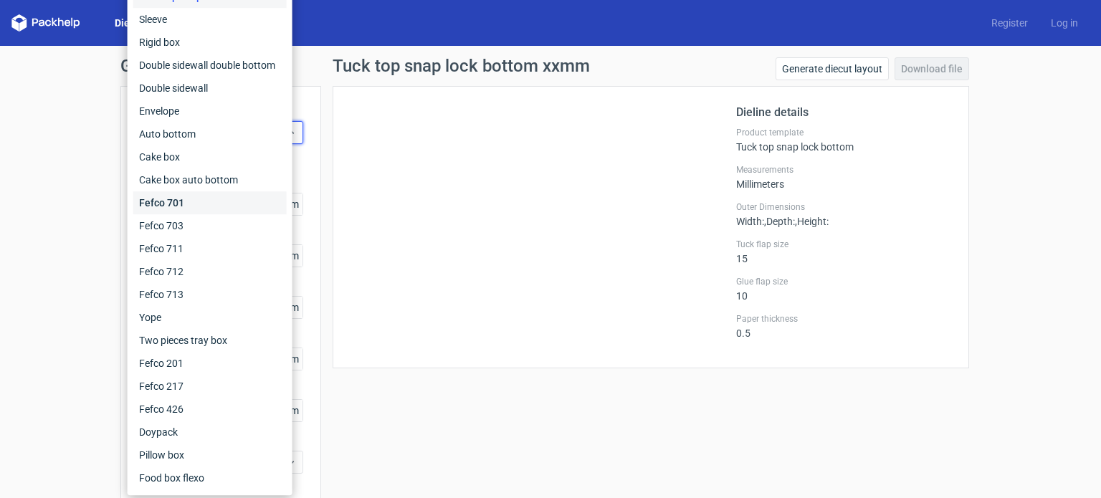
click at [199, 198] on div "Fefco 701" at bounding box center [209, 202] width 153 height 23
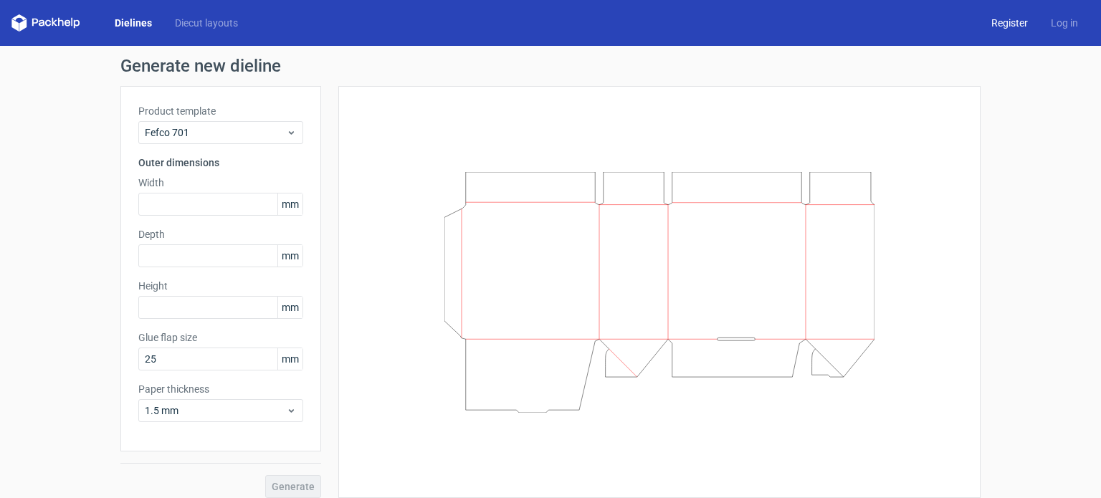
click at [1005, 22] on link "Register" at bounding box center [1010, 23] width 60 height 14
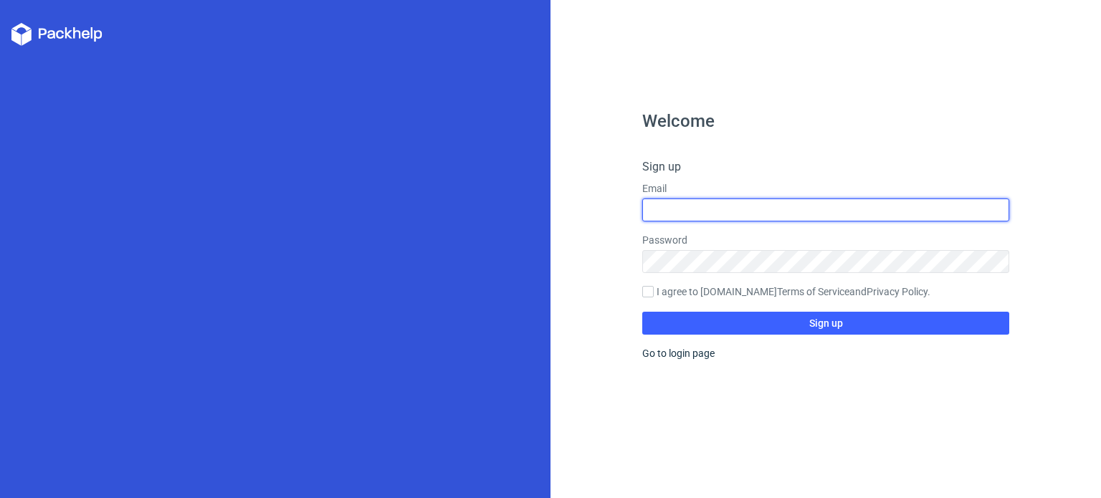
click at [722, 215] on input "text" at bounding box center [825, 210] width 367 height 23
click at [714, 215] on input "text" at bounding box center [825, 210] width 367 height 23
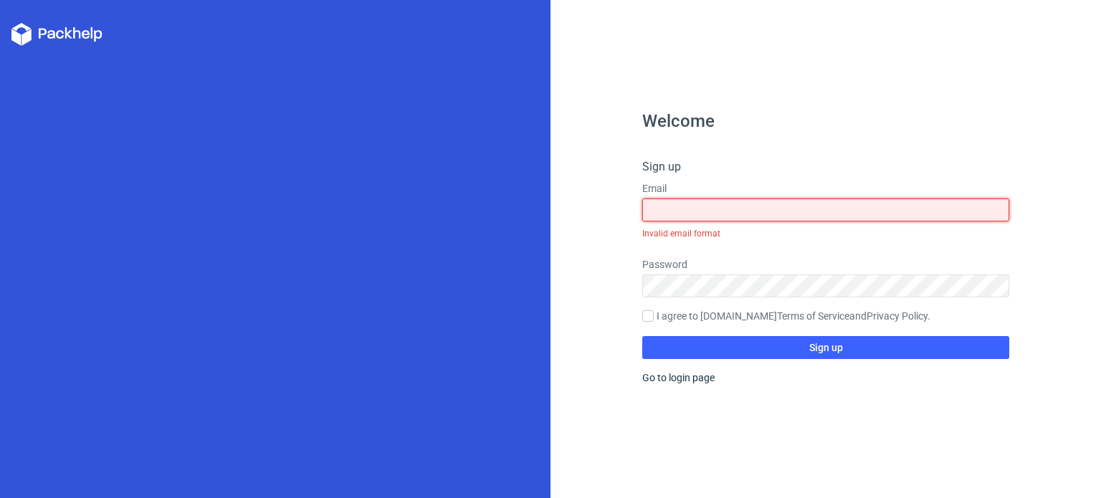
type input "[EMAIL_ADDRESS][DOMAIN_NAME]"
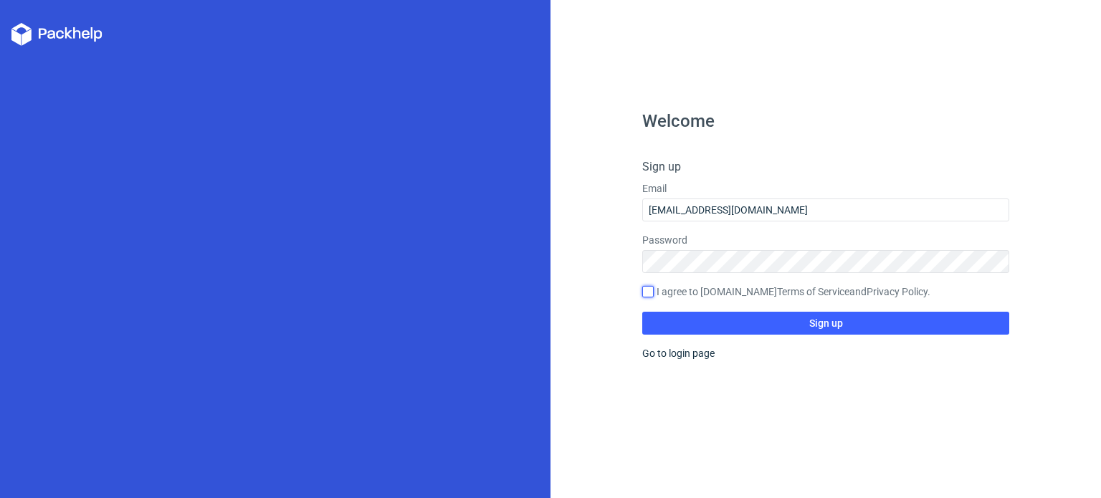
click at [645, 286] on input "I agree to [DOMAIN_NAME] Terms of Service and Privacy Policy ." at bounding box center [647, 291] width 11 height 11
checkbox input "true"
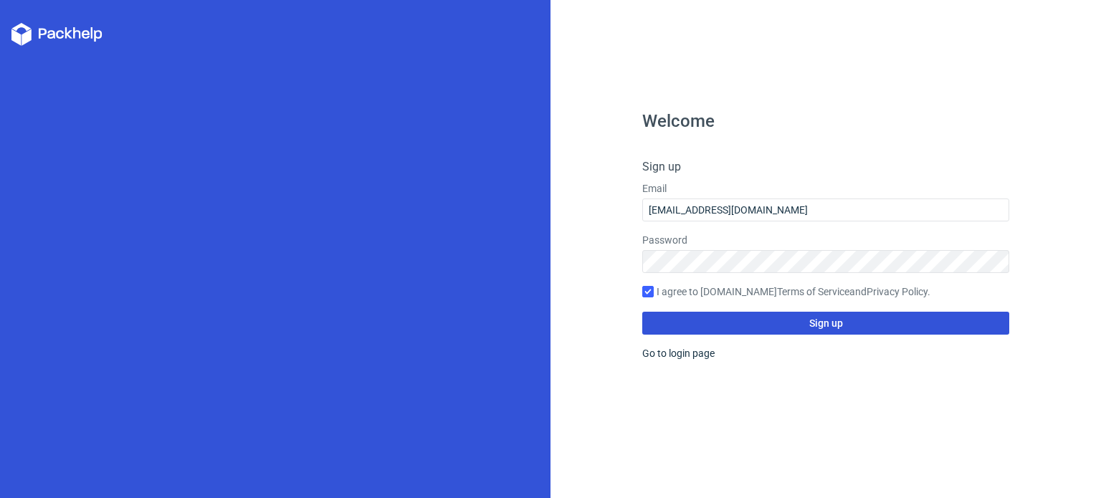
click at [800, 323] on button "Sign up" at bounding box center [825, 323] width 367 height 23
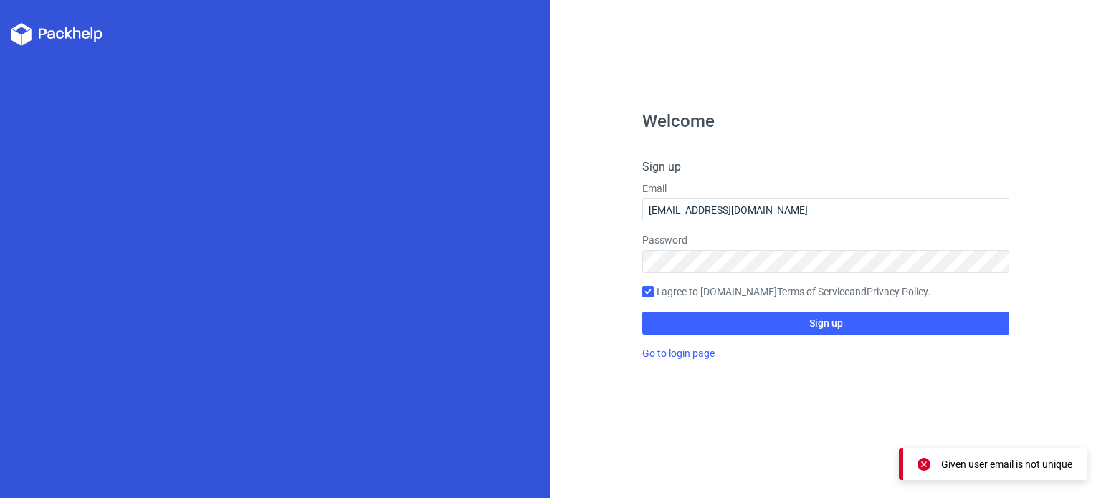
click at [690, 358] on link "Go to login page" at bounding box center [678, 353] width 72 height 11
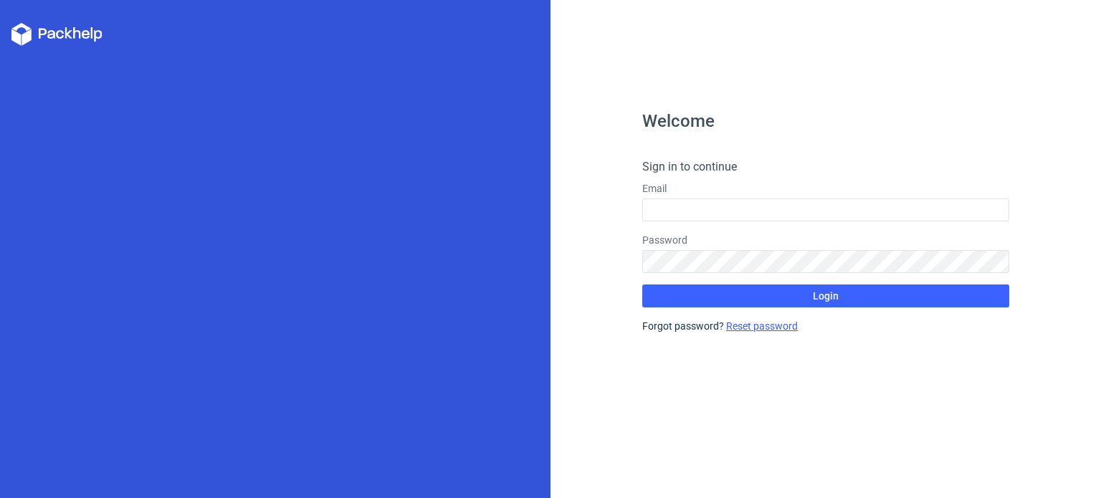
click at [743, 325] on link "Reset password" at bounding box center [762, 325] width 72 height 11
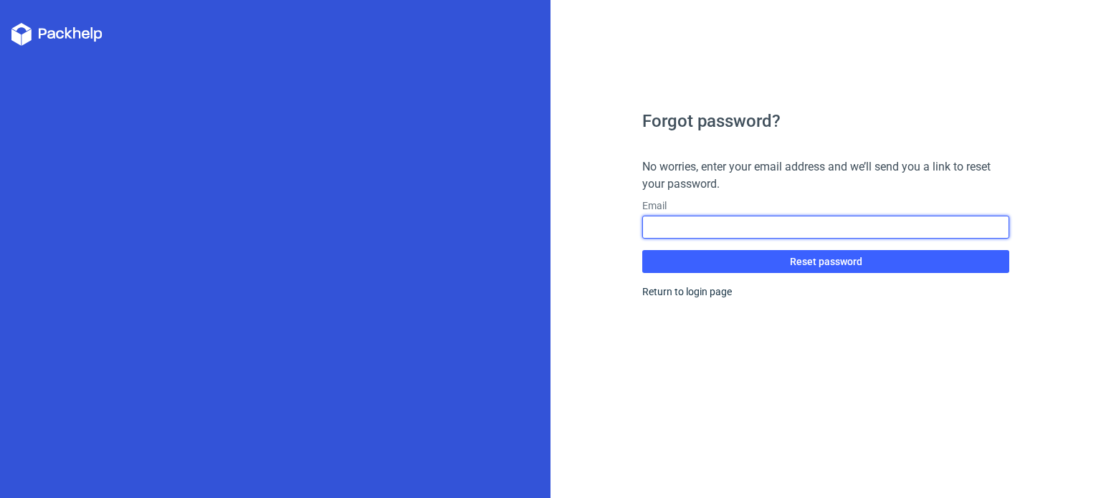
click at [721, 233] on input "text" at bounding box center [825, 227] width 367 height 23
type input "[EMAIL_ADDRESS][DOMAIN_NAME]"
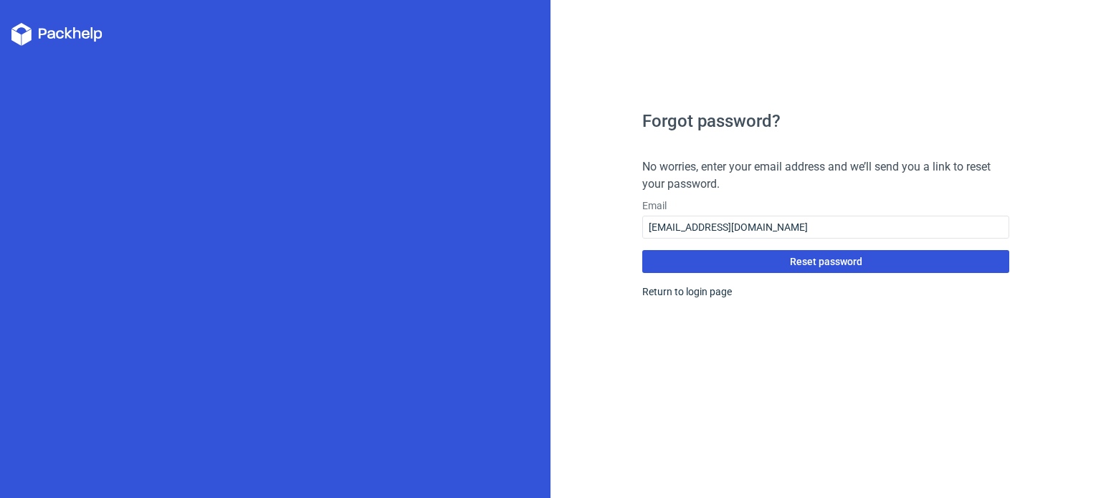
click at [808, 257] on span "Reset password" at bounding box center [826, 262] width 72 height 10
